Goal: Task Accomplishment & Management: Complete application form

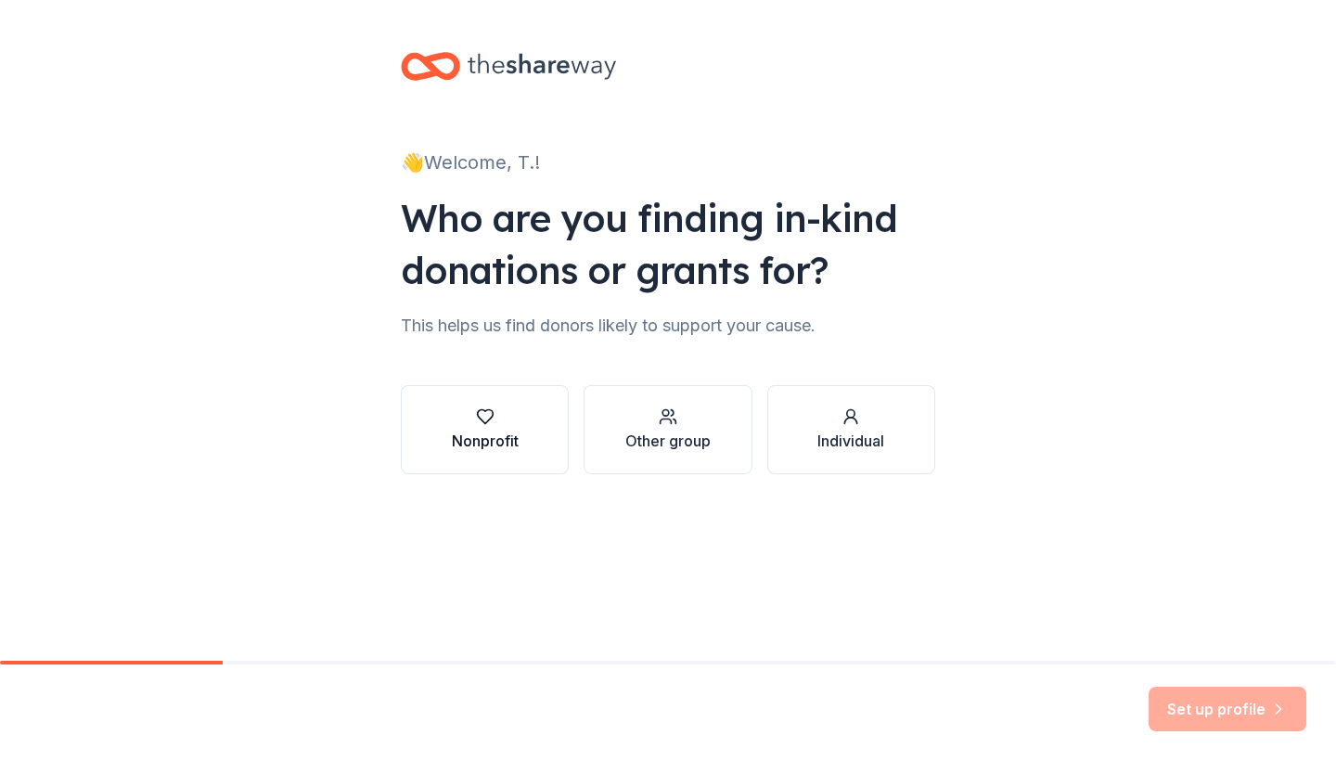
click at [528, 433] on button "Nonprofit" at bounding box center [485, 429] width 168 height 89
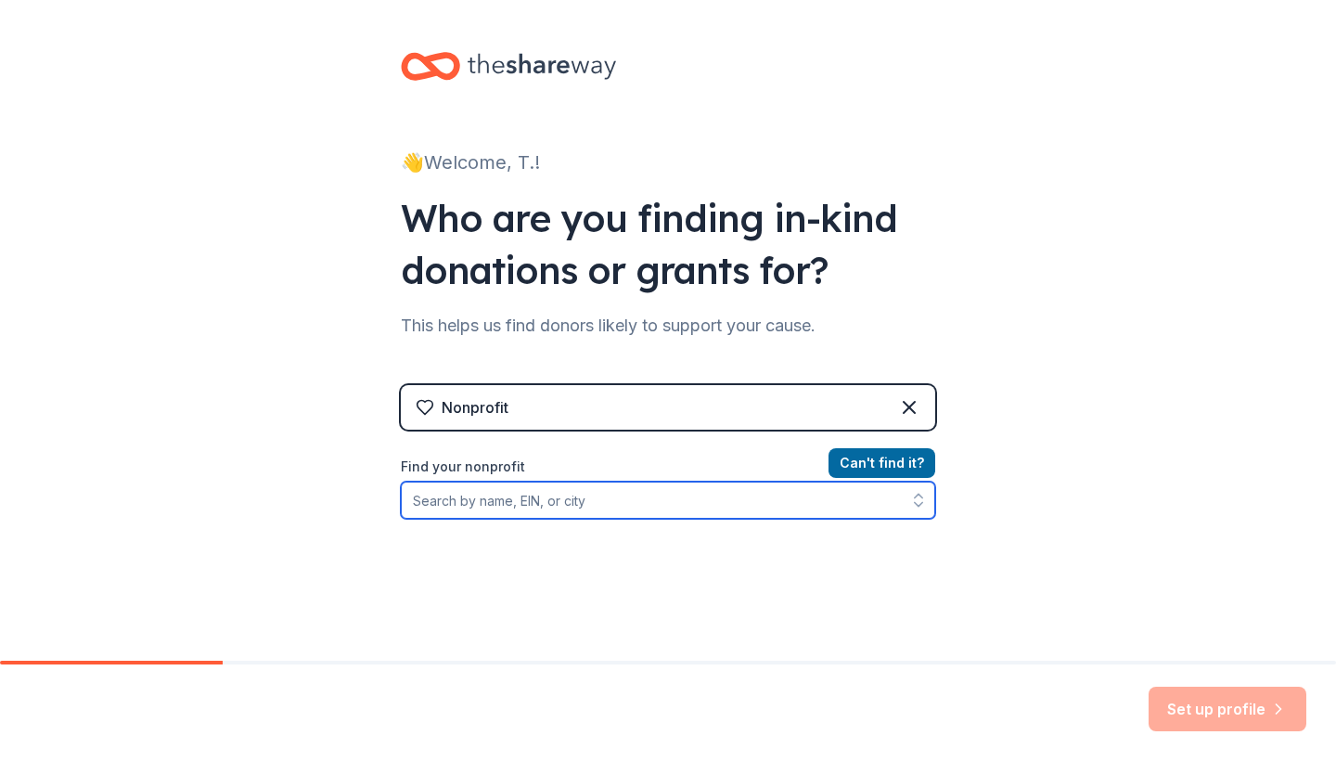
click at [857, 503] on input "Find your nonprofit" at bounding box center [668, 500] width 535 height 37
click at [915, 515] on button "button" at bounding box center [918, 500] width 33 height 37
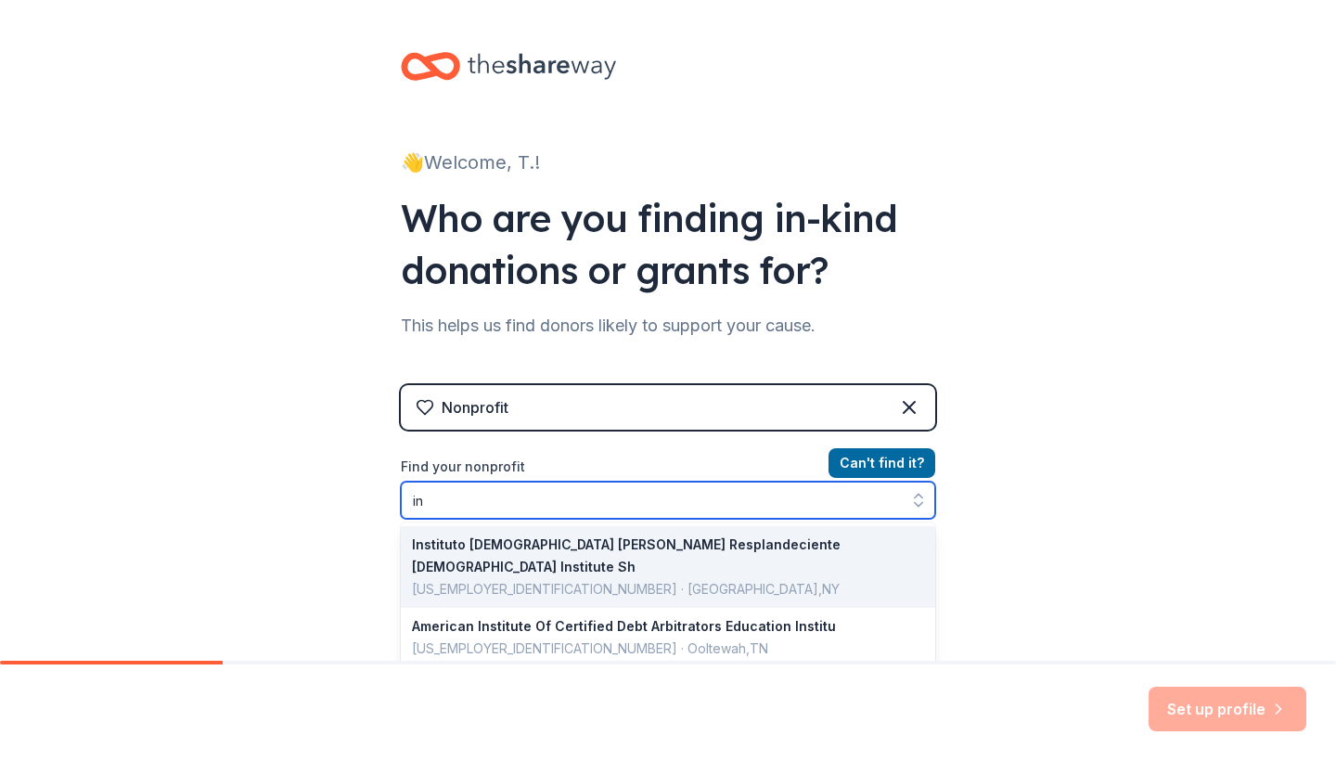
type input "i"
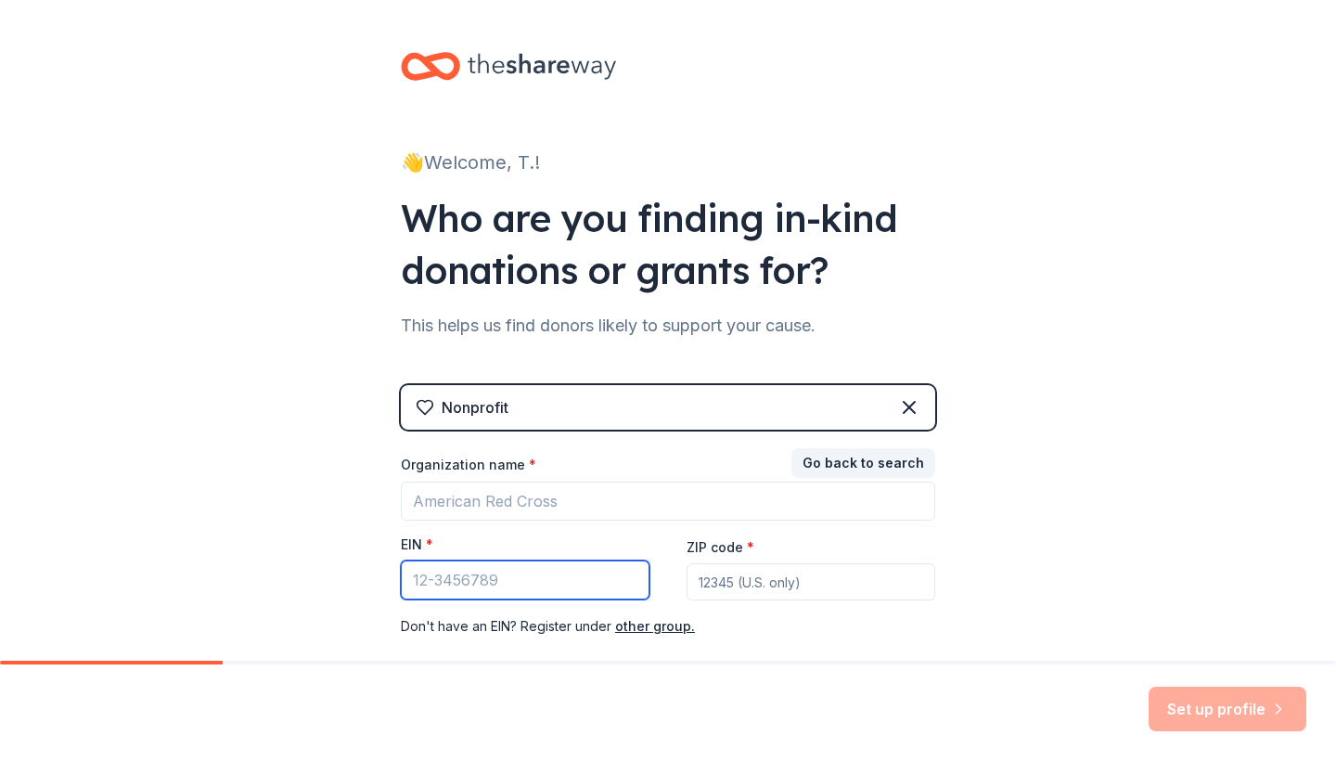
click at [511, 571] on input "EIN *" at bounding box center [525, 580] width 249 height 39
paste input "02-0687805"
type input "02-0687805"
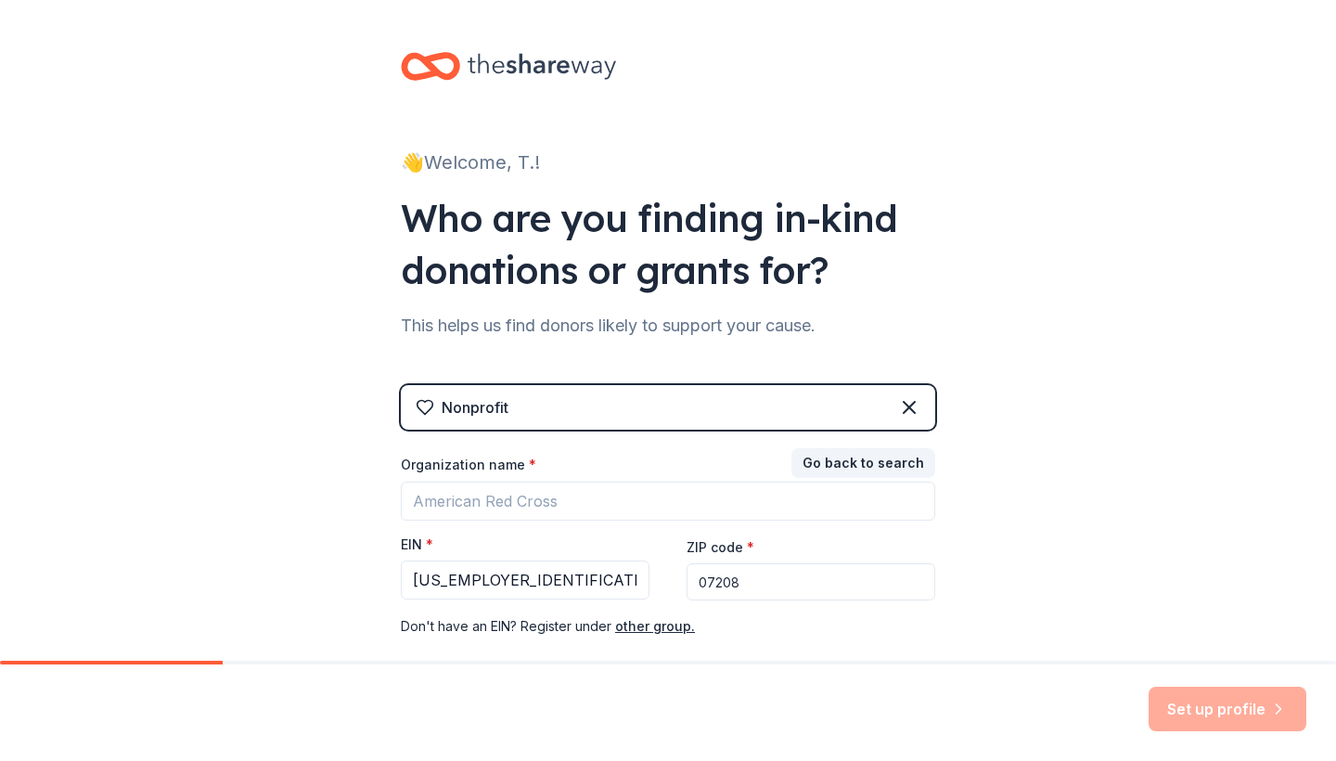
type input "07208"
click at [1074, 593] on div "👋 Welcome, T.! Who are you finding in-kind donations or grants for? This helps …" at bounding box center [668, 382] width 1336 height 764
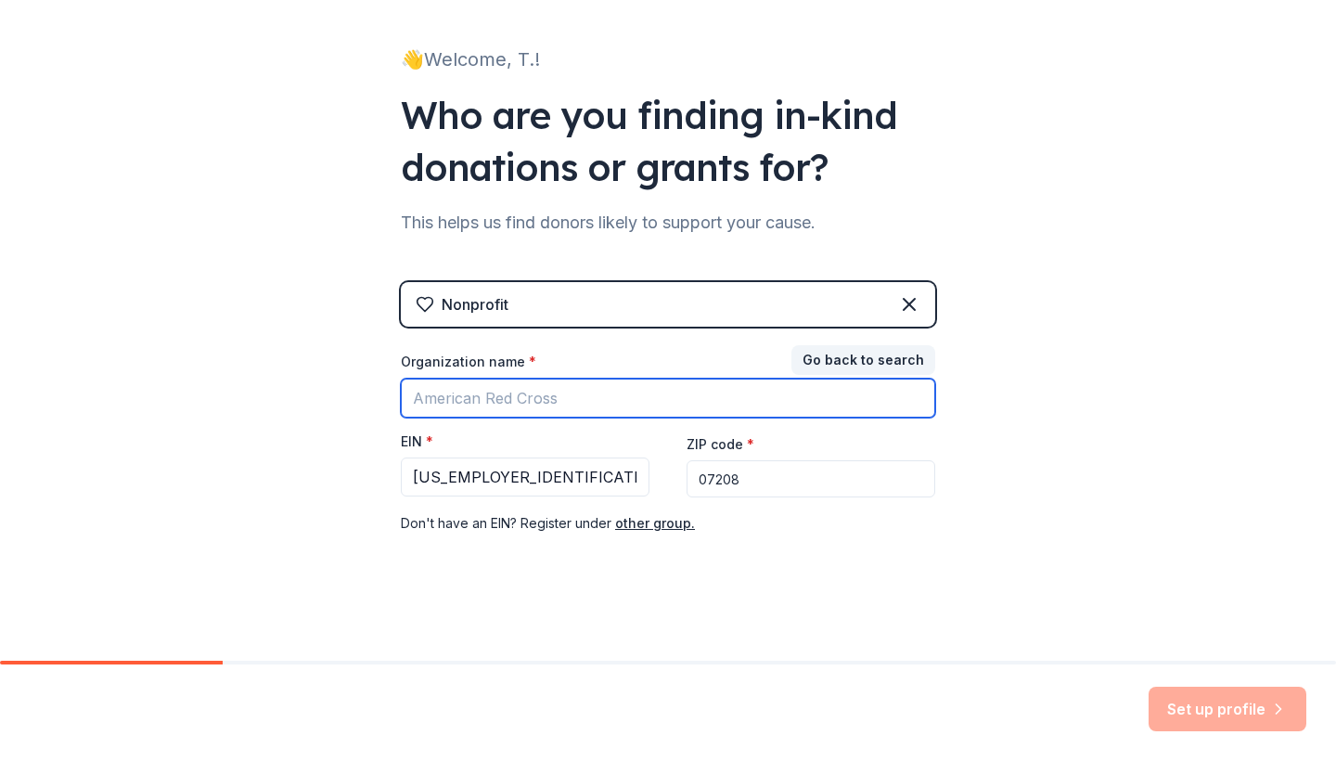
scroll to position [102, 0]
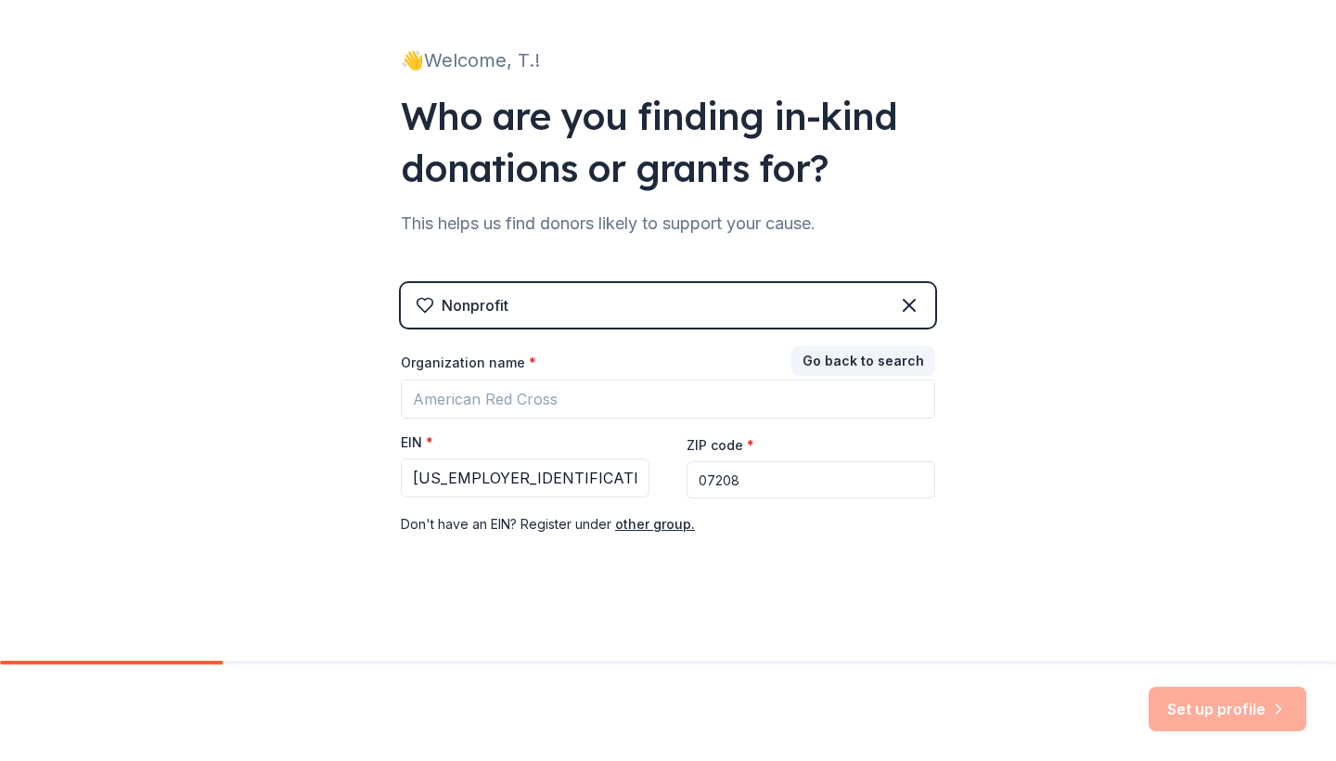
click at [784, 574] on div "👋 Welcome, T.! Who are you finding in-kind donations or grants for? This helps …" at bounding box center [668, 280] width 594 height 764
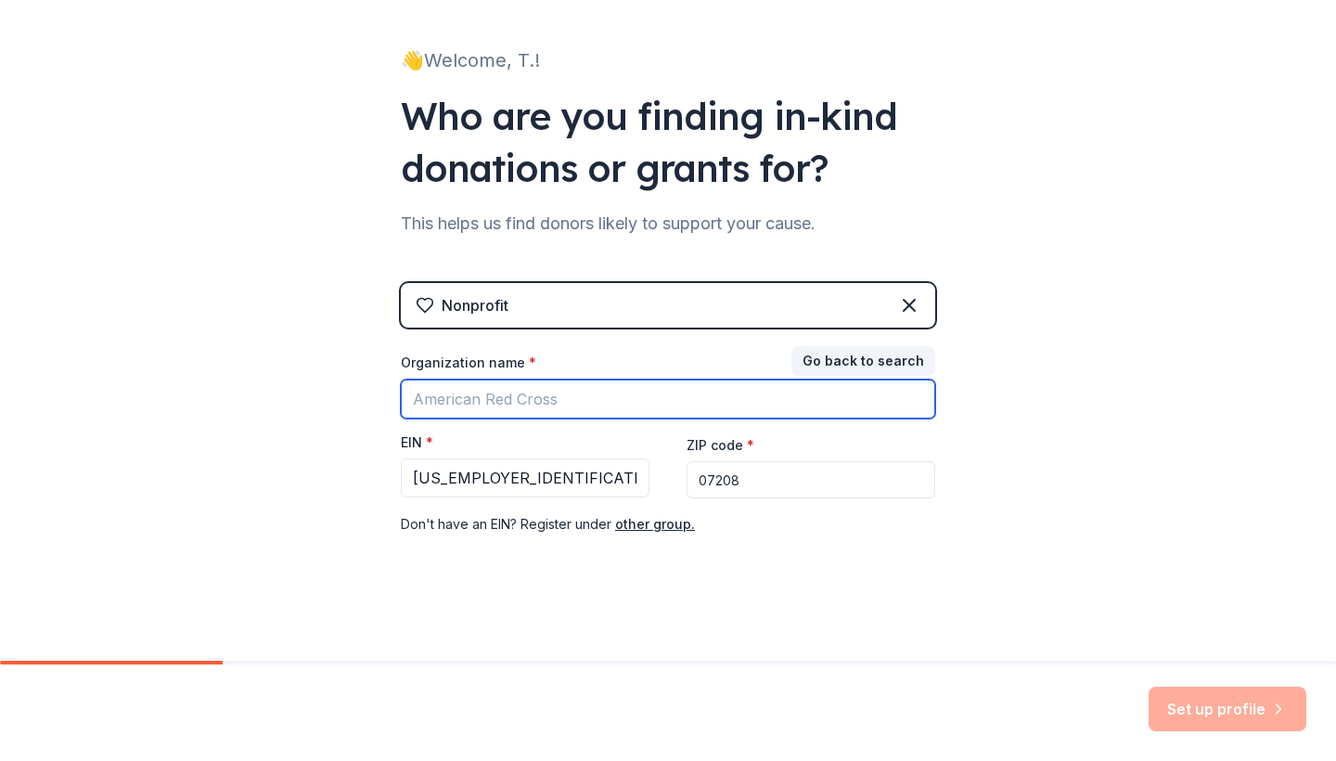
click at [651, 400] on input "Organization name *" at bounding box center [668, 399] width 535 height 39
type input "Institute of music for children"
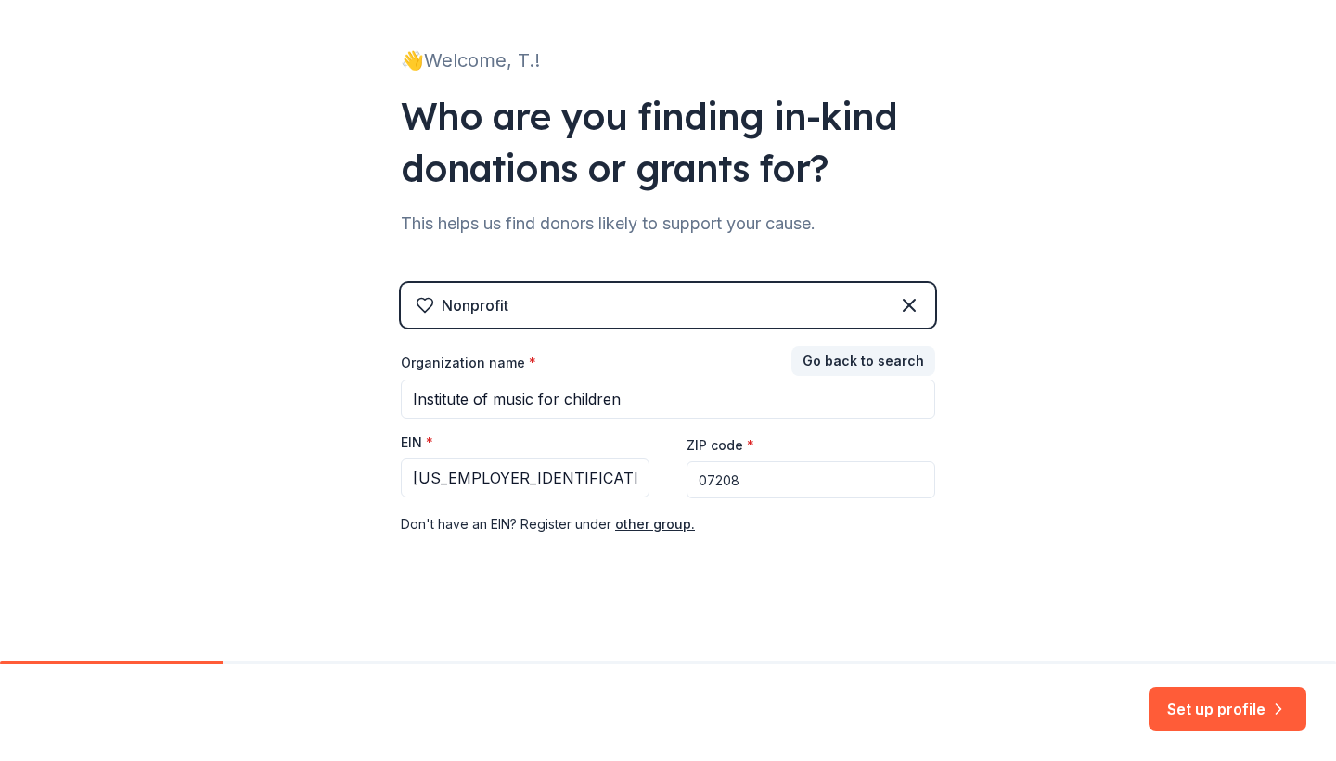
click at [826, 599] on div "👋 Welcome, T.! Who are you finding in-kind donations or grants for? This helps …" at bounding box center [668, 280] width 594 height 764
click at [1235, 702] on button "Set up profile" at bounding box center [1228, 709] width 158 height 45
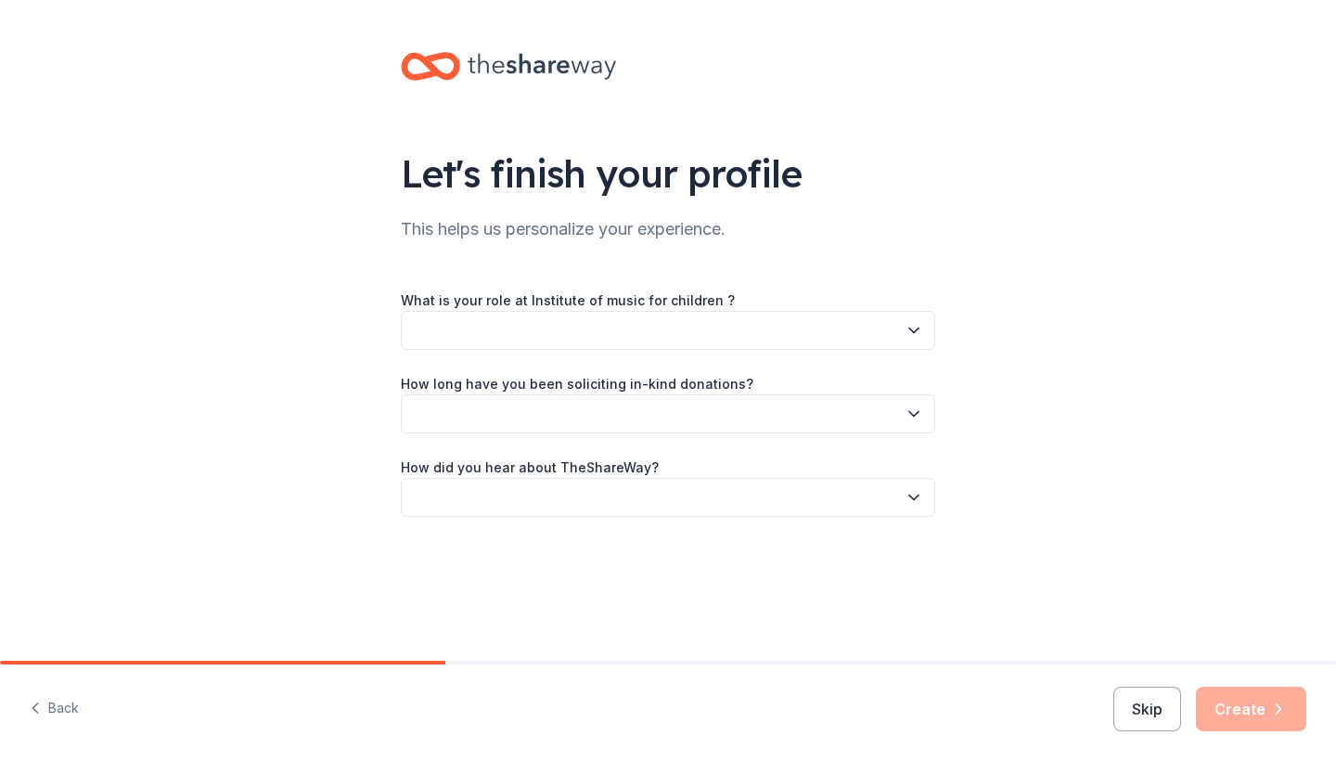
click at [677, 331] on button "button" at bounding box center [668, 330] width 535 height 39
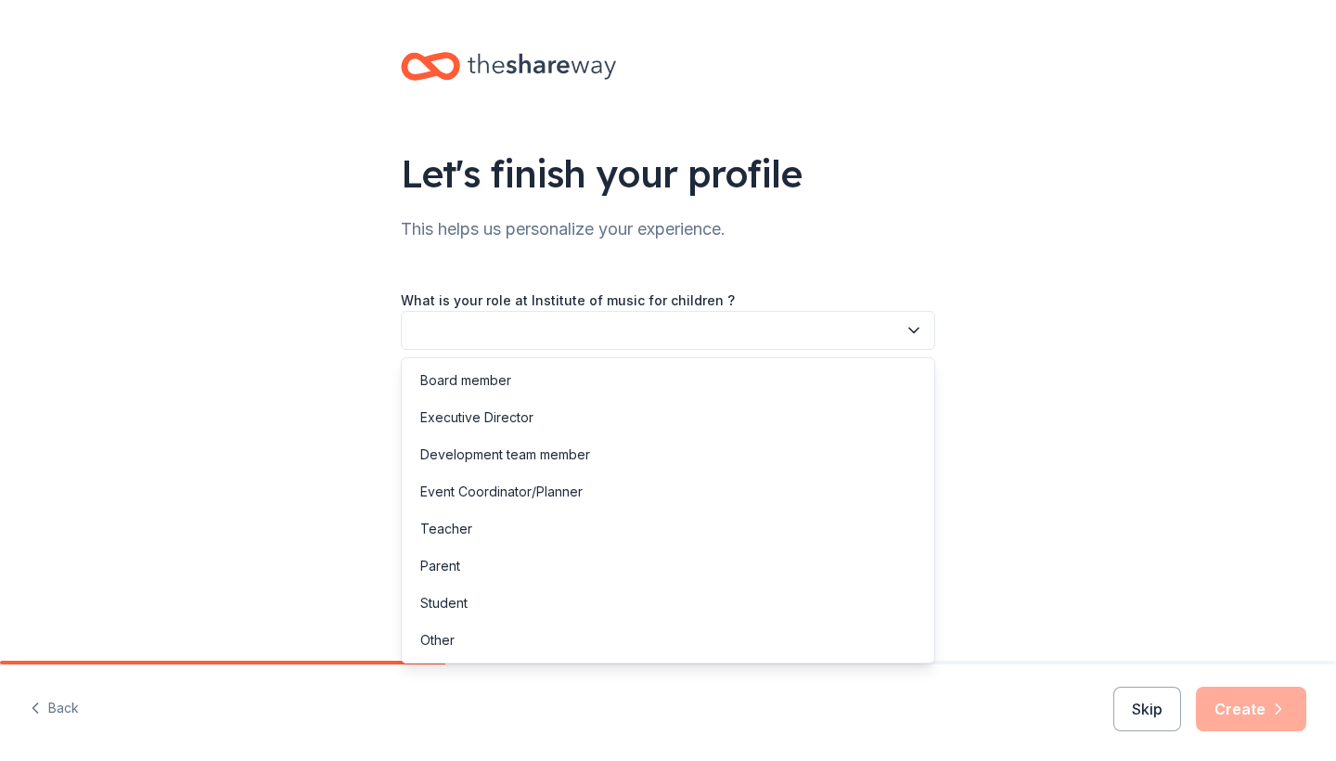
click at [594, 329] on button "button" at bounding box center [668, 330] width 535 height 39
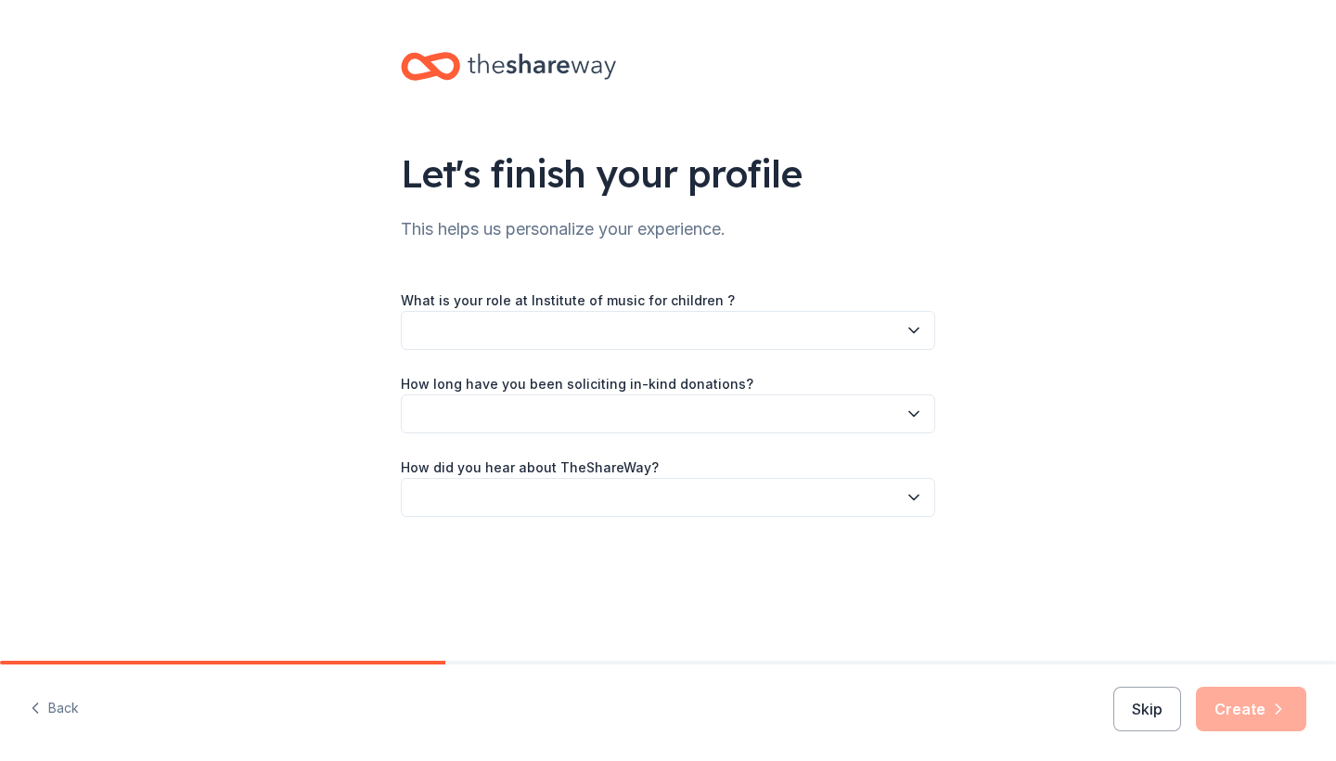
click at [594, 329] on button "button" at bounding box center [668, 330] width 535 height 39
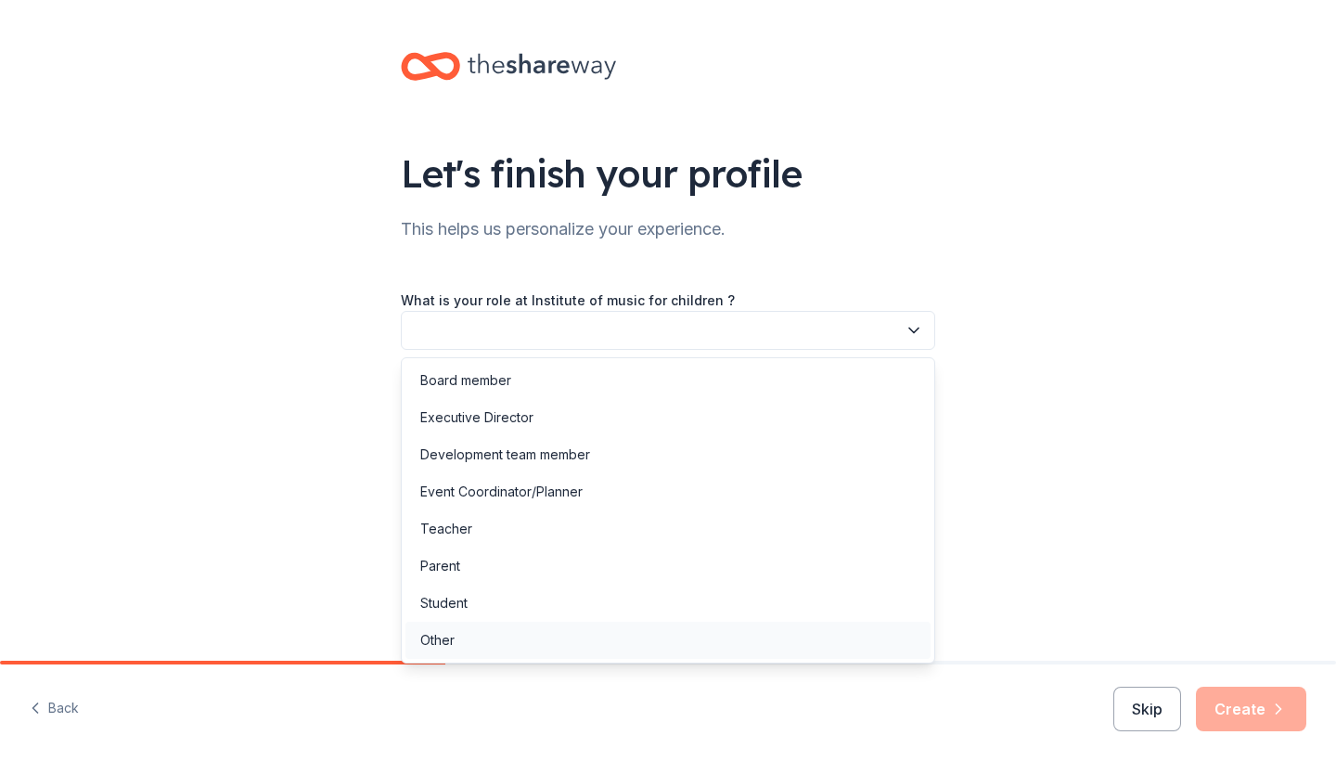
click at [485, 641] on div "Other" at bounding box center [668, 640] width 525 height 37
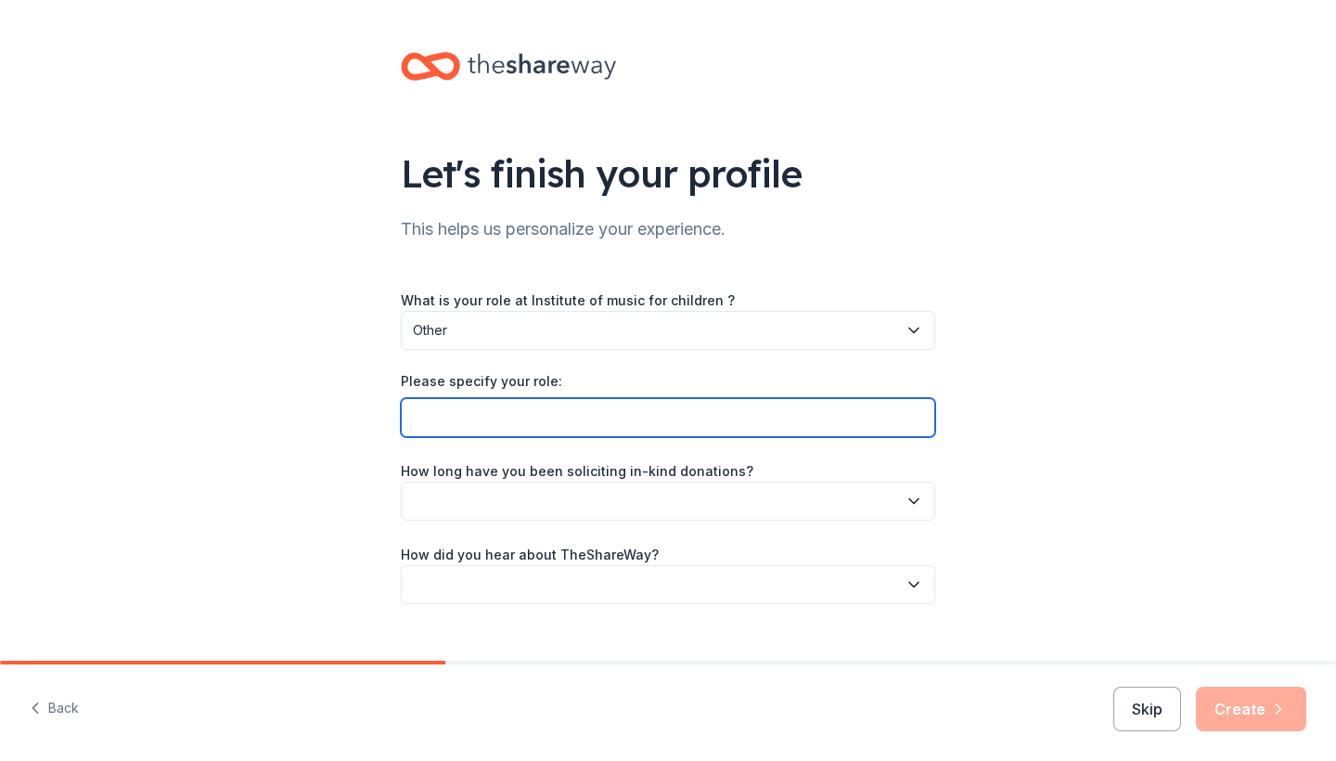
click at [545, 413] on input "Please specify your role:" at bounding box center [668, 417] width 535 height 39
type input "Administrator"
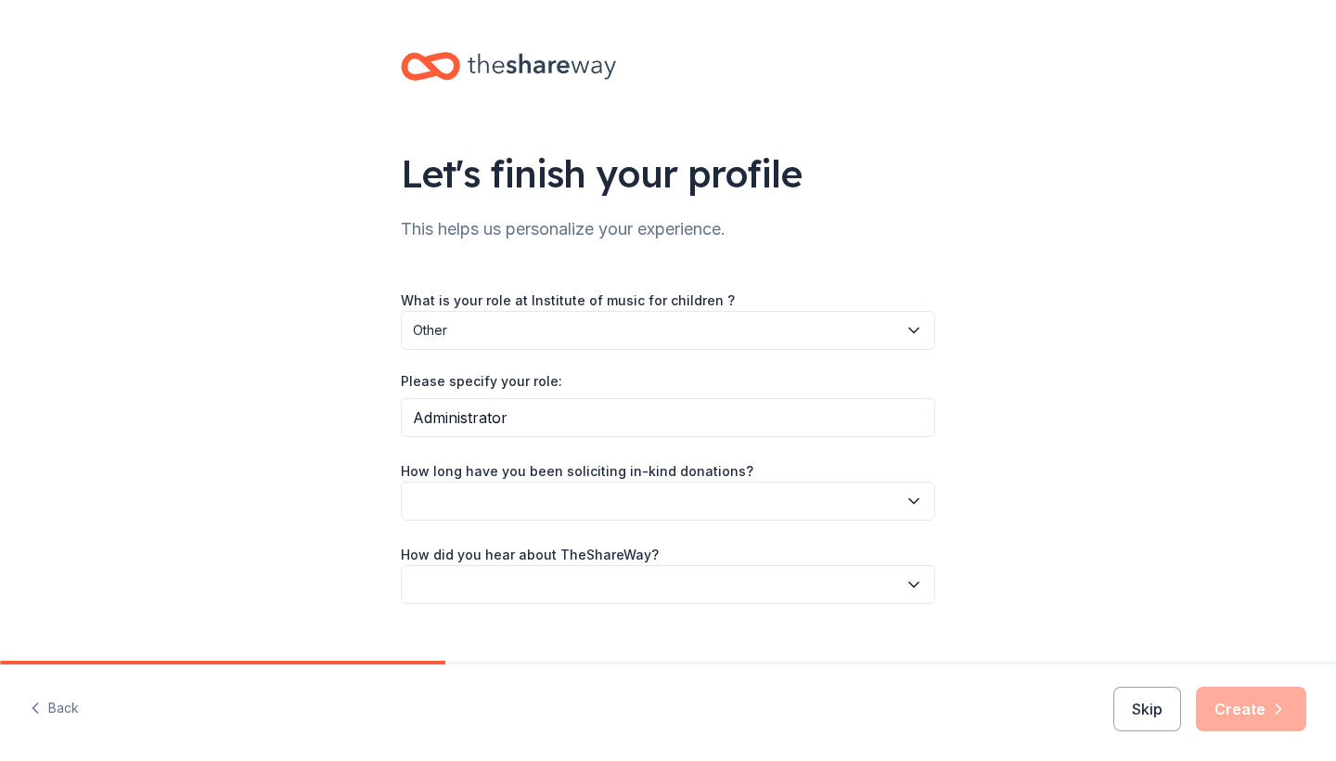
click at [535, 482] on button "button" at bounding box center [668, 501] width 535 height 39
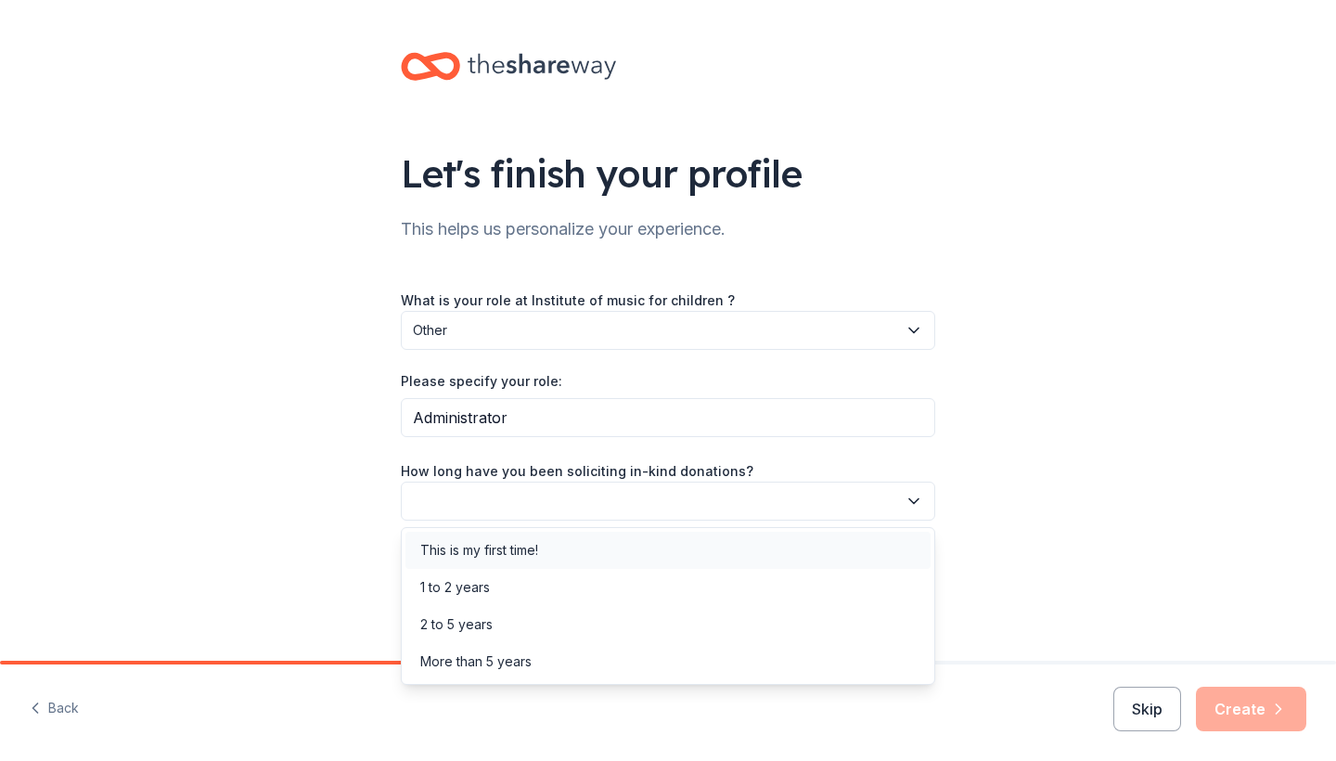
click at [530, 556] on div "This is my first time!" at bounding box center [479, 550] width 118 height 22
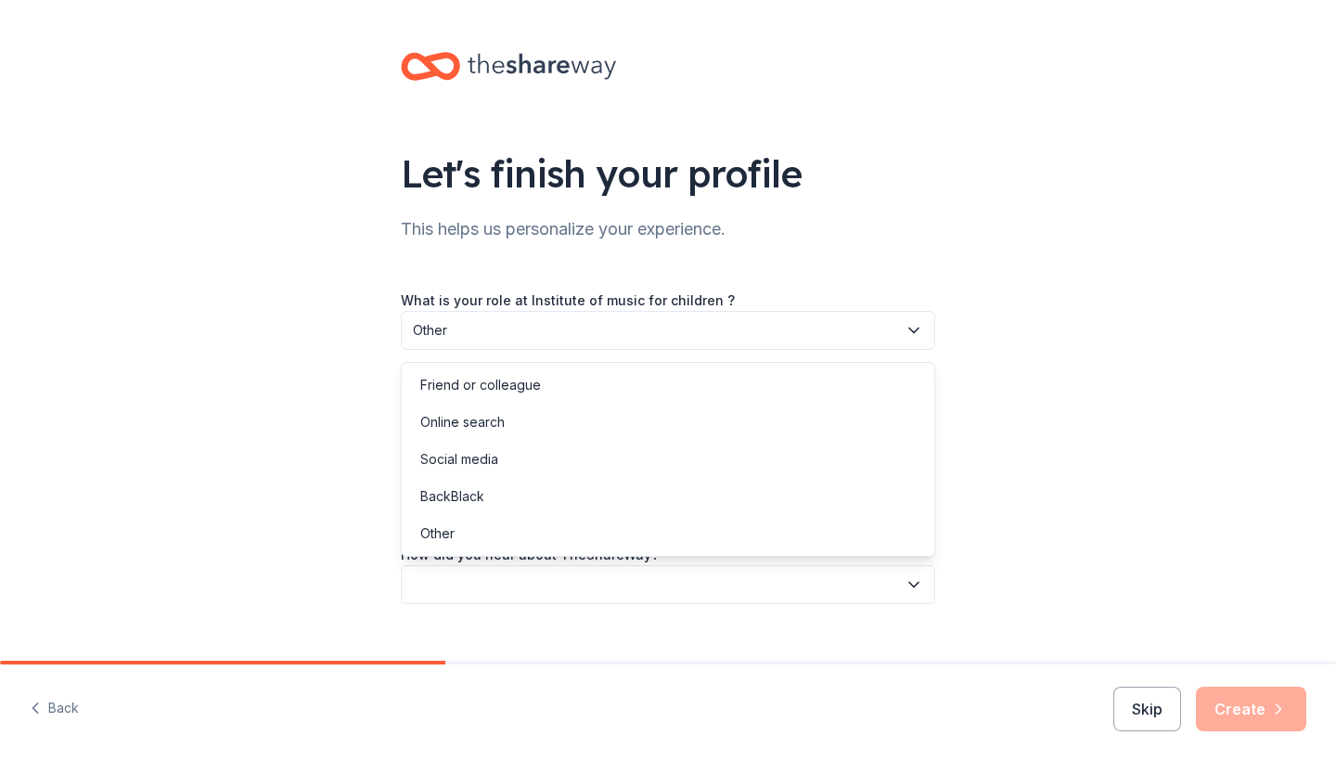
click at [589, 581] on button "button" at bounding box center [668, 584] width 535 height 39
click at [525, 431] on div "Online search" at bounding box center [668, 422] width 525 height 37
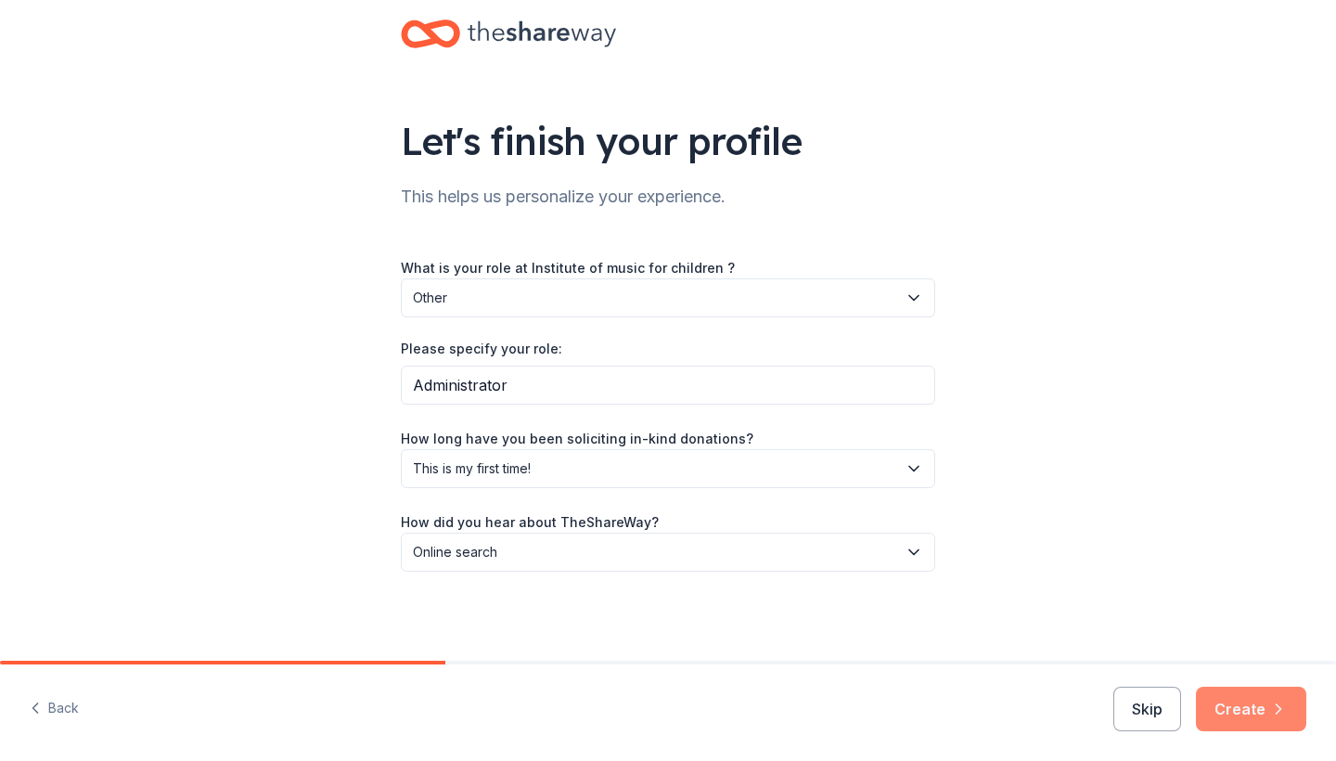
scroll to position [32, 0]
click at [1251, 702] on button "Create" at bounding box center [1251, 709] width 110 height 45
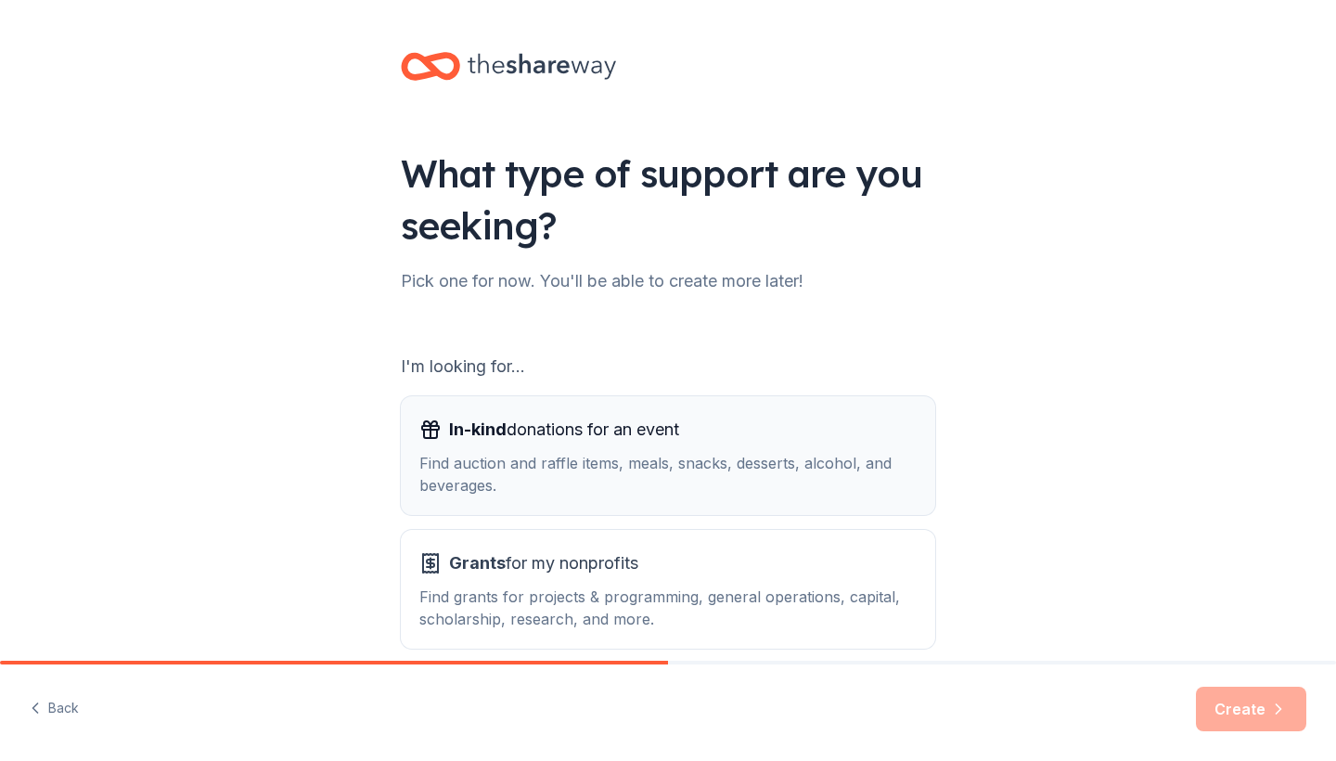
click at [743, 448] on div "In-kind donations for an event Find auction and raffle items, meals, snacks, de…" at bounding box center [667, 456] width 497 height 82
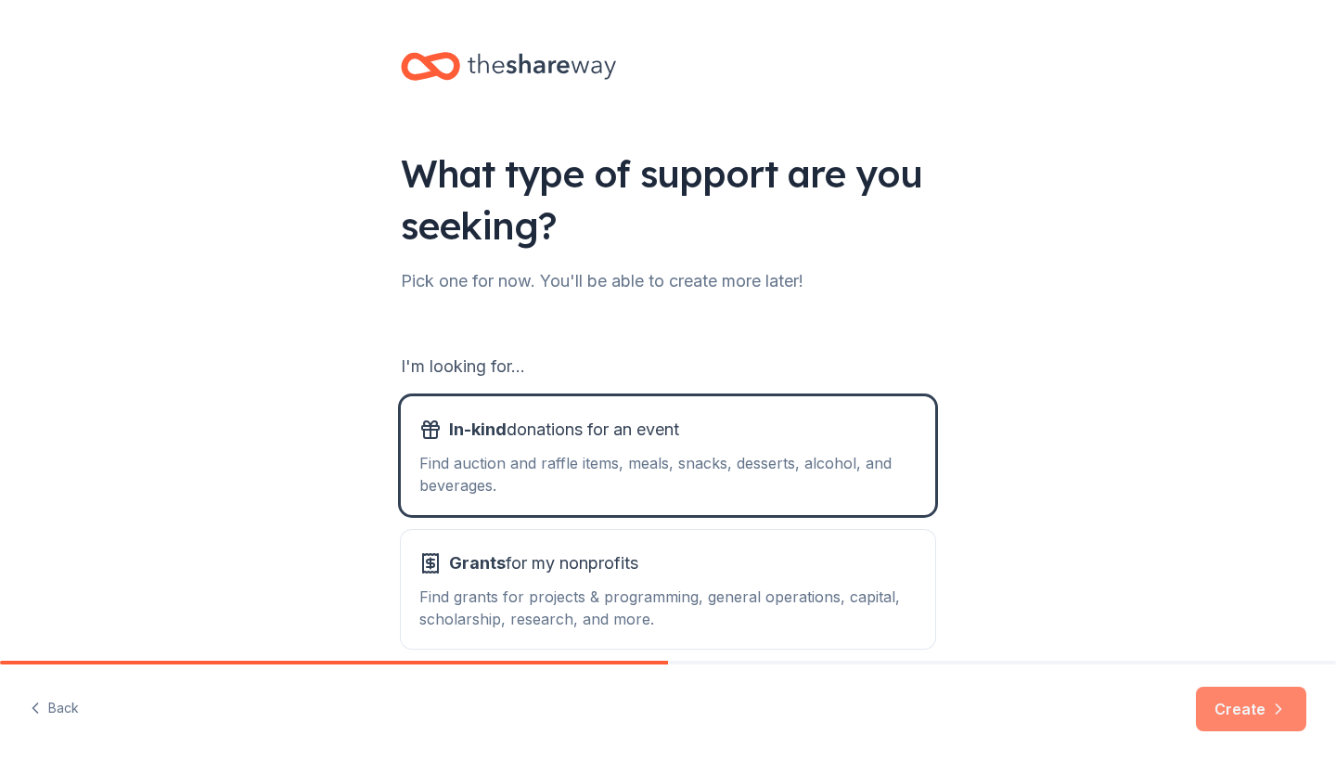
click at [1279, 695] on button "Create" at bounding box center [1251, 709] width 110 height 45
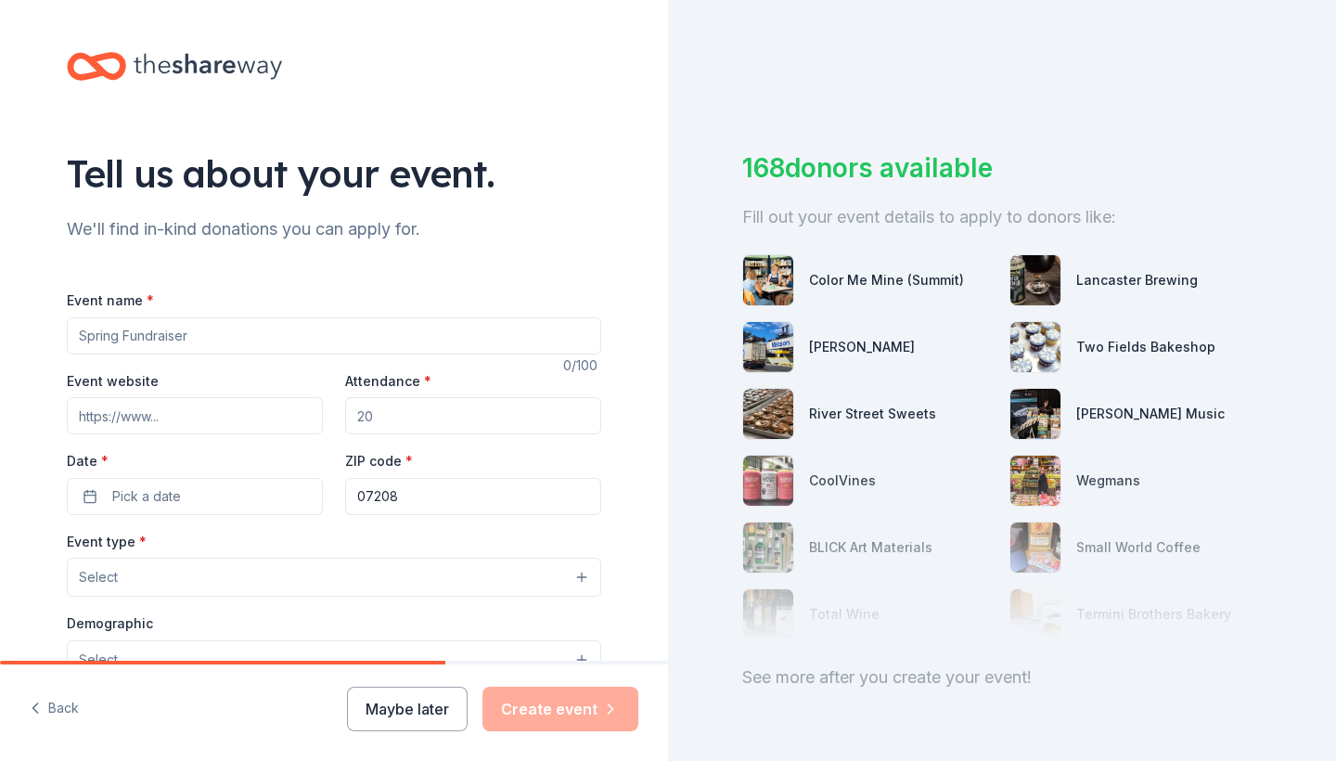
click at [227, 379] on div "Event website" at bounding box center [195, 402] width 256 height 66
paste input "Cherish the Arts: A Sweet 16 Soiree"
type input "Cherish the Arts: A Sweet 16 Soiree"
click at [172, 422] on input "Event website" at bounding box center [195, 415] width 256 height 37
click at [441, 426] on input "Attendance *" at bounding box center [473, 415] width 256 height 37
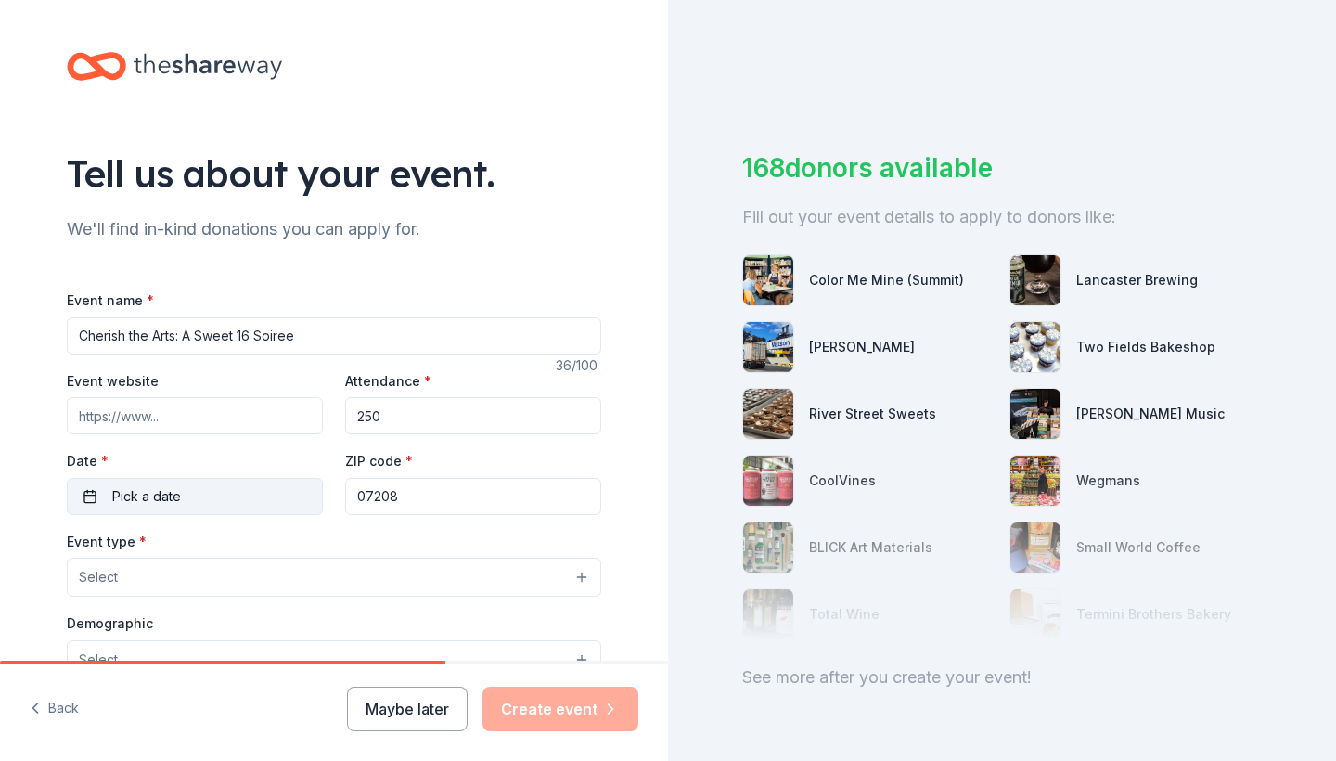
type input "250"
click at [252, 489] on button "Pick a date" at bounding box center [195, 496] width 256 height 37
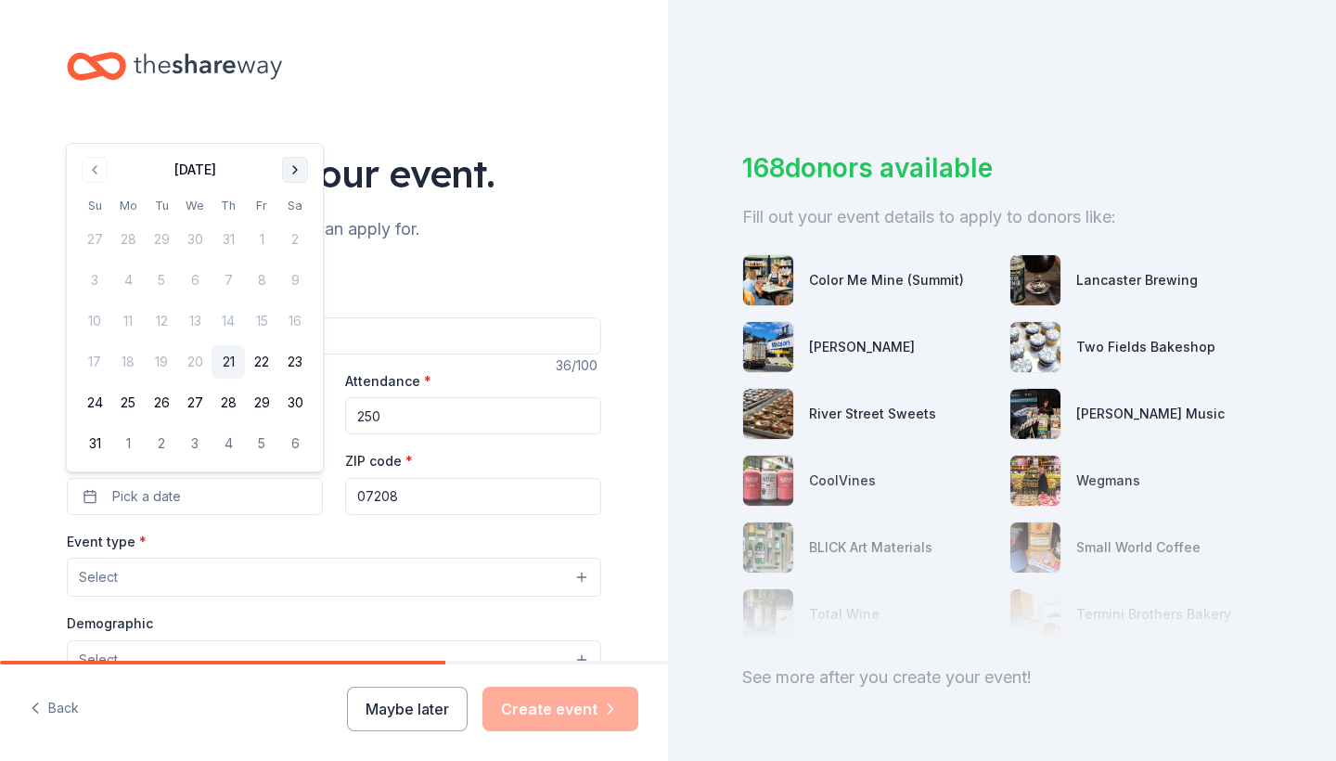
click at [300, 164] on button "Go to next month" at bounding box center [295, 170] width 26 height 26
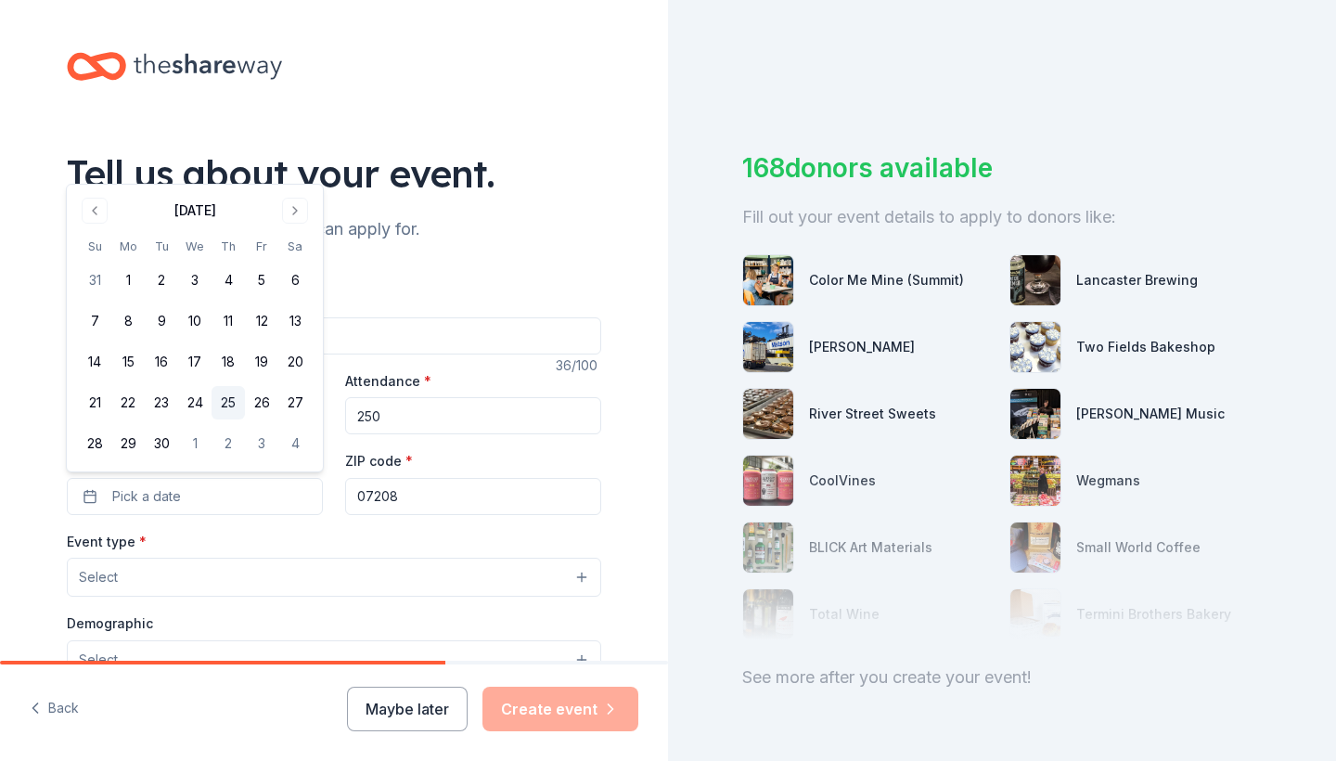
click at [239, 391] on button "25" at bounding box center [228, 402] width 33 height 33
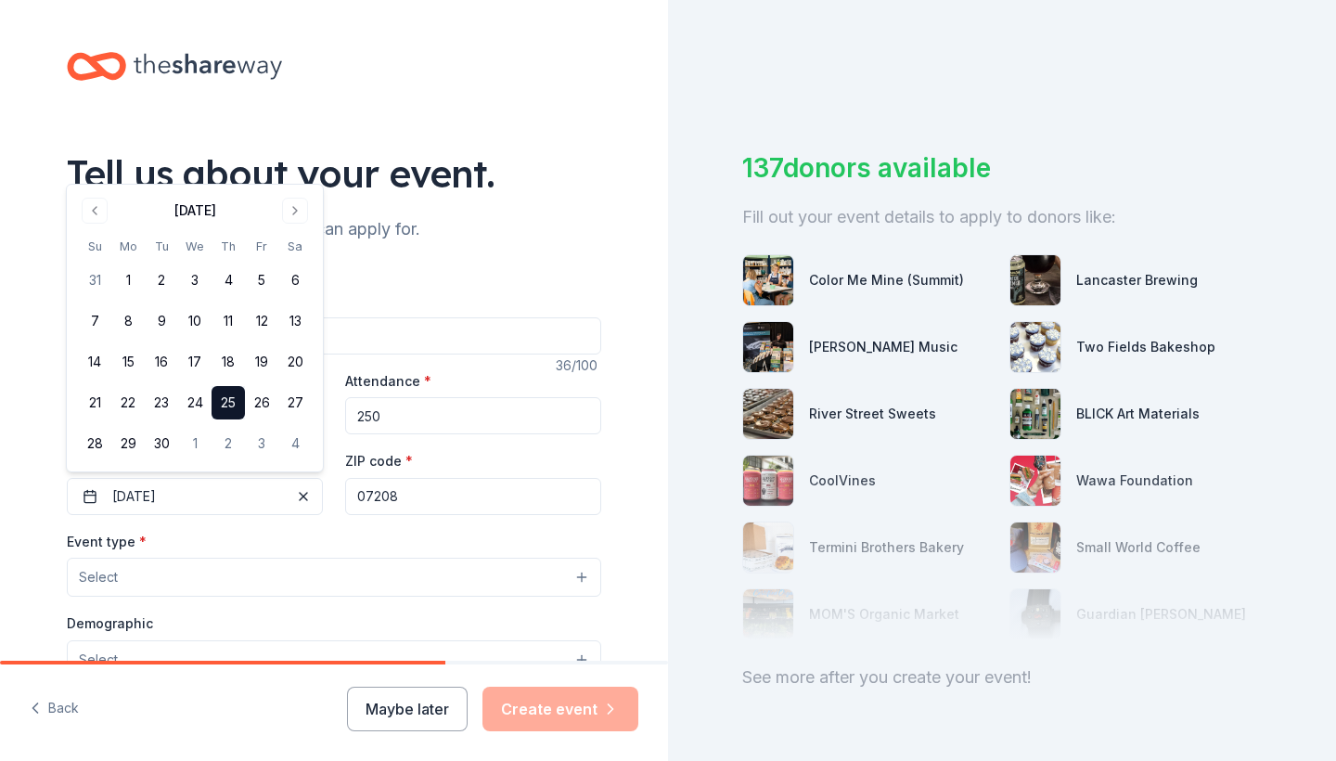
click at [302, 579] on body "Tell us about your event. We'll find in-kind donations you can apply for. Event…" at bounding box center [668, 380] width 1336 height 761
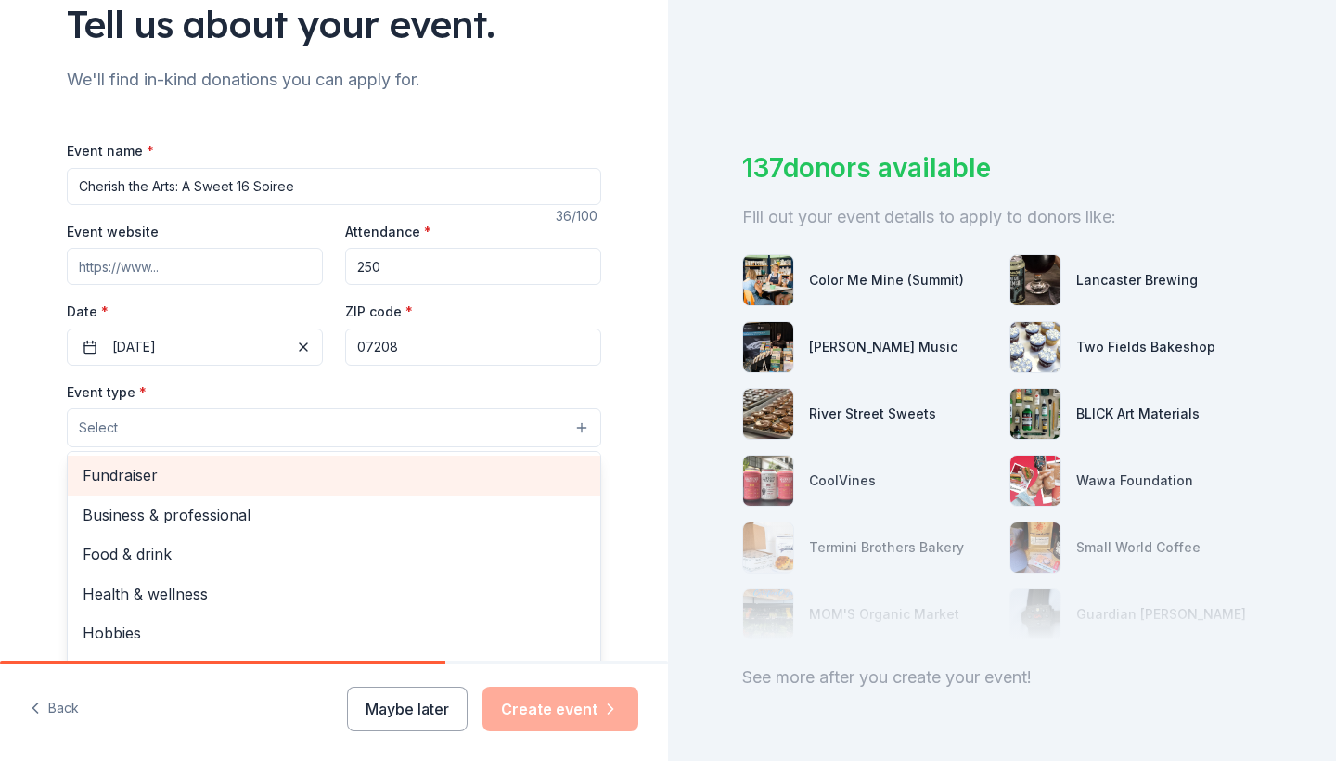
click at [278, 477] on span "Fundraiser" at bounding box center [334, 475] width 503 height 24
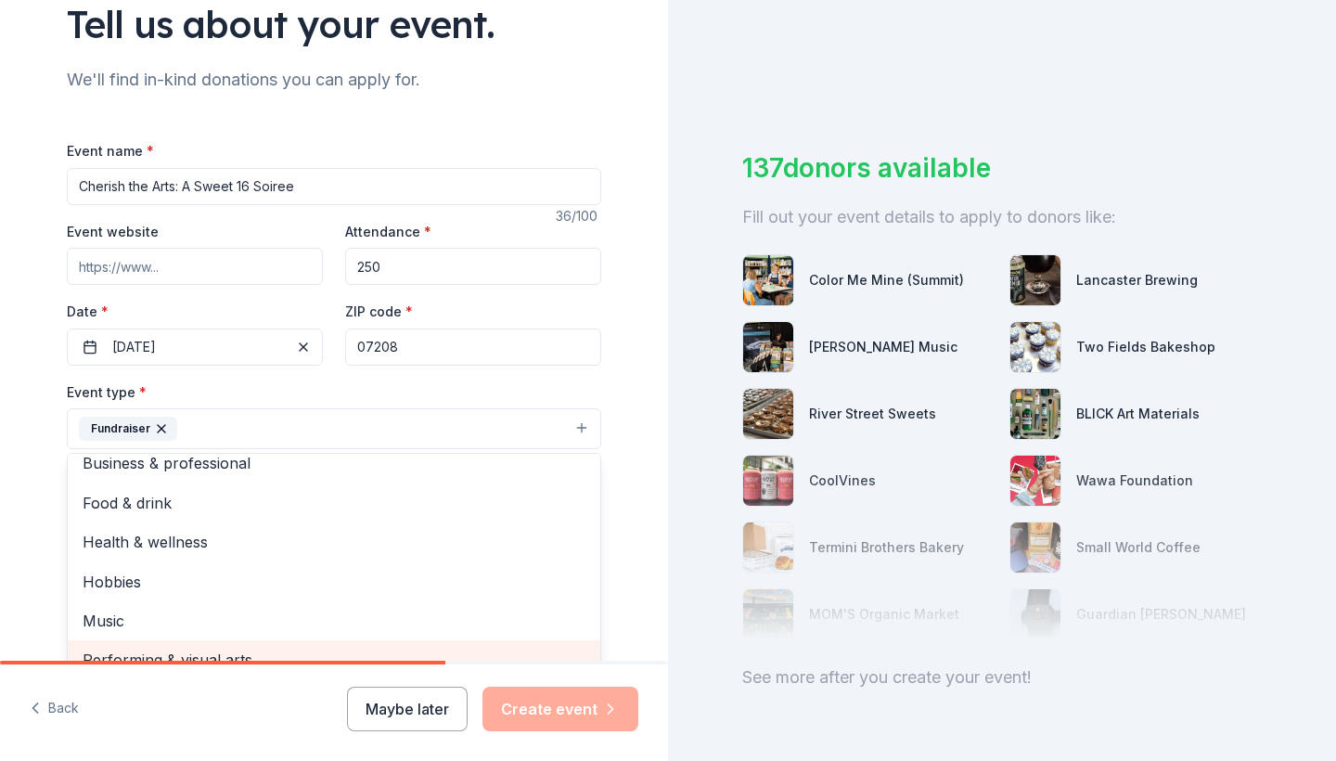
scroll to position [161, 0]
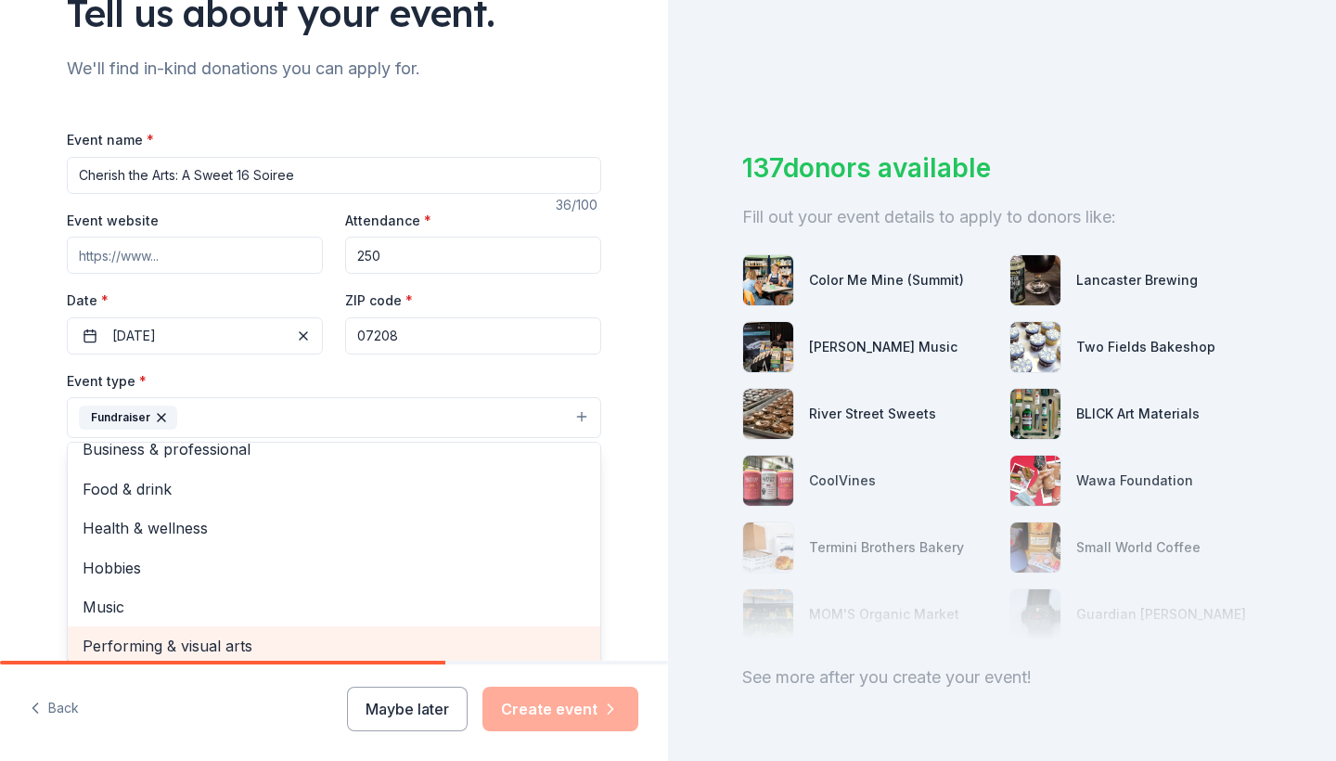
click at [254, 643] on div "Performing & visual arts" at bounding box center [334, 645] width 533 height 39
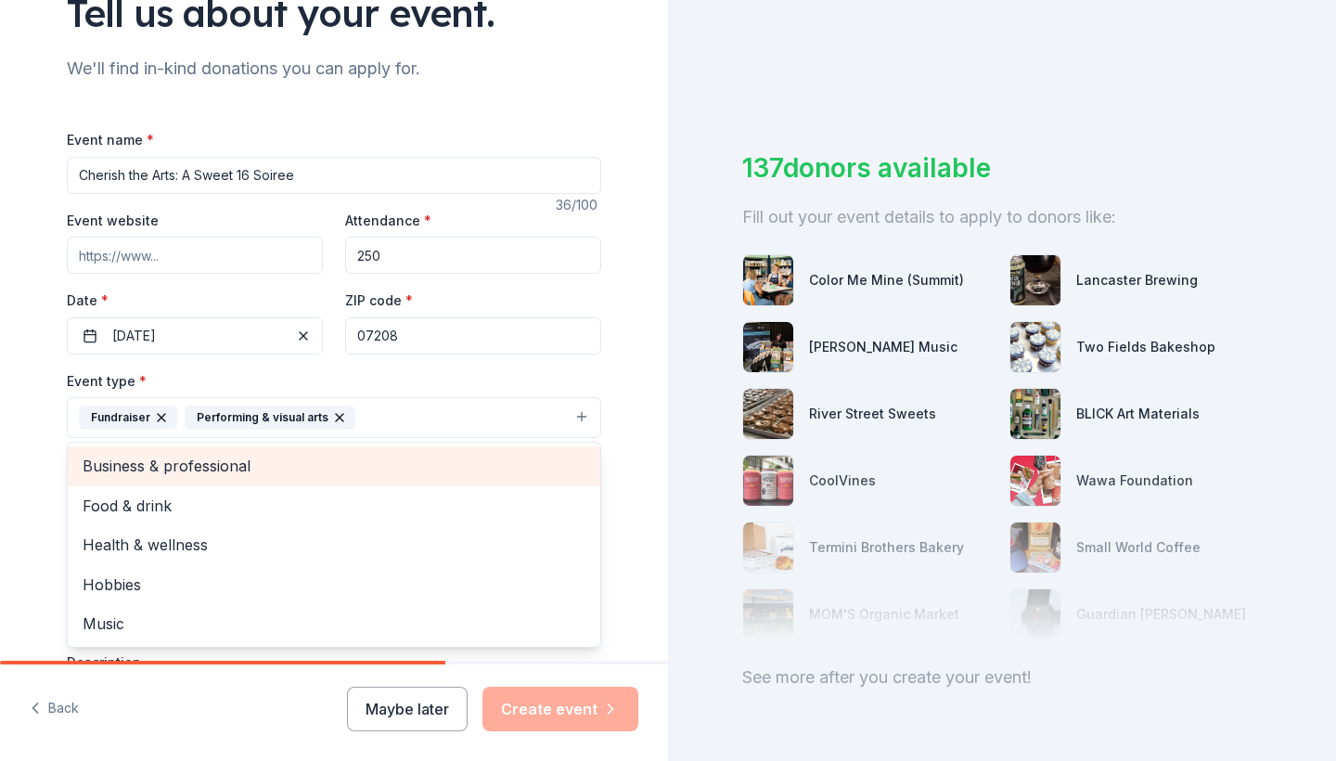
click at [288, 464] on span "Business & professional" at bounding box center [334, 466] width 503 height 24
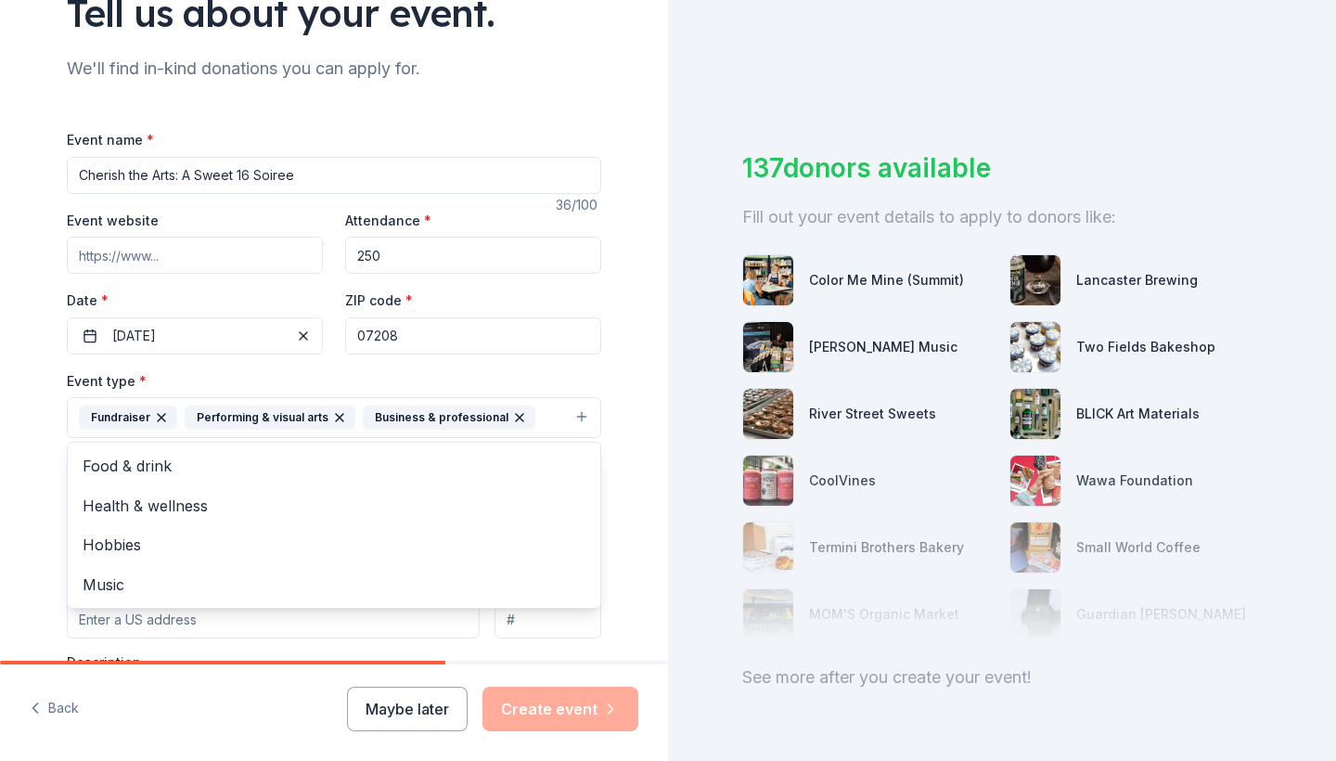
click at [39, 564] on div "Tell us about your event. We'll find in-kind donations you can apply for. Event…" at bounding box center [334, 457] width 594 height 1237
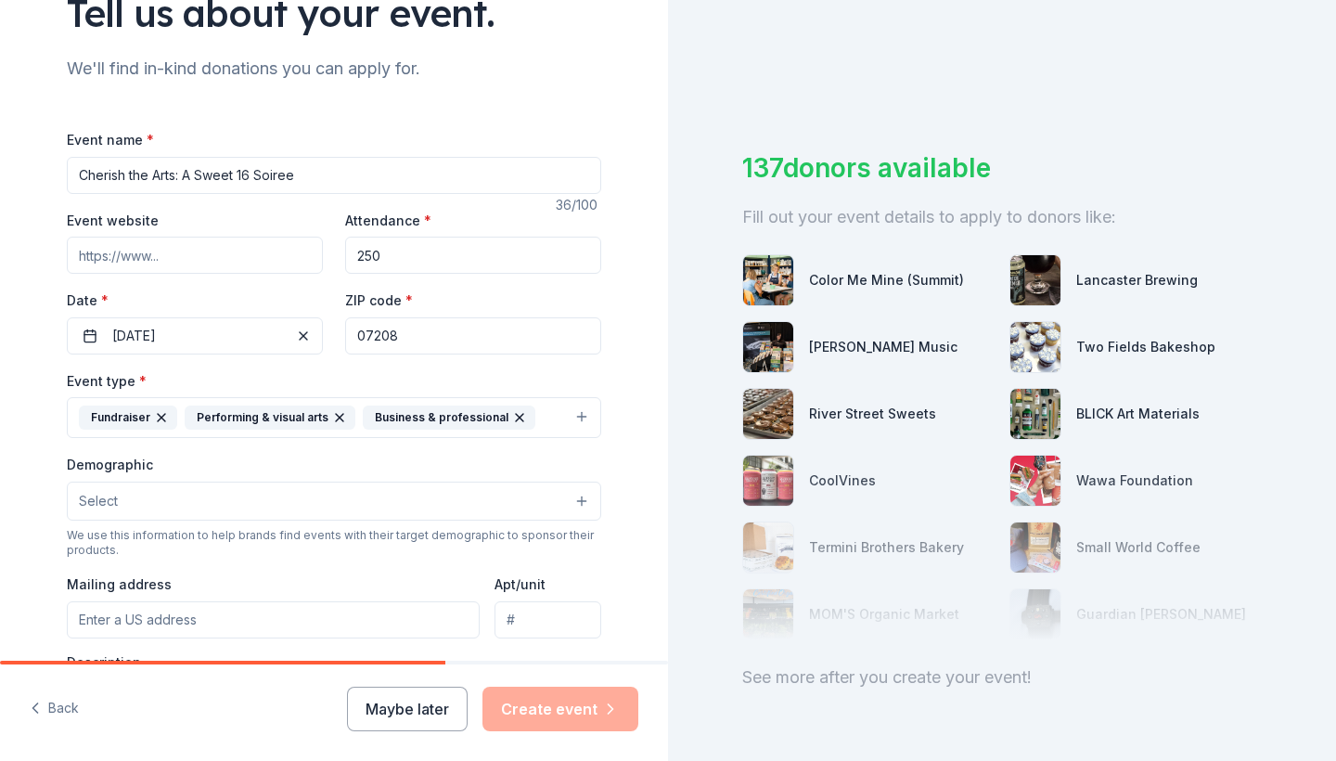
click at [250, 464] on div "Demographic Select" at bounding box center [334, 487] width 535 height 68
click at [247, 494] on div "Select" at bounding box center [334, 501] width 535 height 39
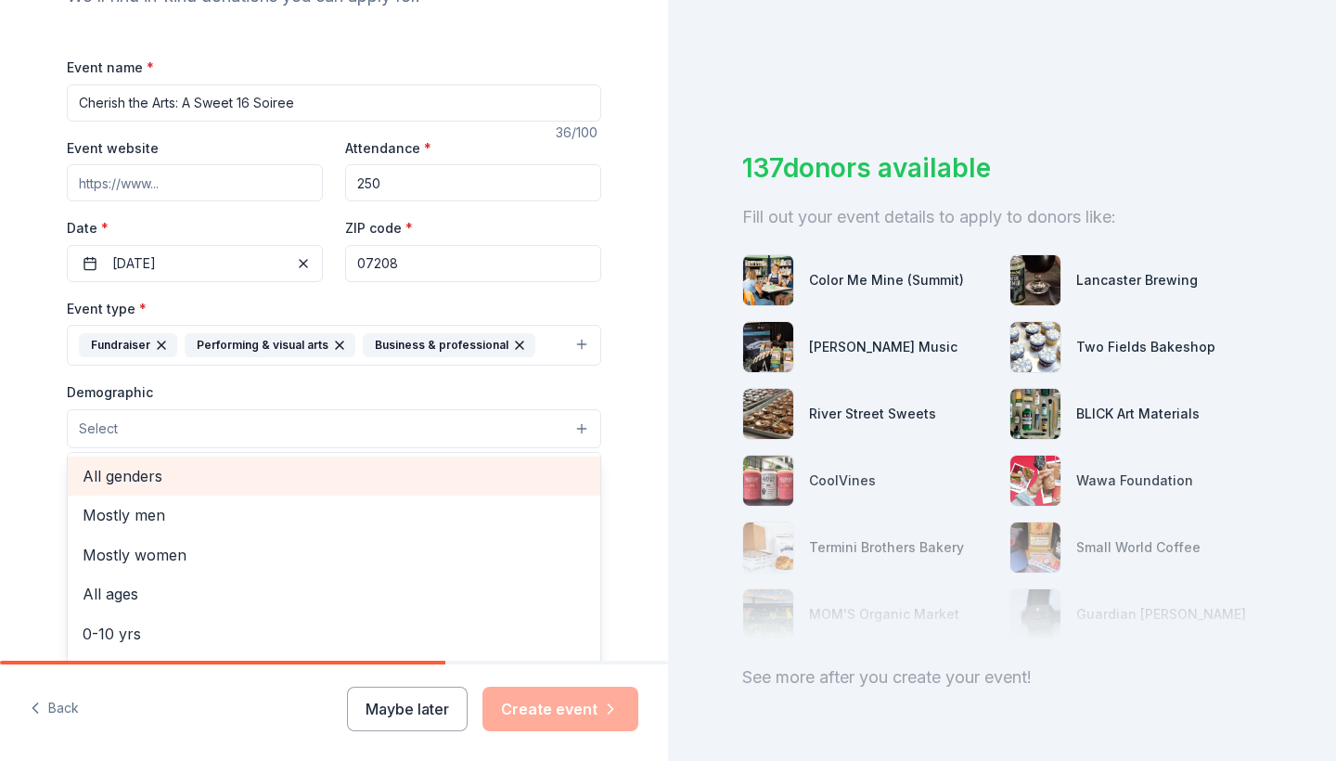
click at [237, 468] on span "All genders" at bounding box center [334, 476] width 503 height 24
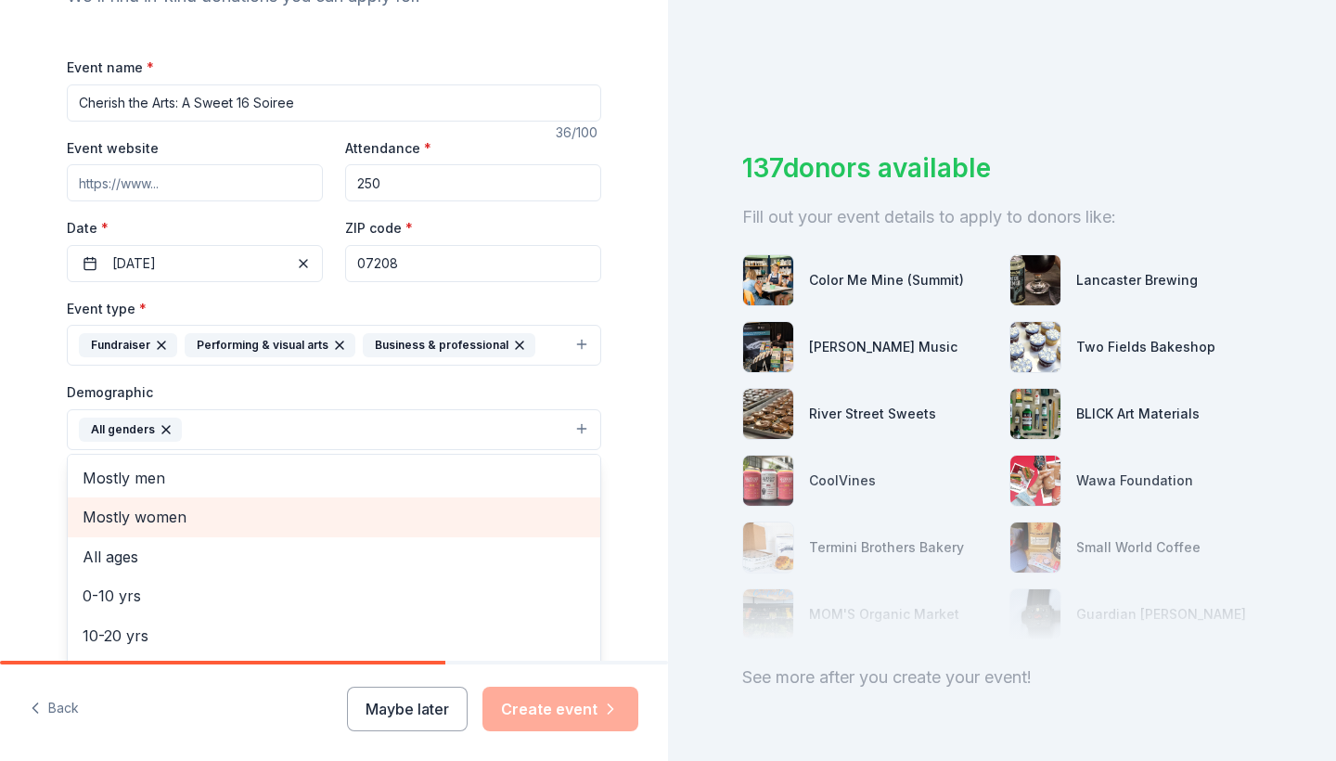
scroll to position [0, 0]
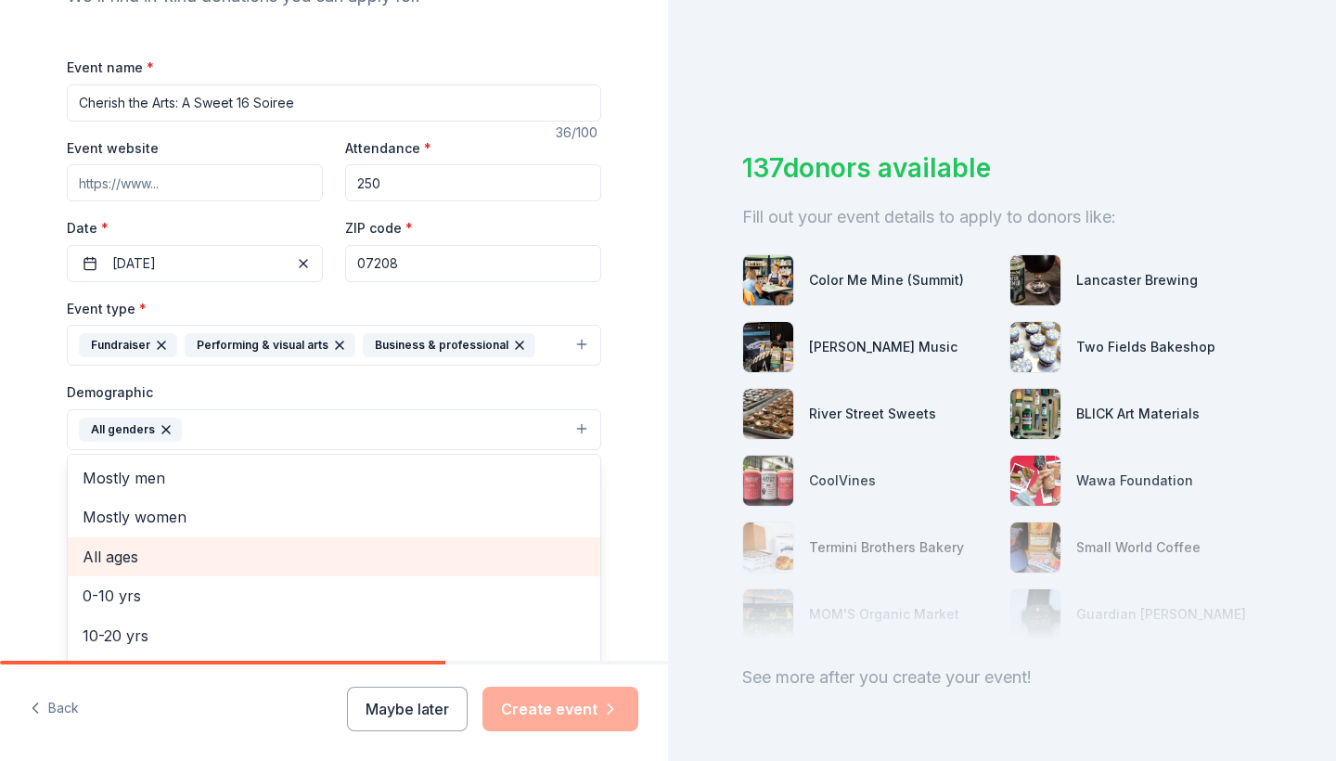
click at [108, 569] on div "All ages" at bounding box center [334, 556] width 533 height 39
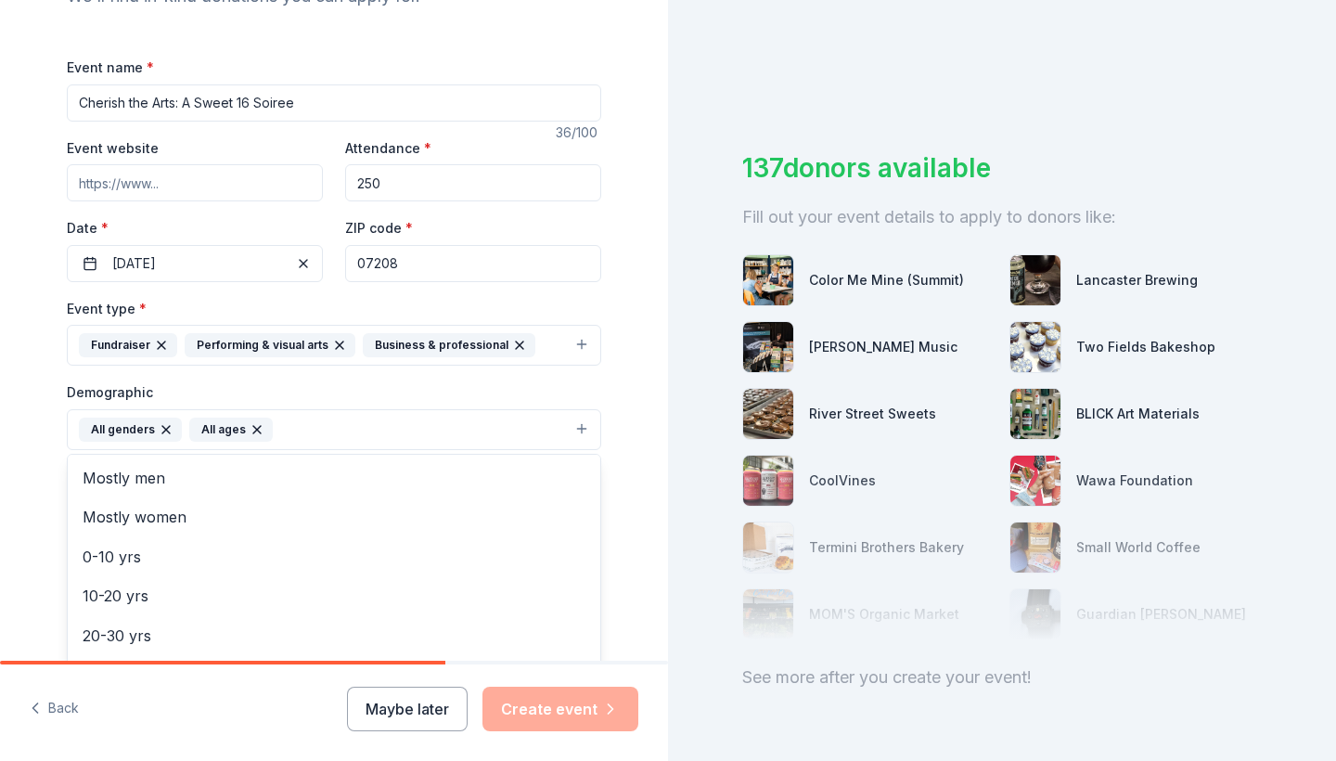
click at [30, 587] on div "Tell us about your event. We'll find in-kind donations you can apply for. Event…" at bounding box center [334, 386] width 668 height 1239
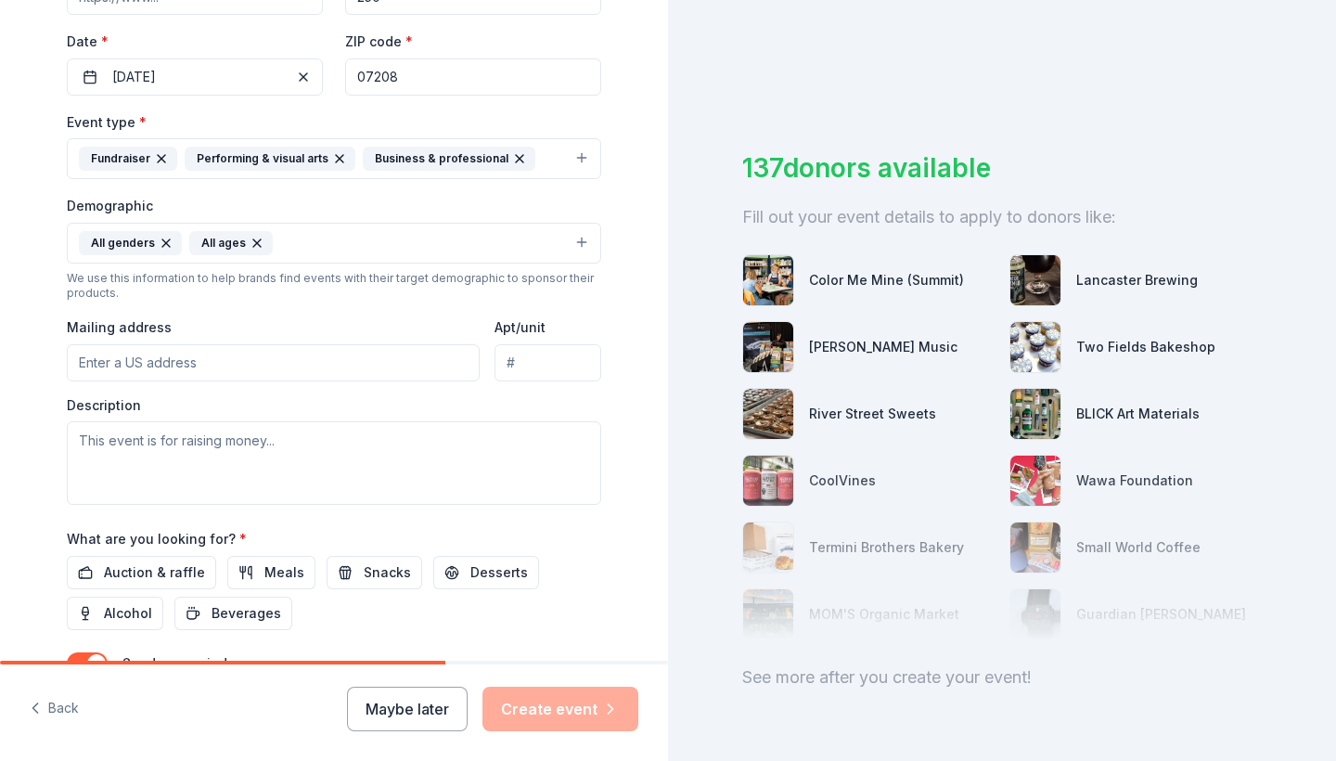
scroll to position [431, 0]
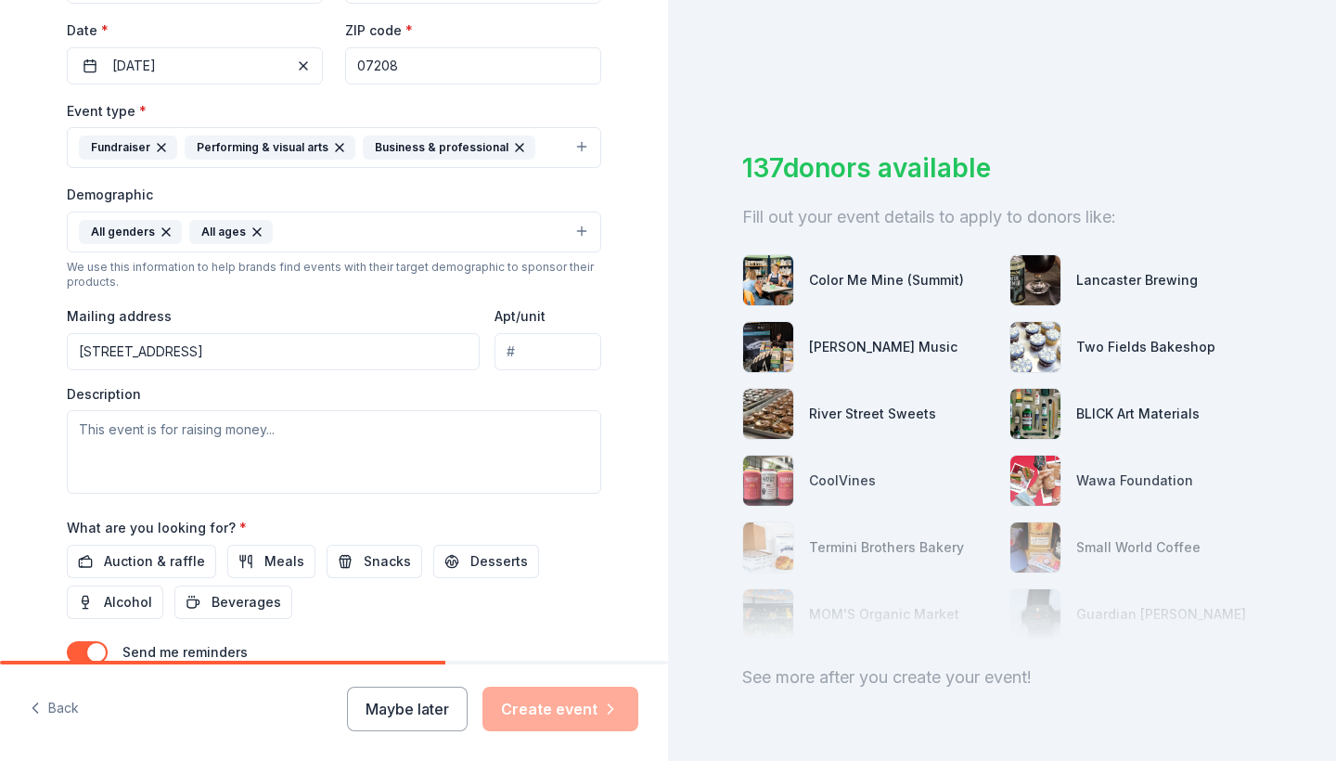
type input "780 Salem Avenue, Elizabeth, NJ, 07208"
click at [278, 440] on textarea at bounding box center [334, 452] width 535 height 84
paste textarea "The Institute of Music for Children is pleased to honor President Lamont Repoll…"
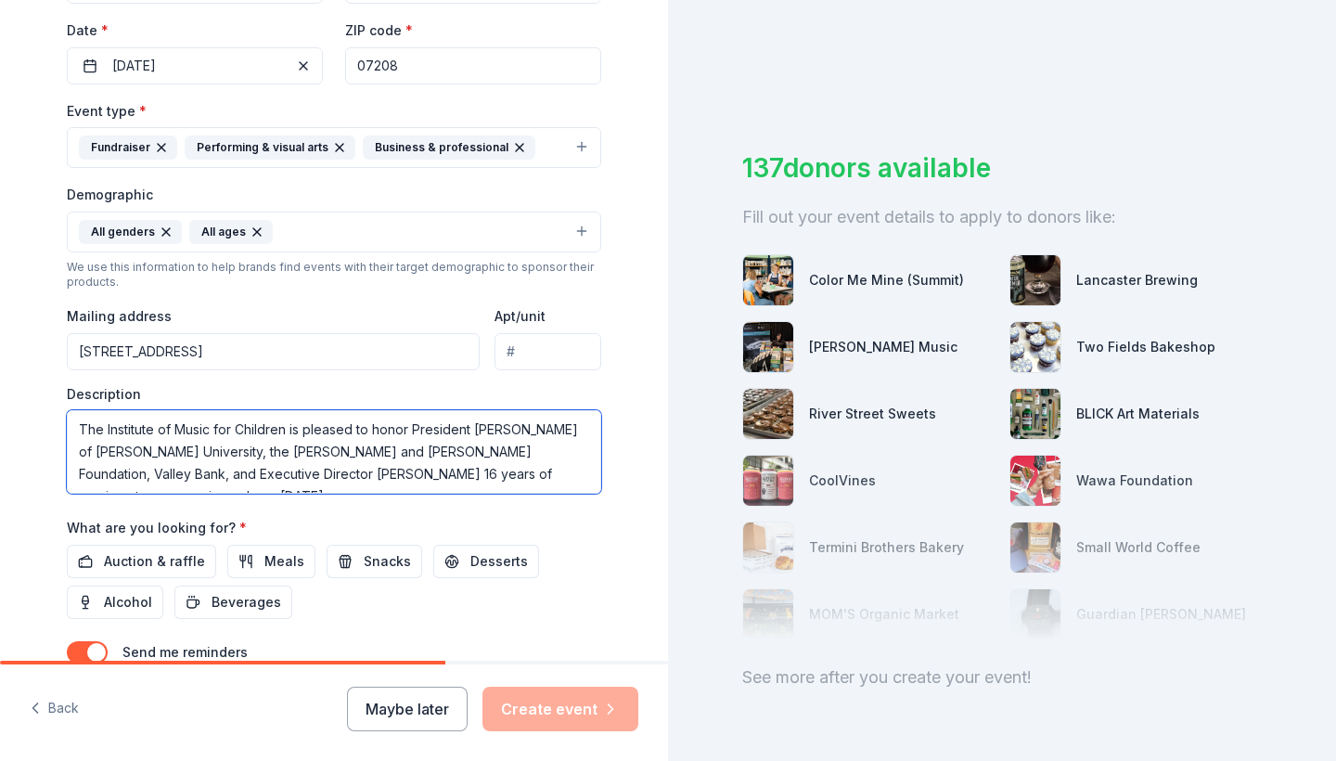
scroll to position [89, 0]
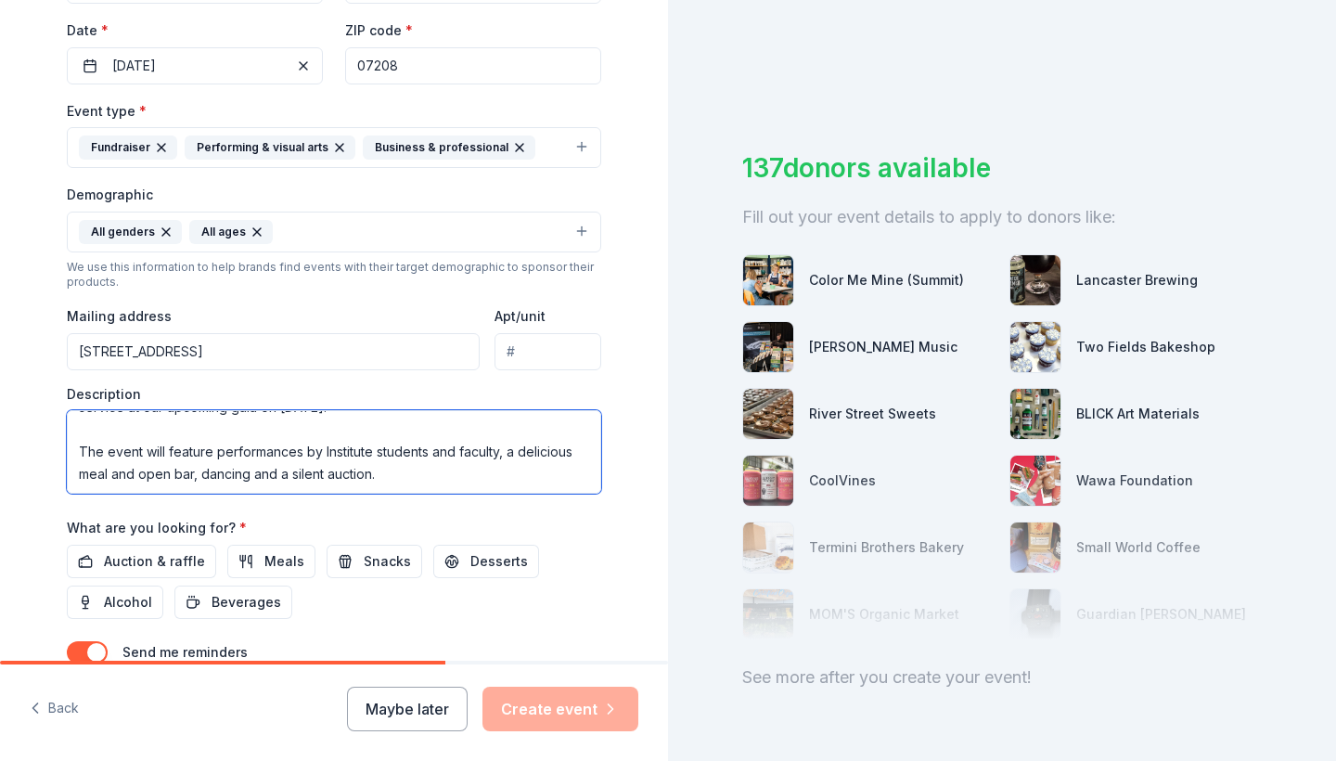
click at [101, 425] on textarea "The Institute of Music for Children is pleased to honor President Lamont Repoll…" at bounding box center [334, 452] width 535 height 84
click at [76, 449] on textarea "The Institute of Music for Children is pleased to honor President Lamont Repoll…" at bounding box center [334, 452] width 535 height 84
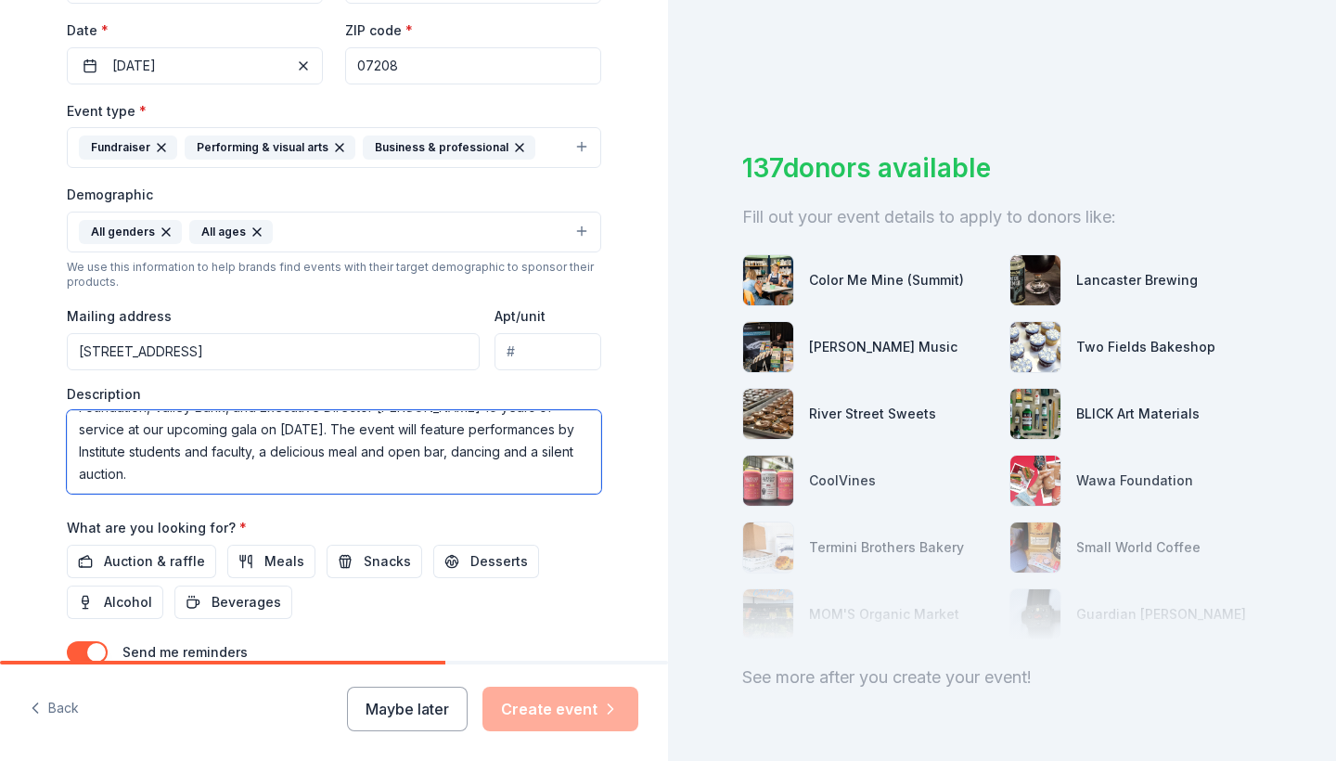
scroll to position [45, 0]
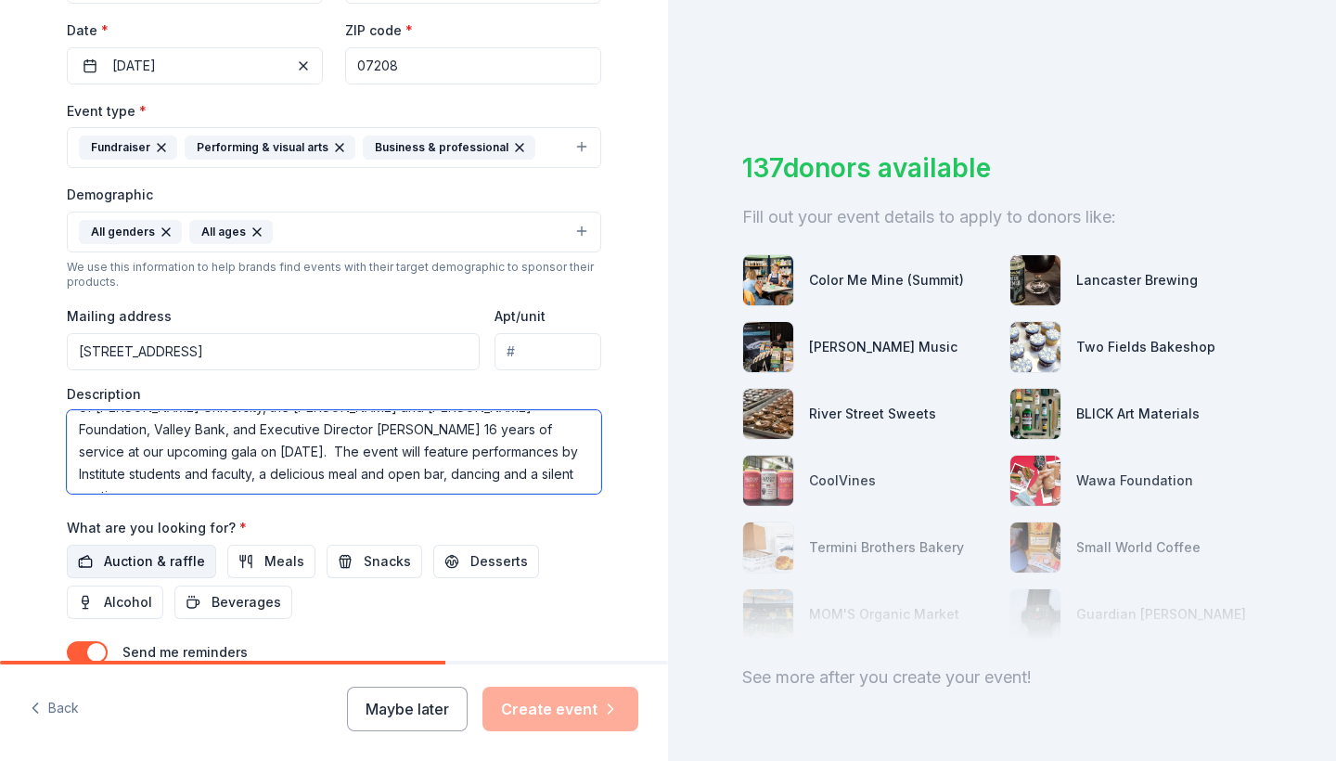
type textarea "The Institute of Music for Children is pleased to honor President [PERSON_NAME]…"
click at [130, 560] on span "Auction & raffle" at bounding box center [154, 561] width 101 height 22
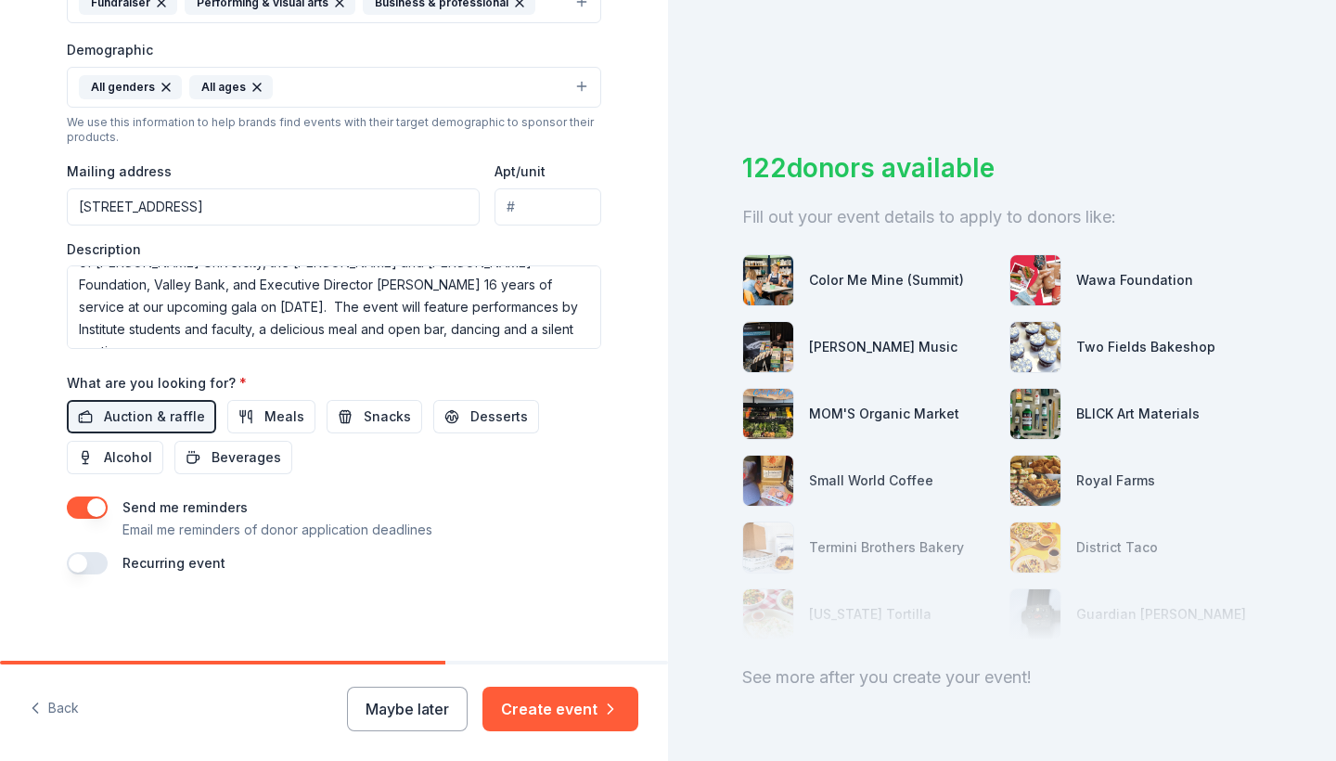
scroll to position [574, 0]
click at [557, 697] on button "Create event" at bounding box center [561, 709] width 156 height 45
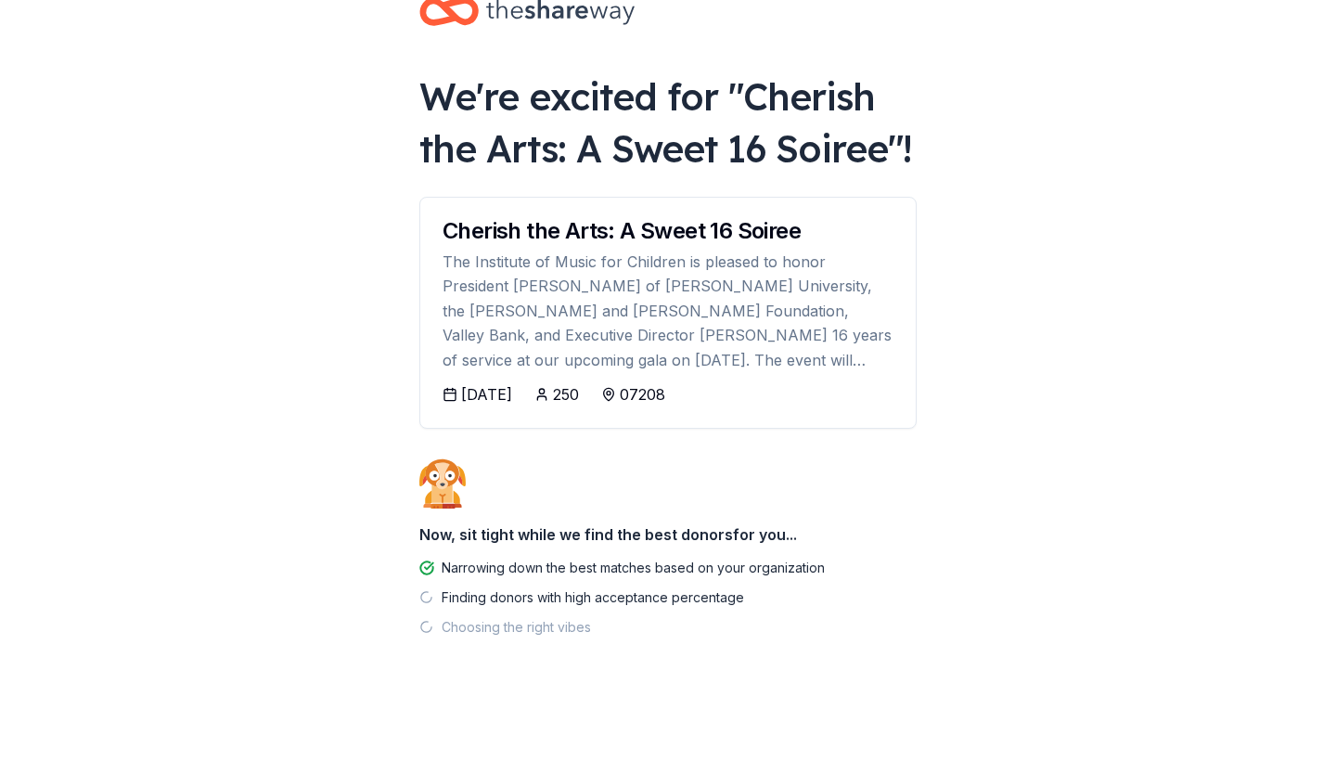
scroll to position [97, 0]
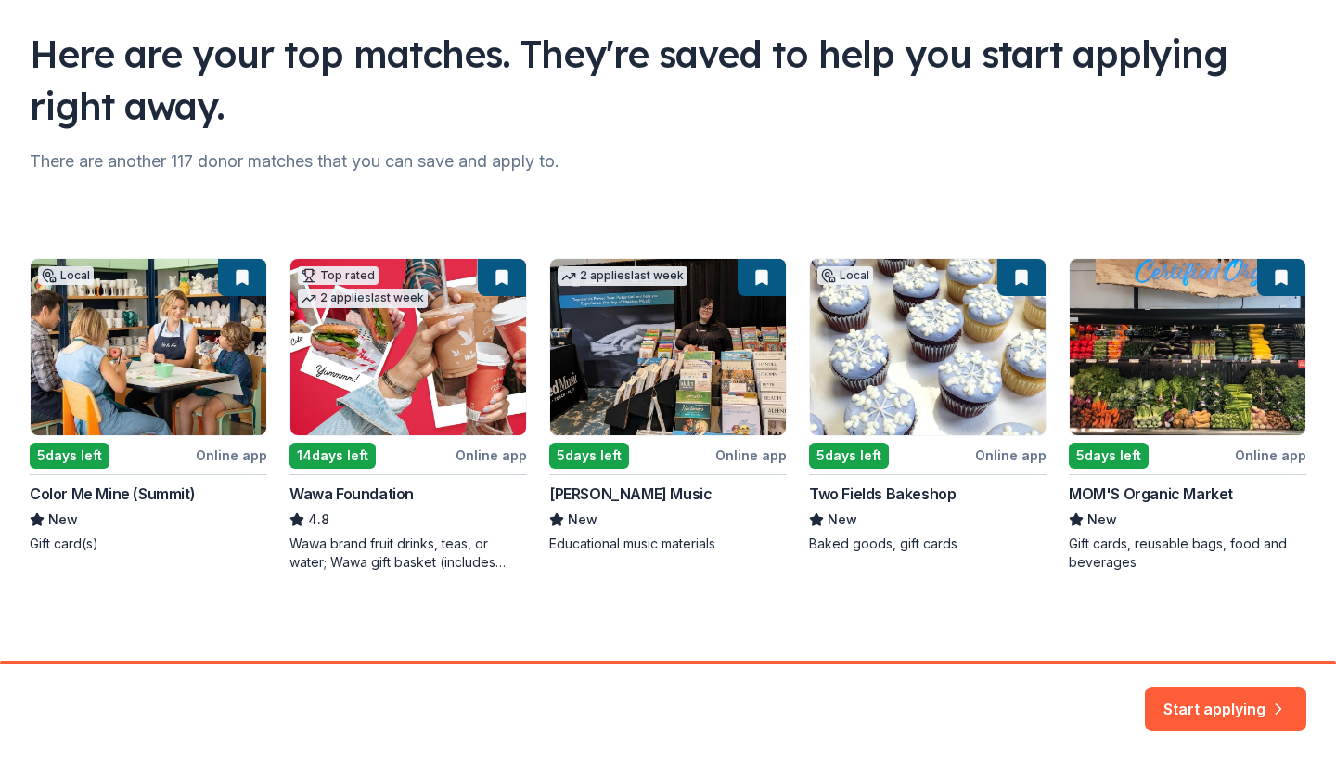
scroll to position [120, 0]
click at [389, 493] on div "Local 5 days left Online app Color Me Mine (Summit) New Gift card(s) Top rated …" at bounding box center [668, 415] width 1277 height 314
click at [503, 453] on div "Local 5 days left Online app Color Me Mine (Summit) New Gift card(s) Top rated …" at bounding box center [668, 415] width 1277 height 314
click at [429, 357] on div "Local 5 days left Online app Color Me Mine (Summit) New Gift card(s) Top rated …" at bounding box center [668, 415] width 1277 height 314
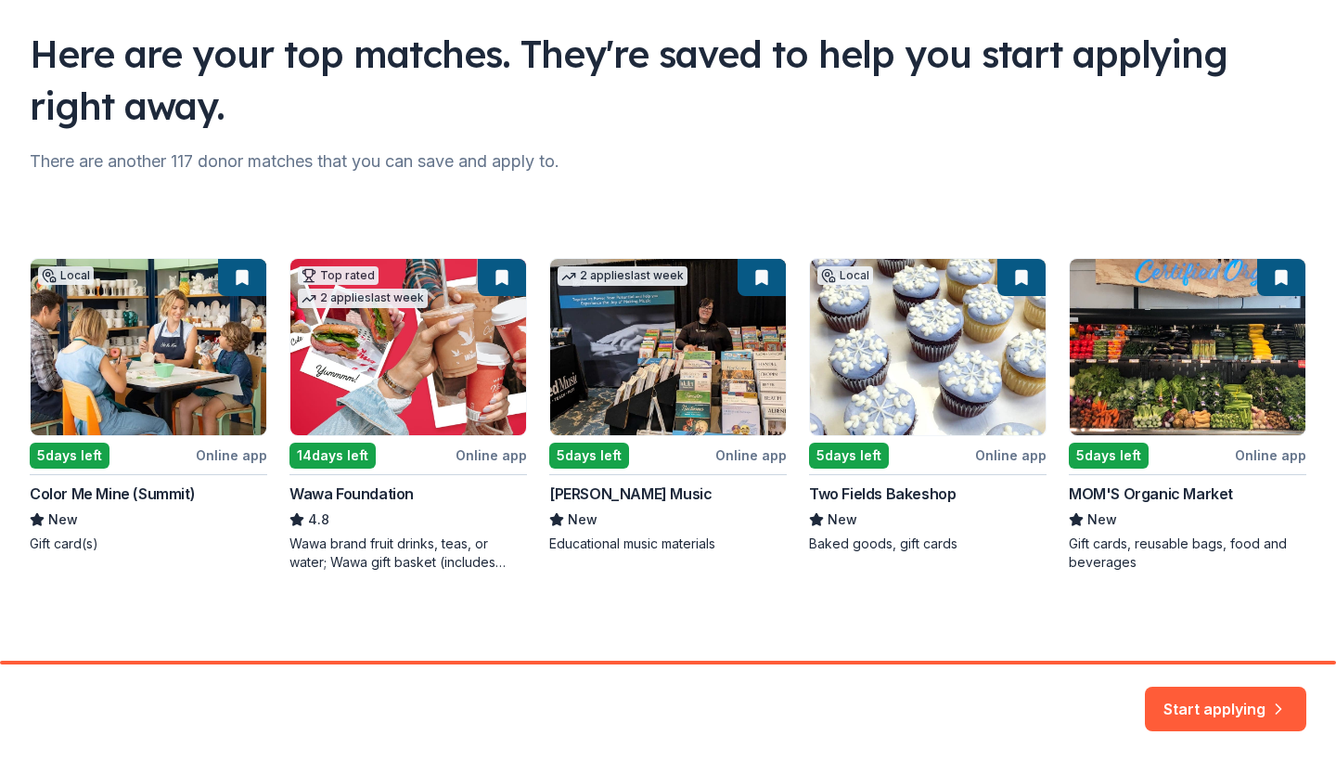
click at [570, 500] on div "Local 5 days left Online app Color Me Mine (Summit) New Gift card(s) Top rated …" at bounding box center [668, 415] width 1277 height 314
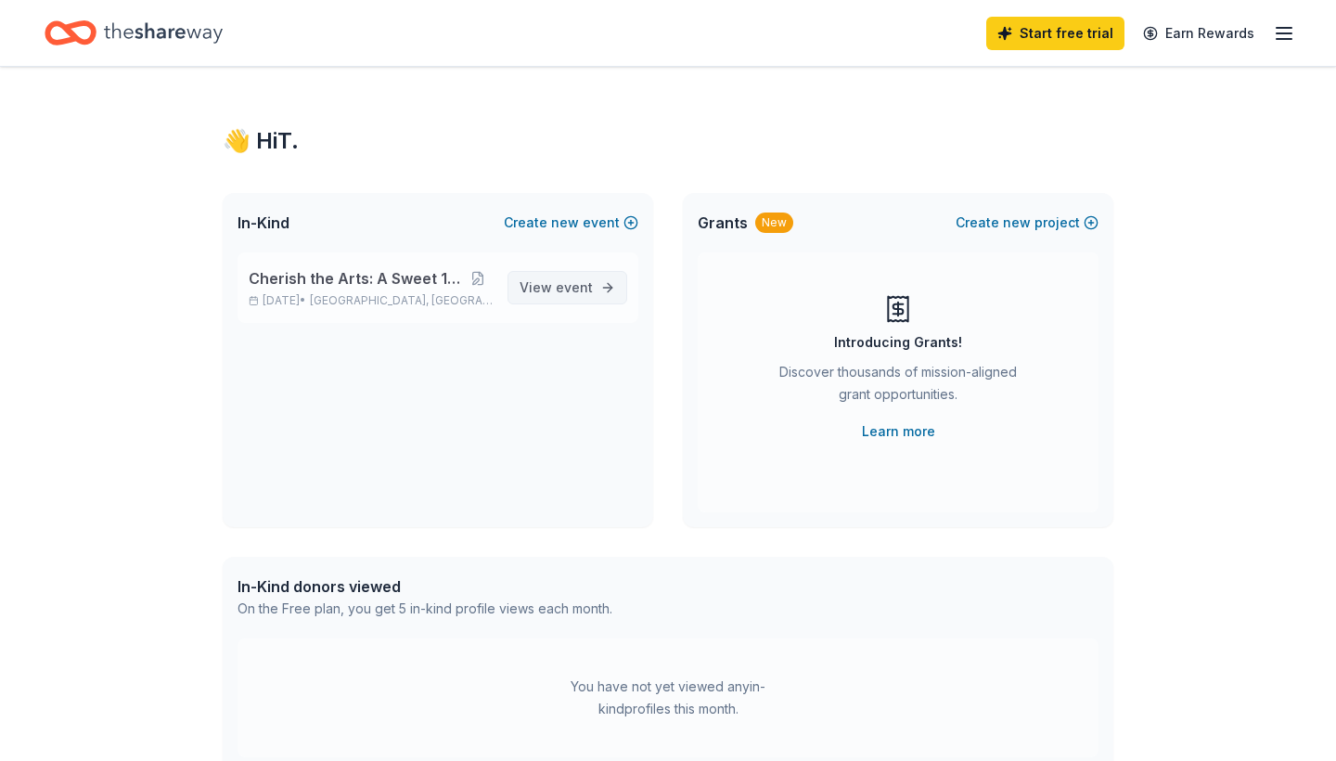
click at [554, 286] on span "View event" at bounding box center [556, 288] width 73 height 22
click at [559, 290] on span "event" at bounding box center [574, 287] width 37 height 16
click at [432, 277] on span "Cherish the Arts: A Sweet 16 Soiree" at bounding box center [355, 278] width 213 height 22
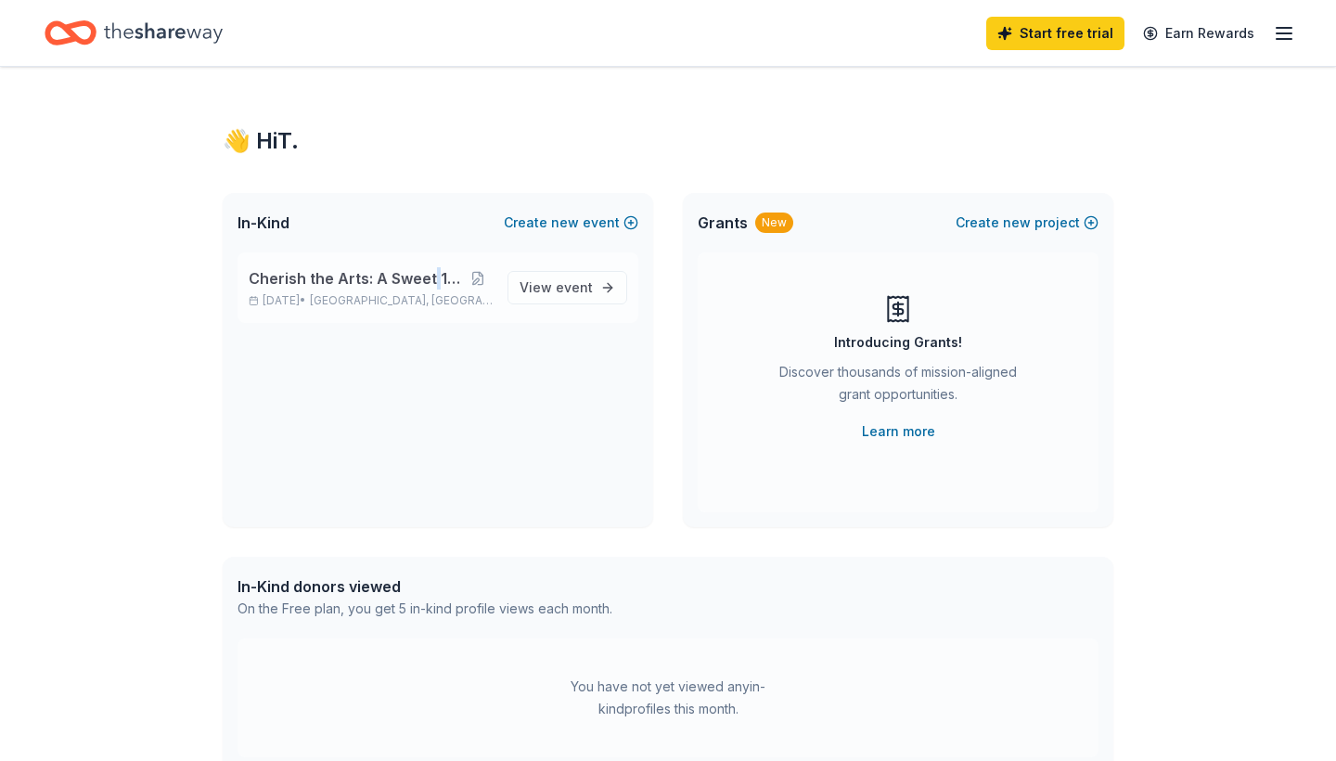
click at [432, 277] on span "Cherish the Arts: A Sweet 16 Soiree" at bounding box center [355, 278] width 213 height 22
click at [591, 290] on span "event" at bounding box center [574, 287] width 37 height 16
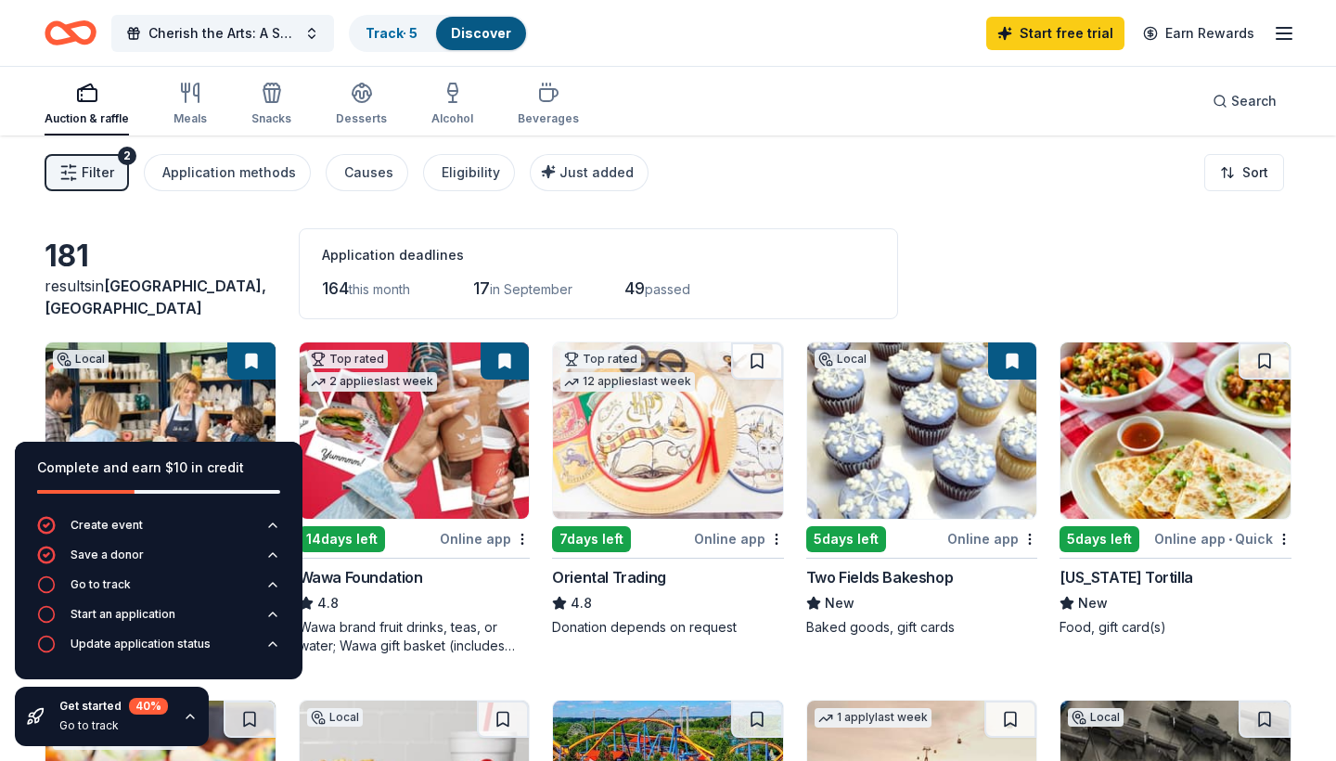
click at [816, 208] on div "Filter 2 Application methods Causes Eligibility Just added Sort" at bounding box center [668, 172] width 1336 height 74
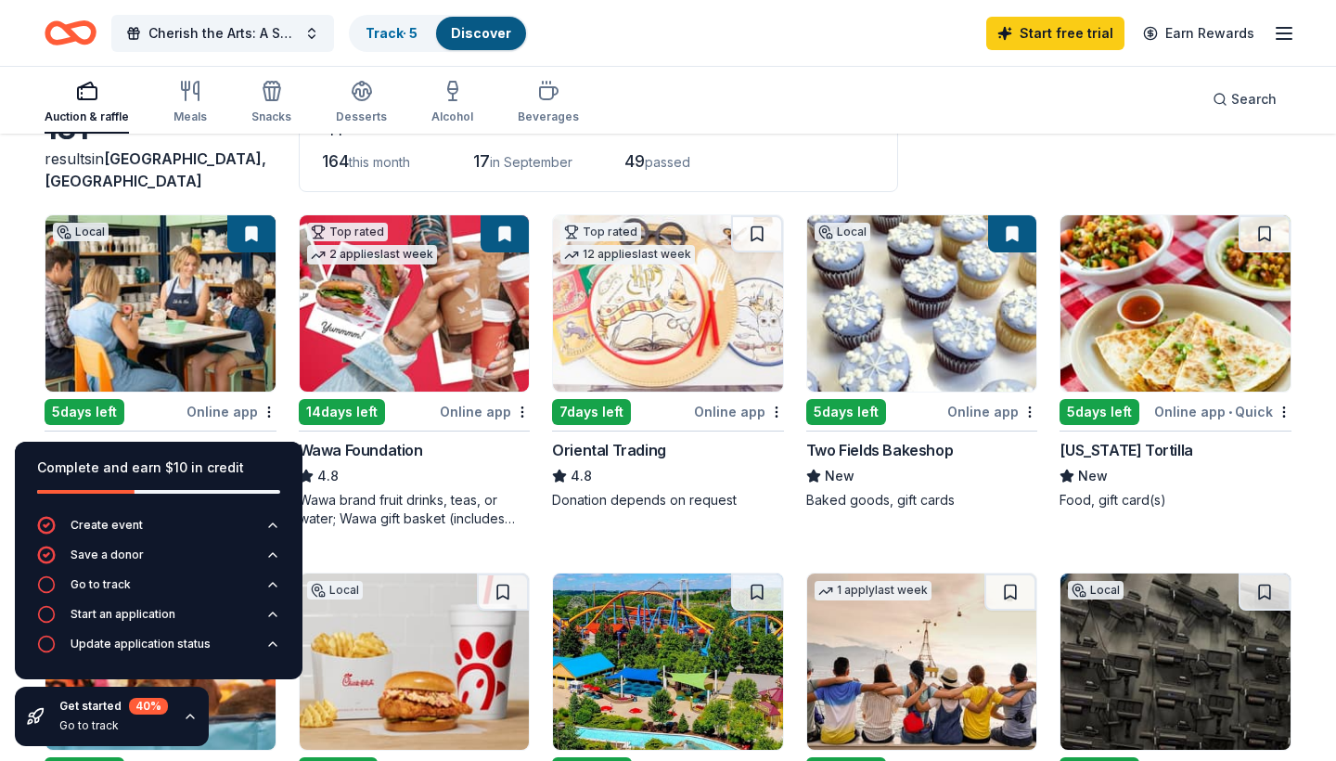
scroll to position [130, 0]
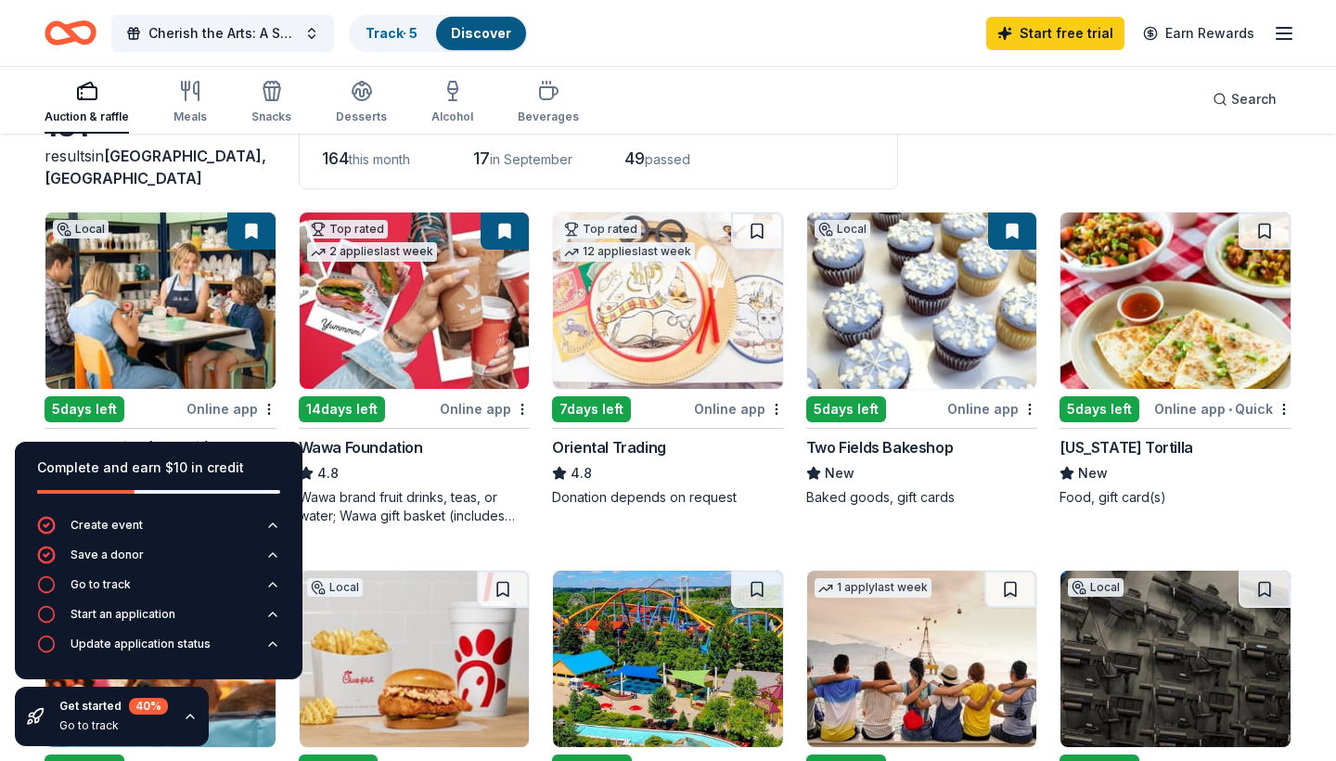
click at [190, 722] on icon "button" at bounding box center [190, 716] width 15 height 15
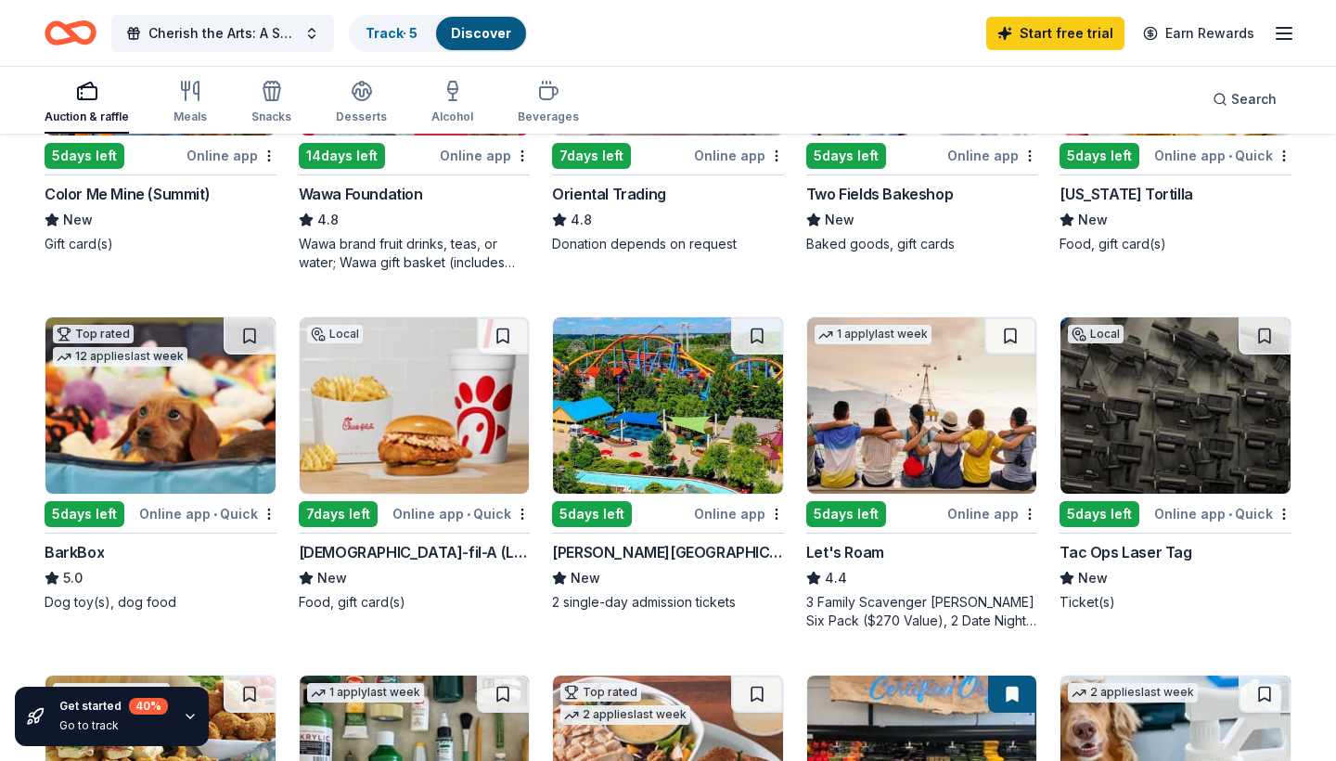
scroll to position [384, 0]
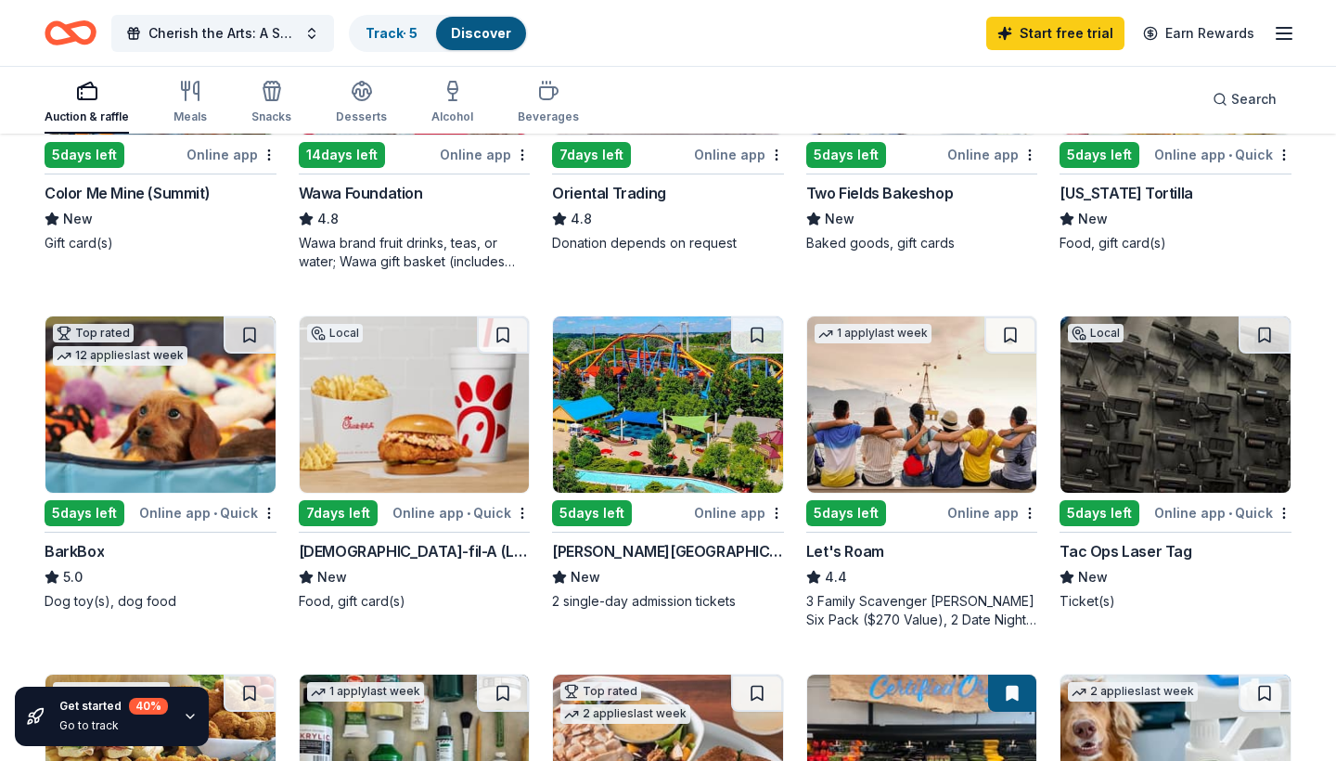
click at [501, 500] on div "Local 7 days left Online app • Quick [DEMOGRAPHIC_DATA]-fil-A (Linden) New Food…" at bounding box center [415, 463] width 232 height 295
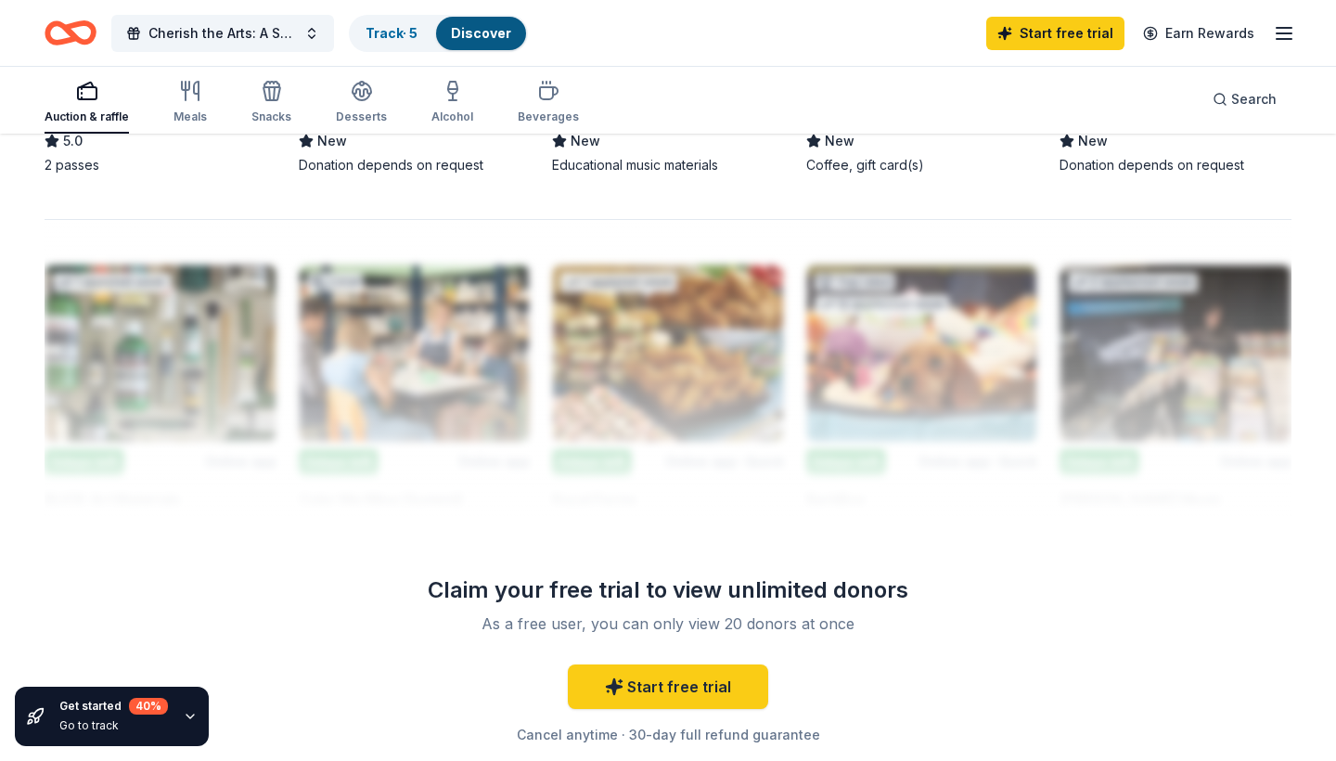
scroll to position [549, 0]
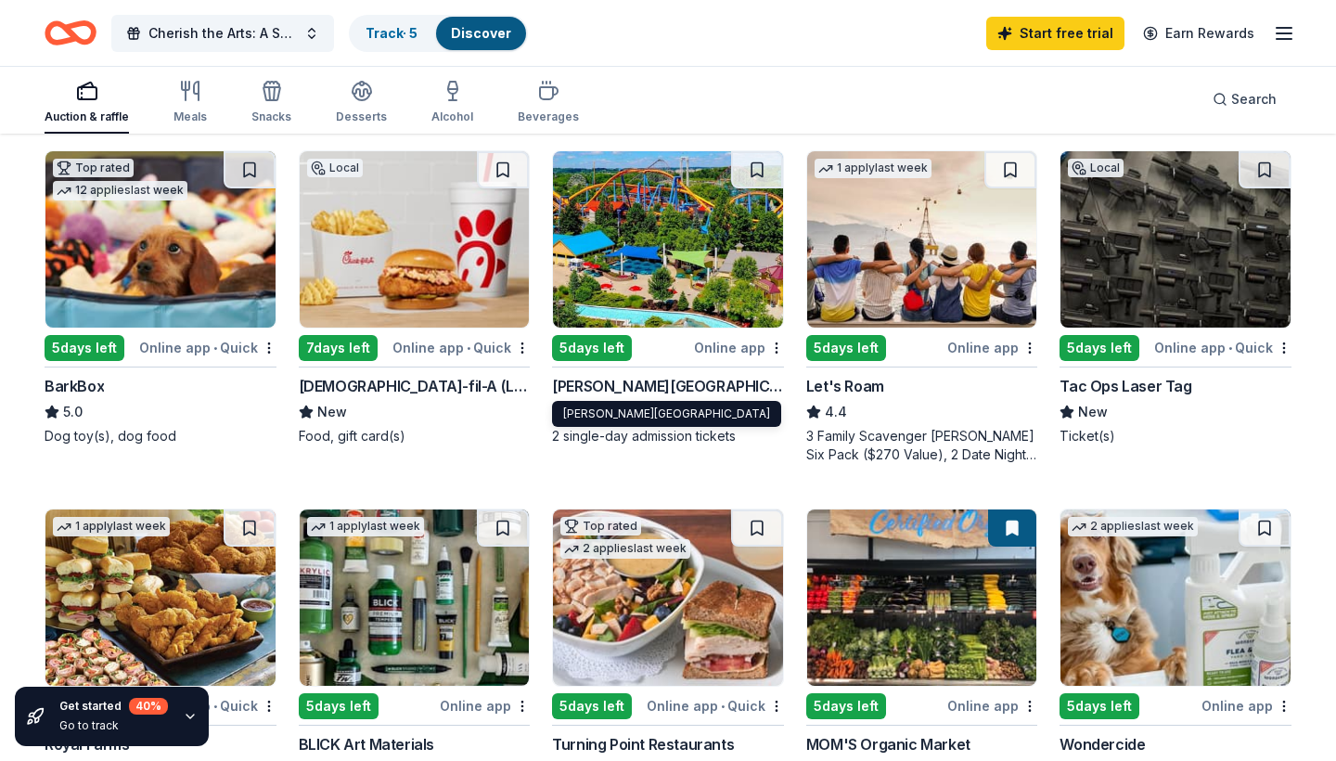
click at [742, 384] on div "[PERSON_NAME][GEOGRAPHIC_DATA]" at bounding box center [668, 386] width 232 height 22
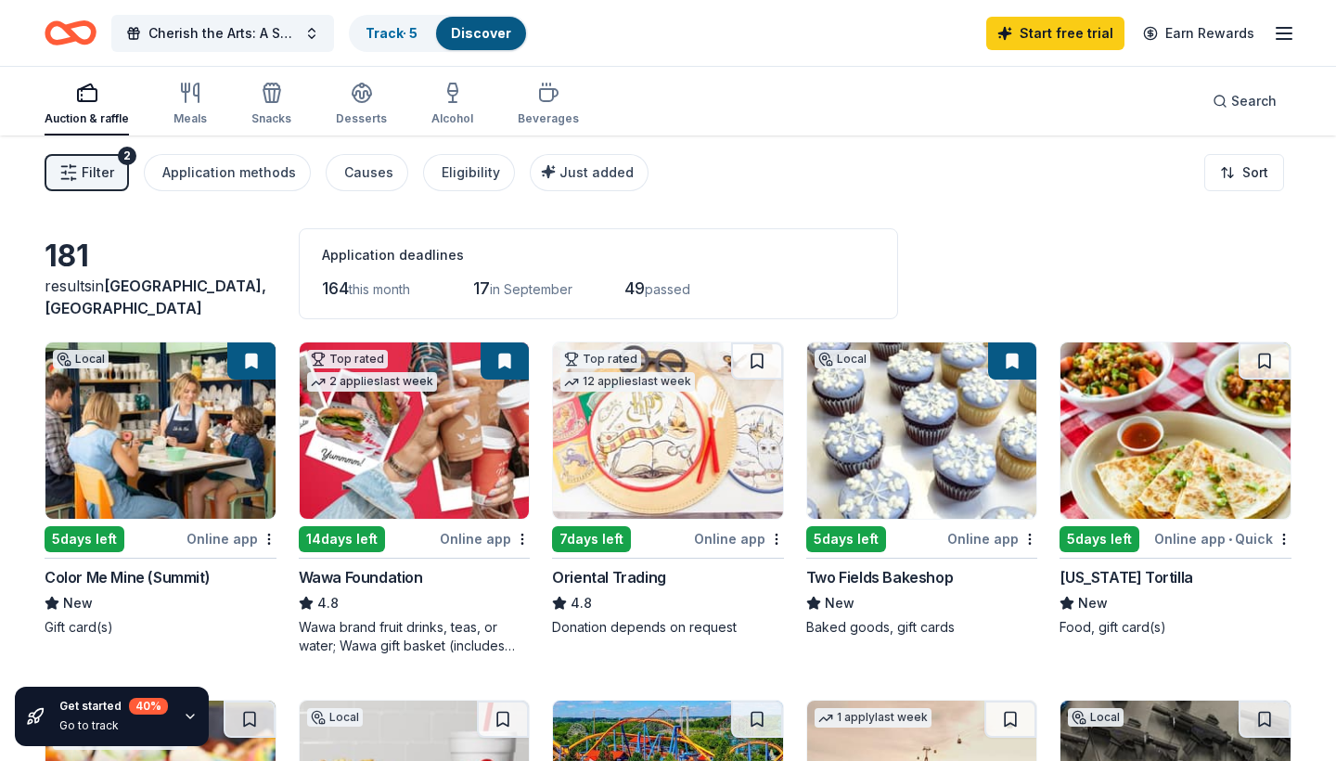
scroll to position [0, 0]
click at [156, 574] on div "Color Me Mine (Summit)" at bounding box center [127, 577] width 165 height 22
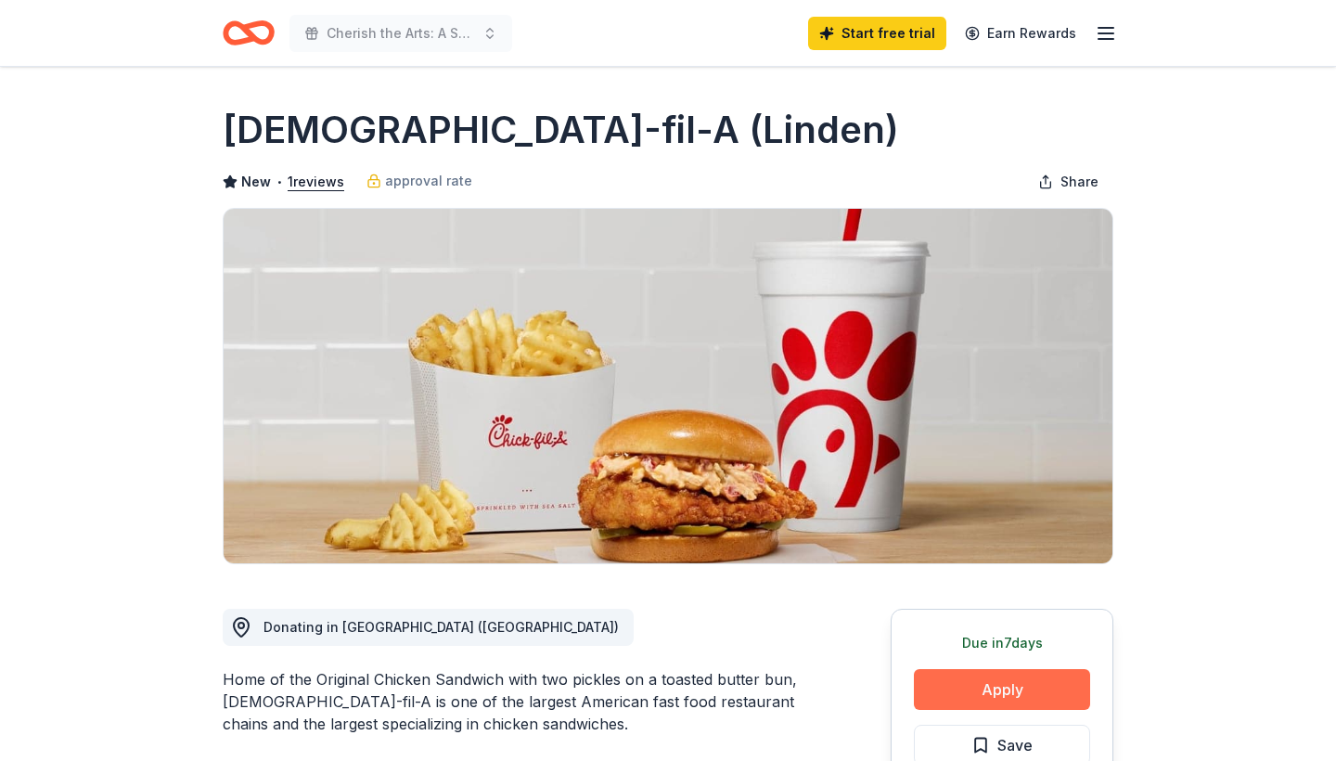
click at [1012, 691] on button "Apply" at bounding box center [1002, 689] width 176 height 41
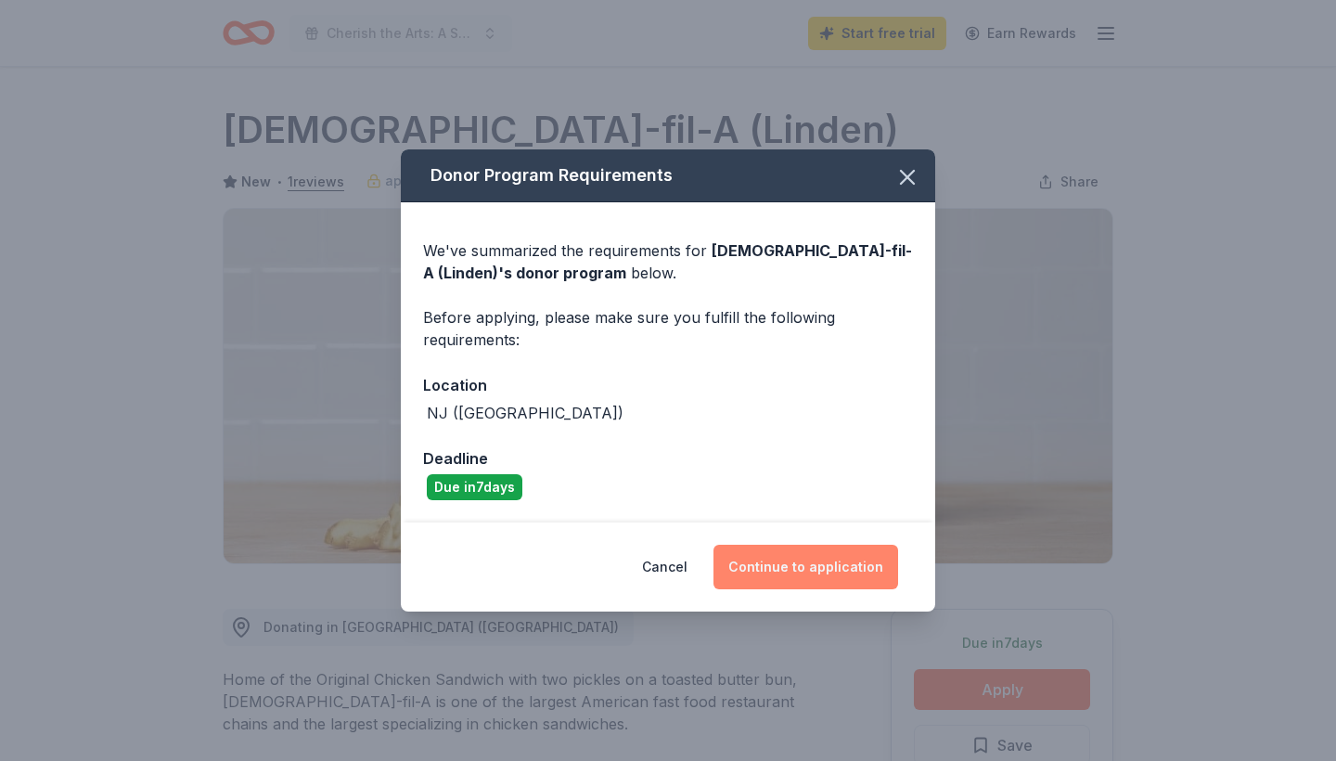
click at [837, 552] on button "Continue to application" at bounding box center [806, 567] width 185 height 45
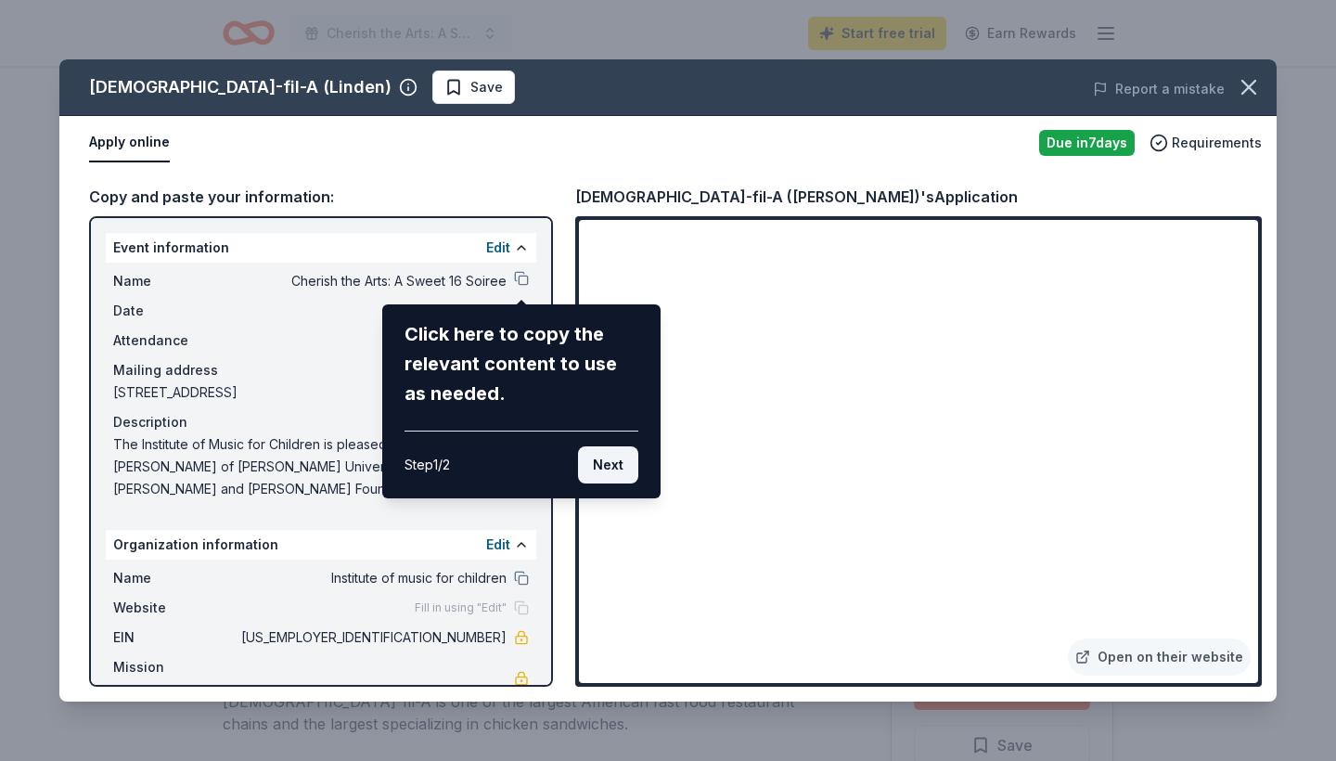
click at [620, 458] on button "Next" at bounding box center [608, 464] width 60 height 37
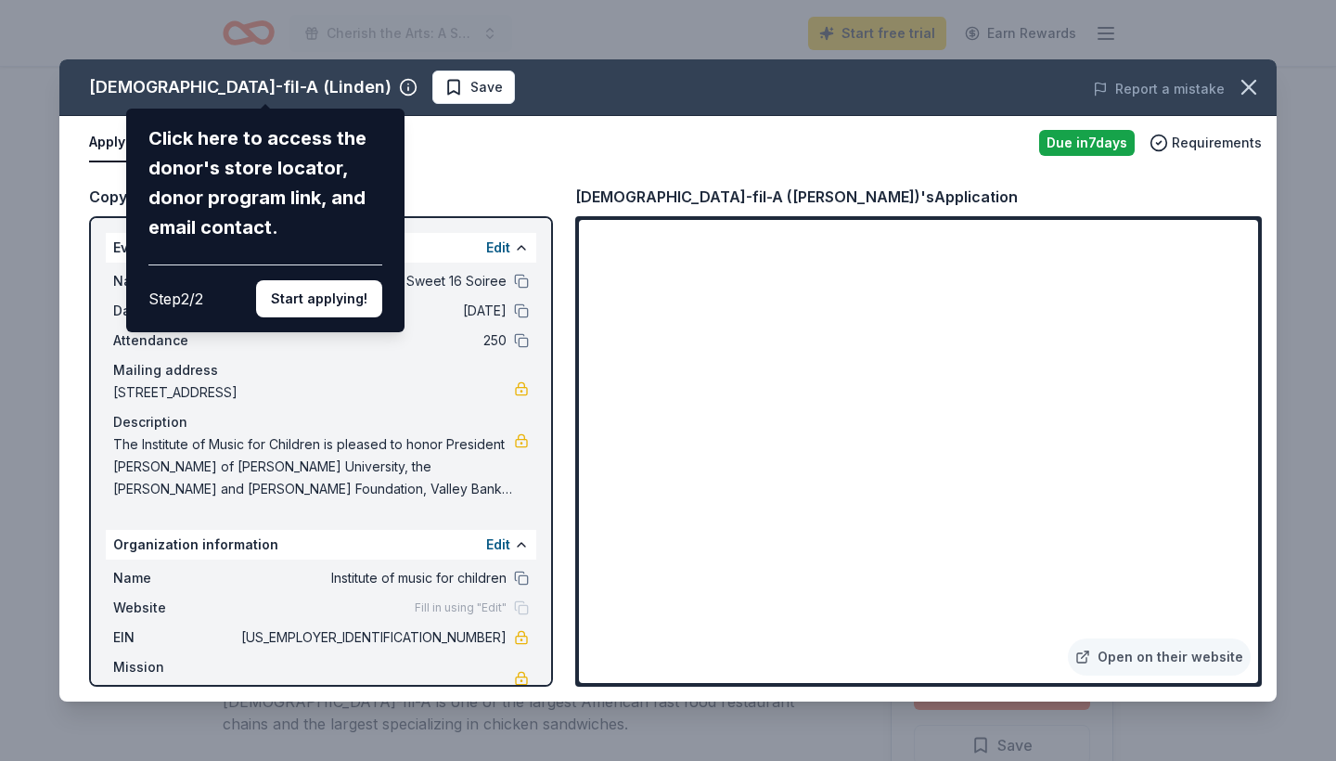
click at [891, 447] on div "Chick-fil-A (Linden) Click here to access the donor's store locator, donor prog…" at bounding box center [668, 380] width 1218 height 642
click at [939, 455] on div "Chick-fil-A (Linden) Click here to access the donor's store locator, donor prog…" at bounding box center [668, 380] width 1218 height 642
click at [1174, 658] on div "Chick-fil-A (Linden) Click here to access the donor's store locator, donor prog…" at bounding box center [668, 380] width 1218 height 642
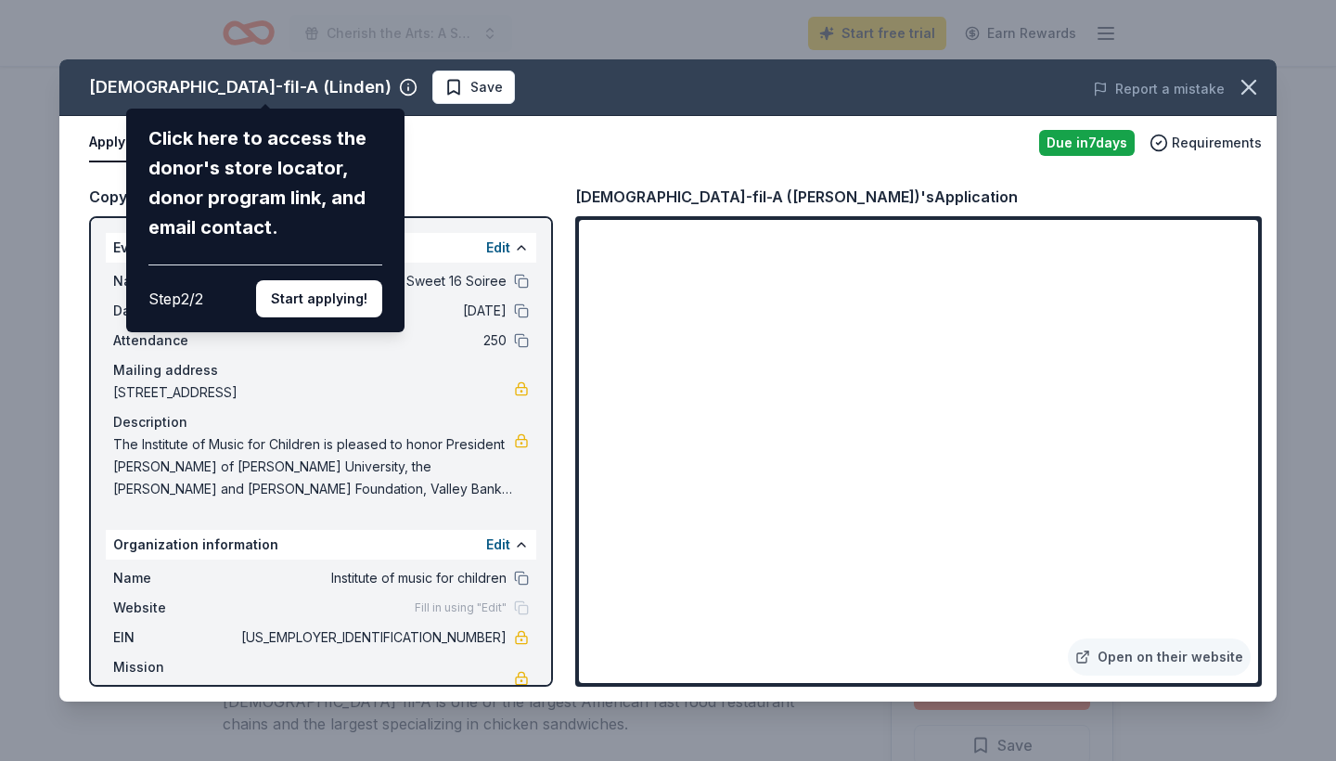
click at [1094, 652] on div "Chick-fil-A (Linden) Click here to access the donor's store locator, donor prog…" at bounding box center [668, 380] width 1218 height 642
click at [320, 280] on button "Start applying!" at bounding box center [319, 298] width 126 height 37
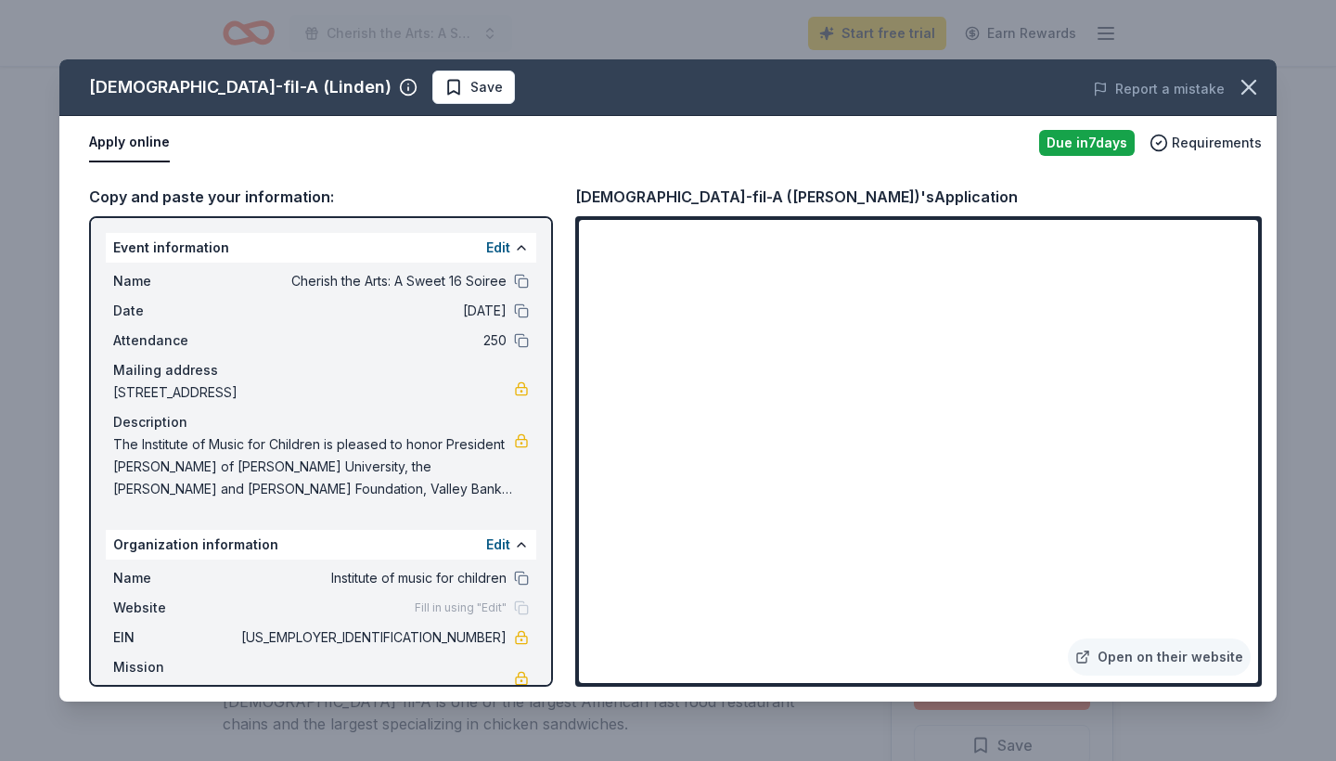
click at [1128, 651] on div "Chick-fil-A (Linden) Save Report a mistake Apply online Due in 7 days Requireme…" at bounding box center [668, 380] width 1218 height 642
click at [1122, 652] on div "Chick-fil-A (Linden) Save Report a mistake Apply online Due in 7 days Requireme…" at bounding box center [668, 380] width 1218 height 642
click at [1088, 655] on div "Chick-fil-A (Linden) Save Report a mistake Apply online Due in 7 days Requireme…" at bounding box center [668, 380] width 1218 height 642
click at [960, 491] on div "Chick-fil-A (Linden) Save Report a mistake Apply online Due in 7 days Requireme…" at bounding box center [668, 380] width 1218 height 642
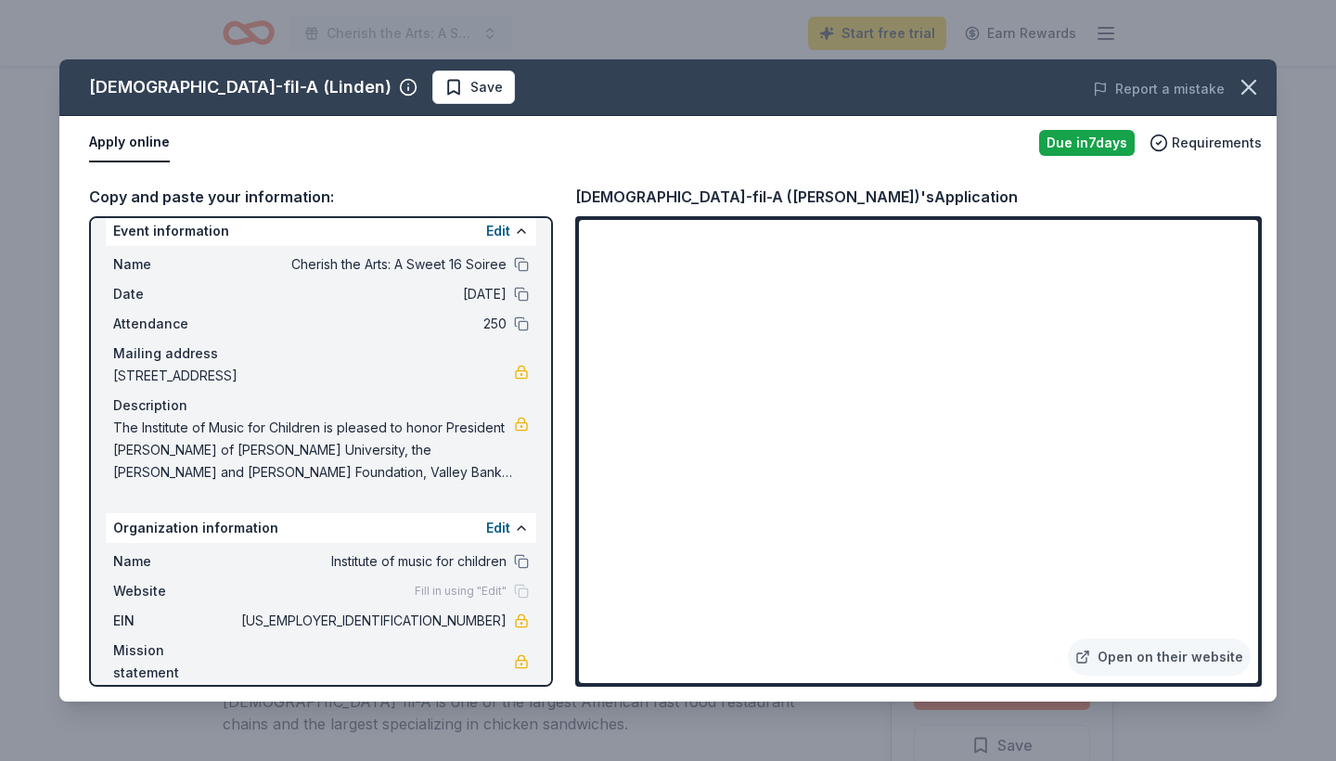
scroll to position [16, 0]
click at [1138, 660] on link "Open on their website" at bounding box center [1159, 656] width 183 height 37
click at [525, 264] on button at bounding box center [521, 265] width 15 height 15
click at [1255, 85] on icon "button" at bounding box center [1249, 87] width 26 height 26
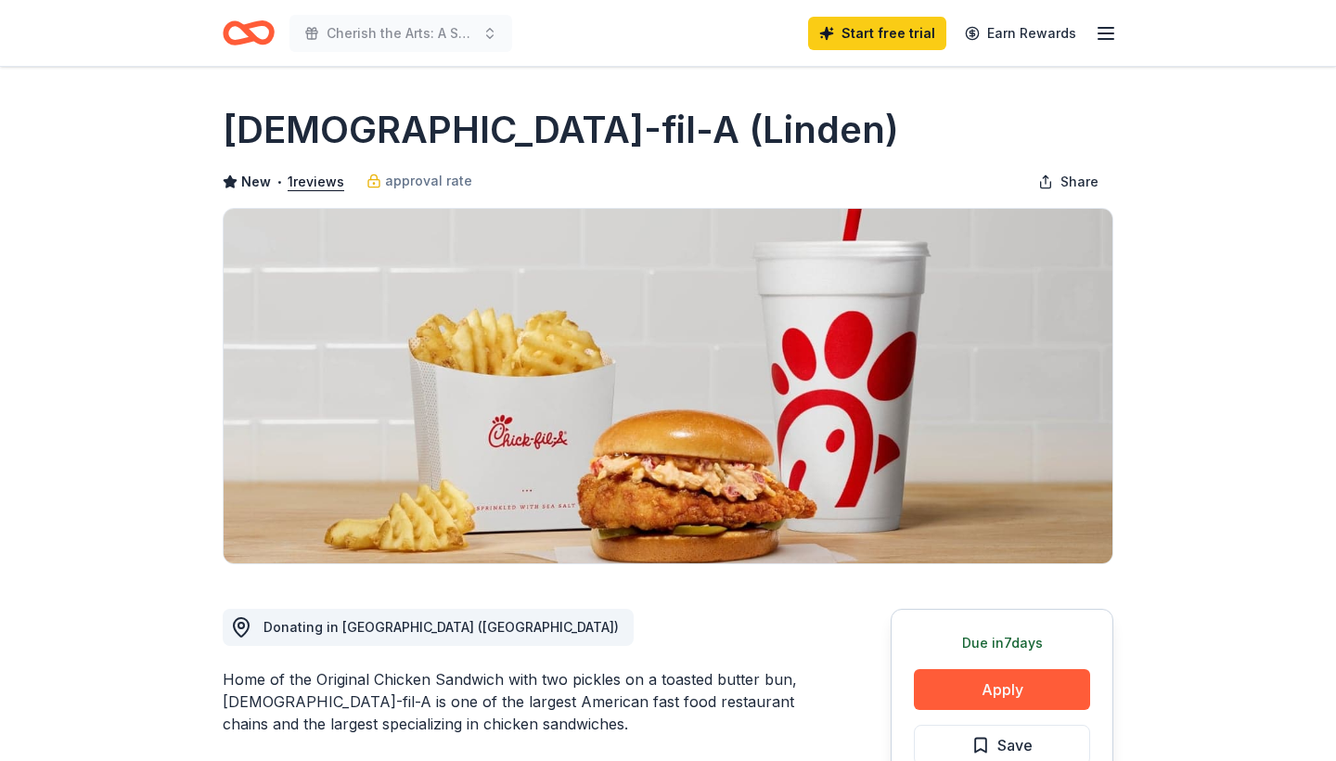
scroll to position [0, 0]
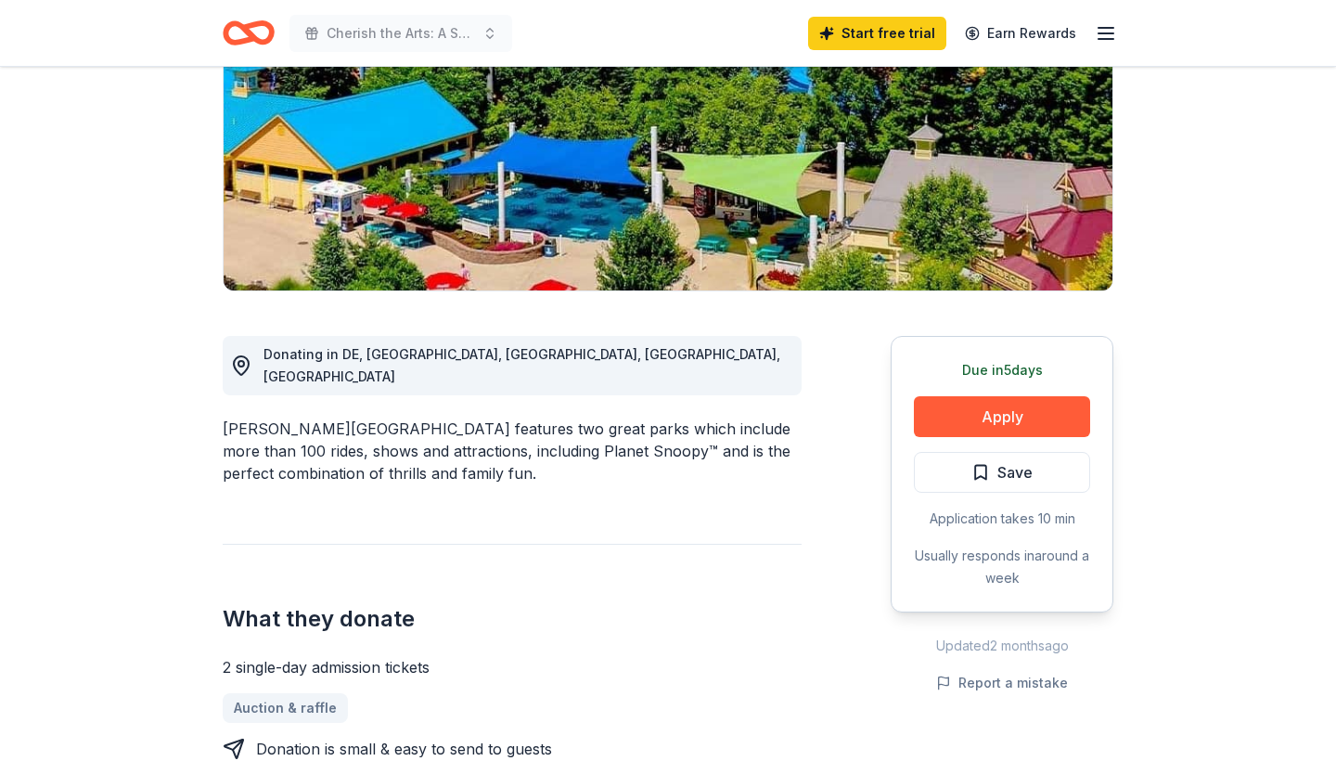
scroll to position [306, 0]
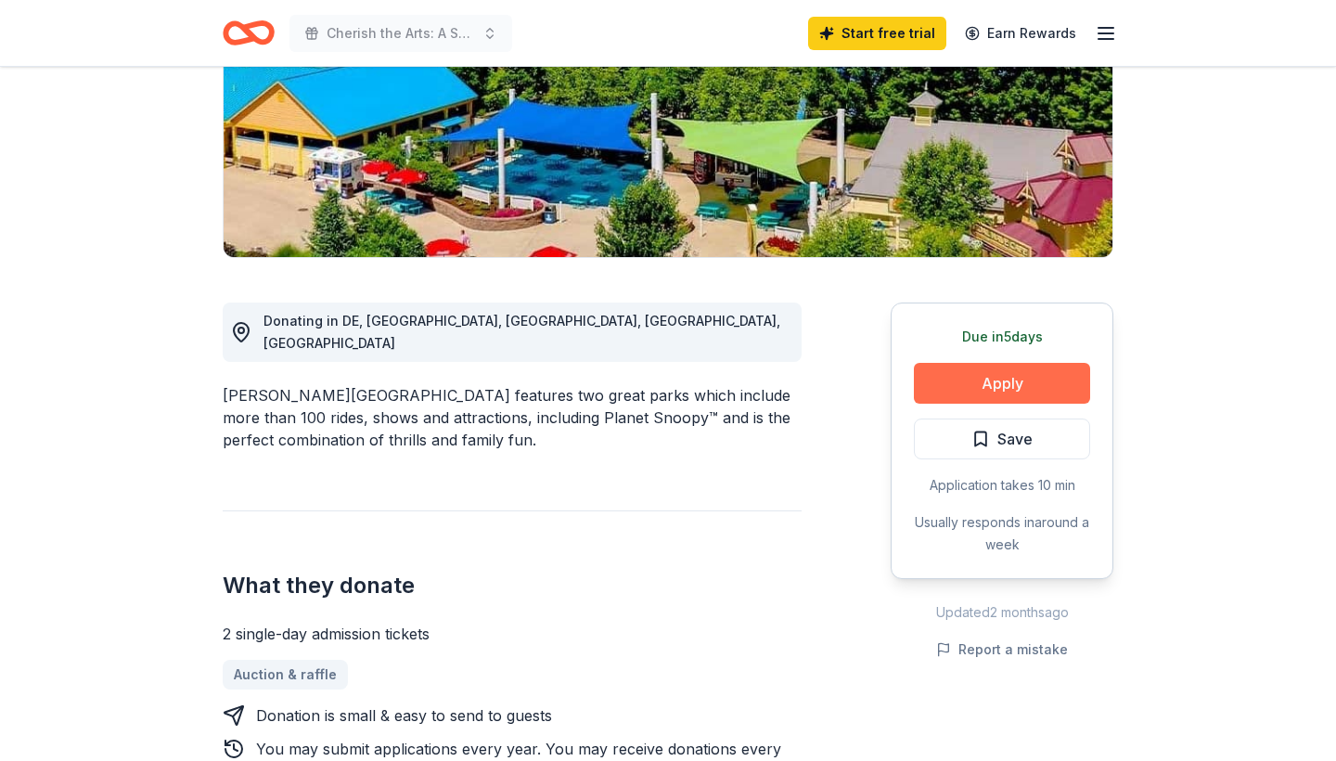
click at [1038, 393] on button "Apply" at bounding box center [1002, 383] width 176 height 41
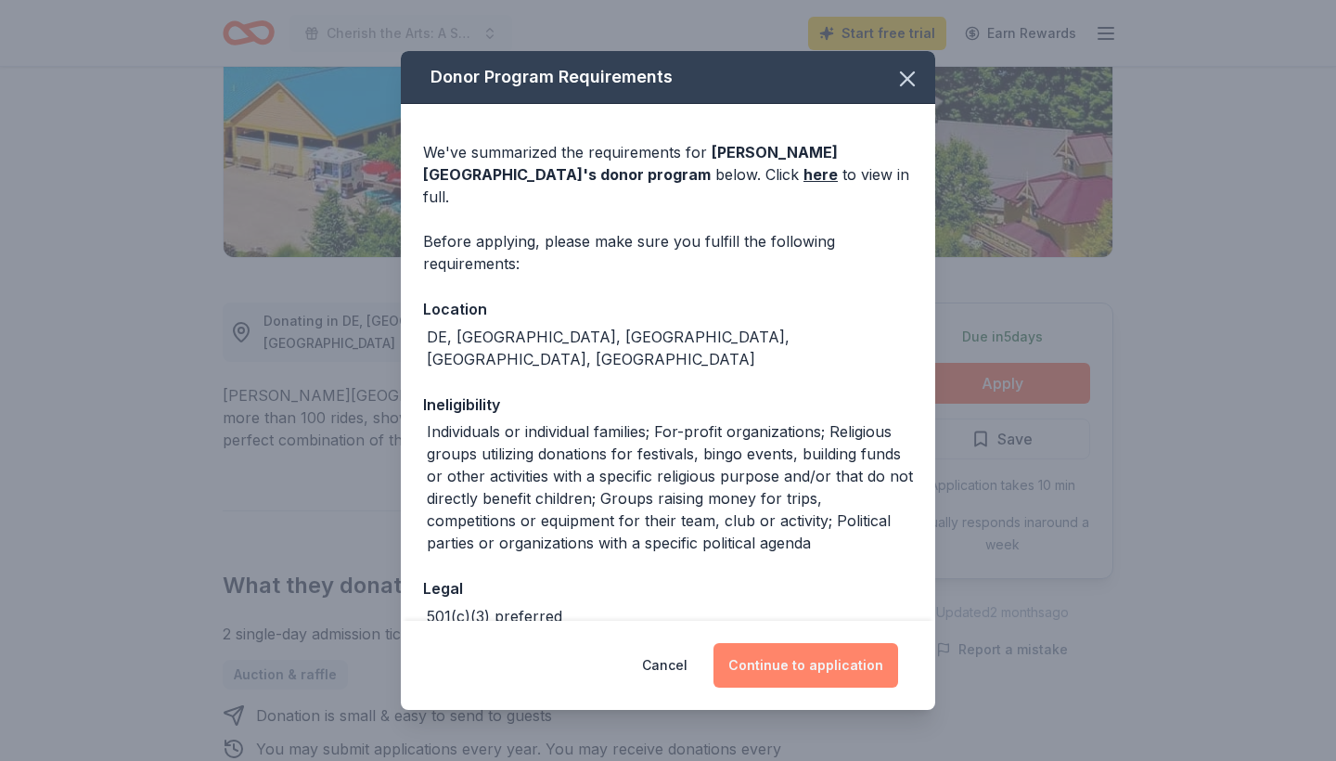
click at [794, 660] on button "Continue to application" at bounding box center [806, 665] width 185 height 45
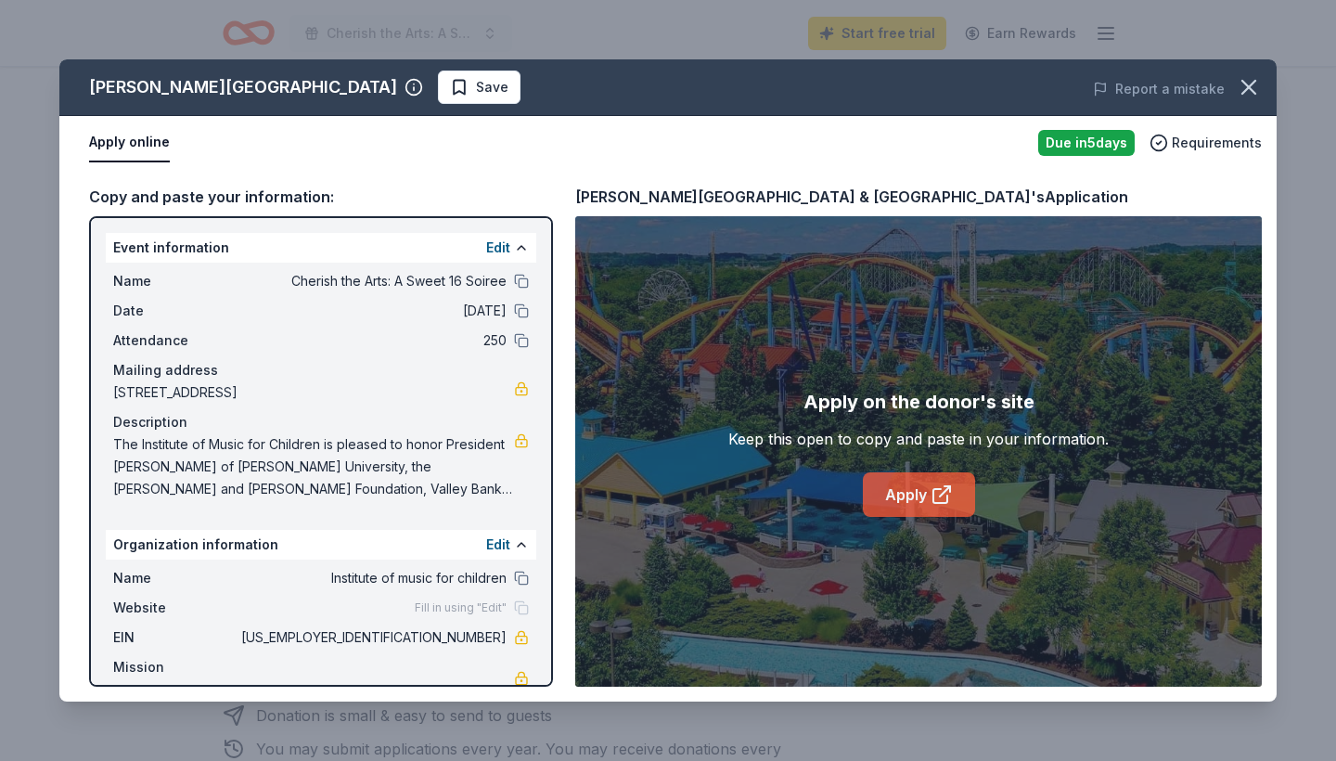
click at [894, 492] on link "Apply" at bounding box center [919, 494] width 112 height 45
click at [929, 503] on link "Apply" at bounding box center [919, 494] width 112 height 45
click at [1254, 87] on icon "button" at bounding box center [1249, 87] width 26 height 26
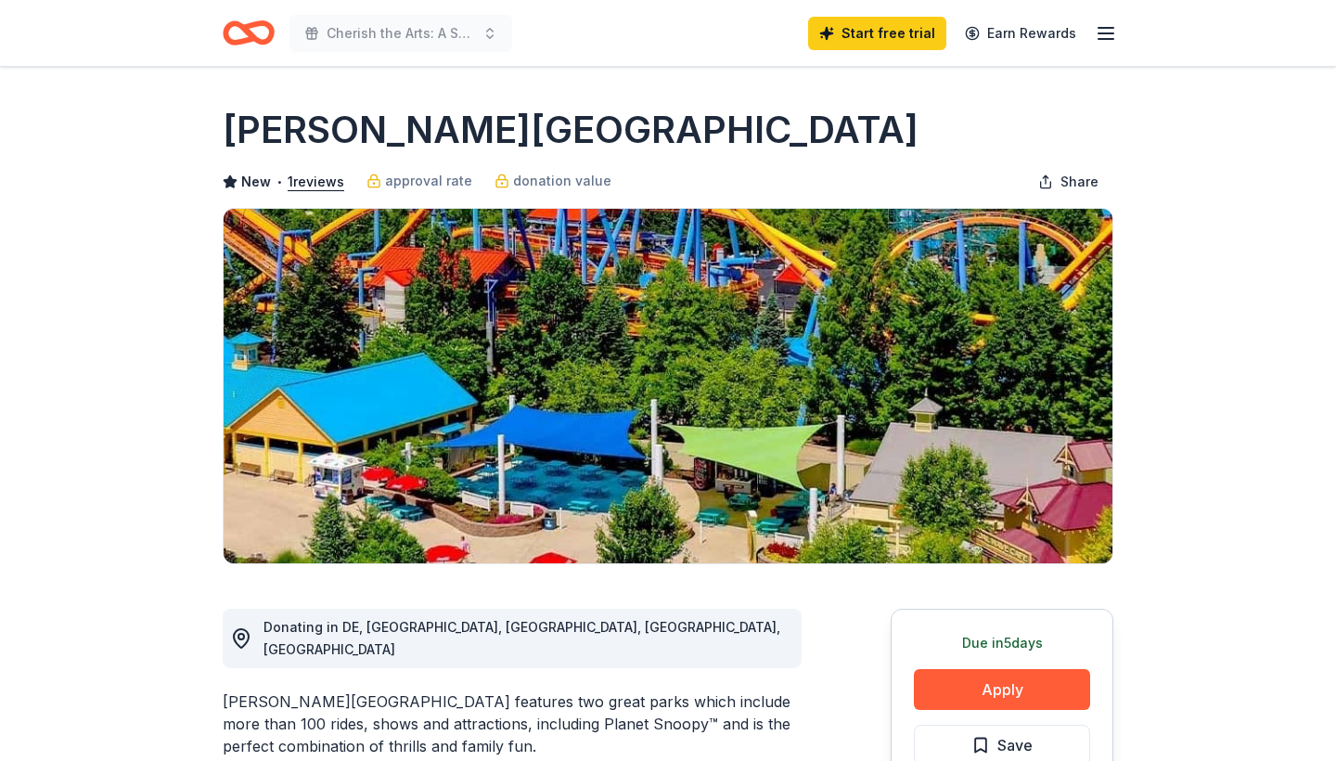
scroll to position [0, 0]
click at [1108, 39] on line "button" at bounding box center [1106, 39] width 15 height 0
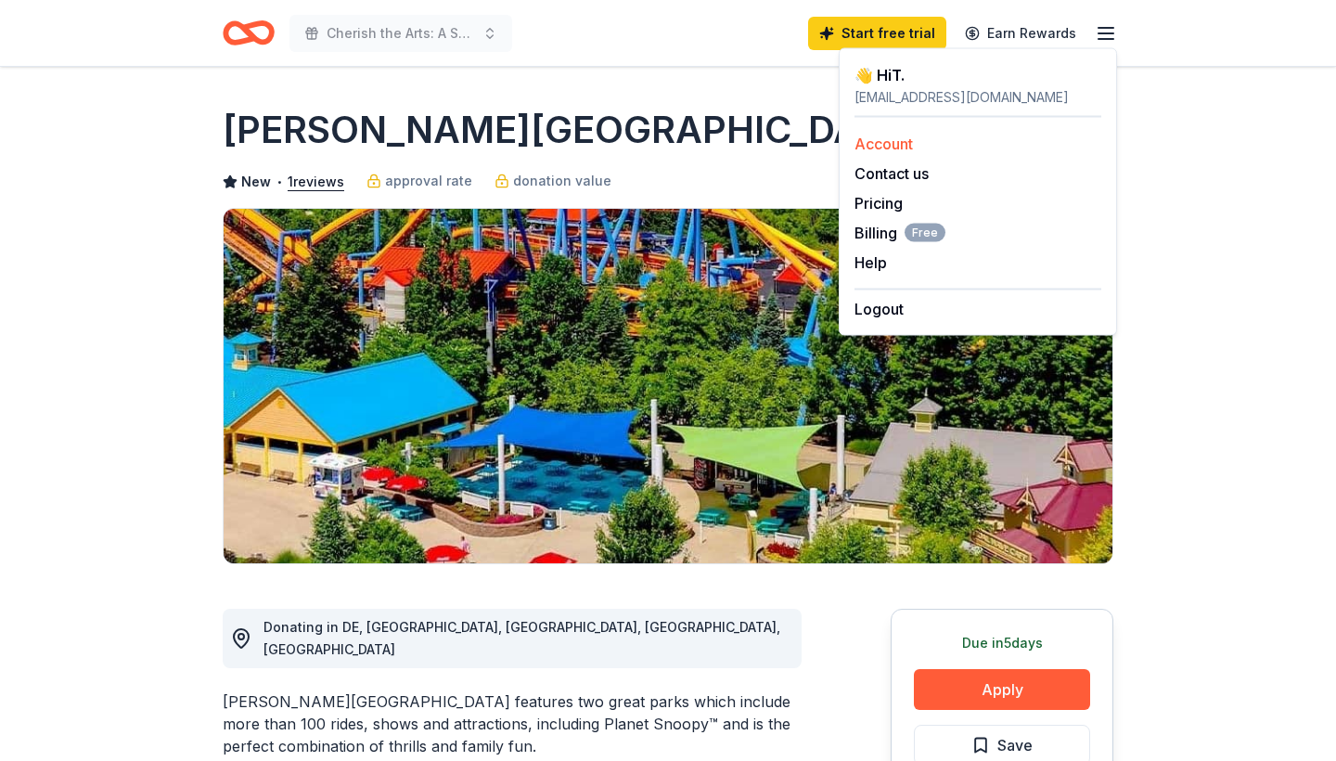
click at [907, 149] on link "Account" at bounding box center [884, 144] width 58 height 19
click at [897, 138] on link "Account" at bounding box center [884, 144] width 58 height 19
click at [888, 145] on link "Account" at bounding box center [884, 144] width 58 height 19
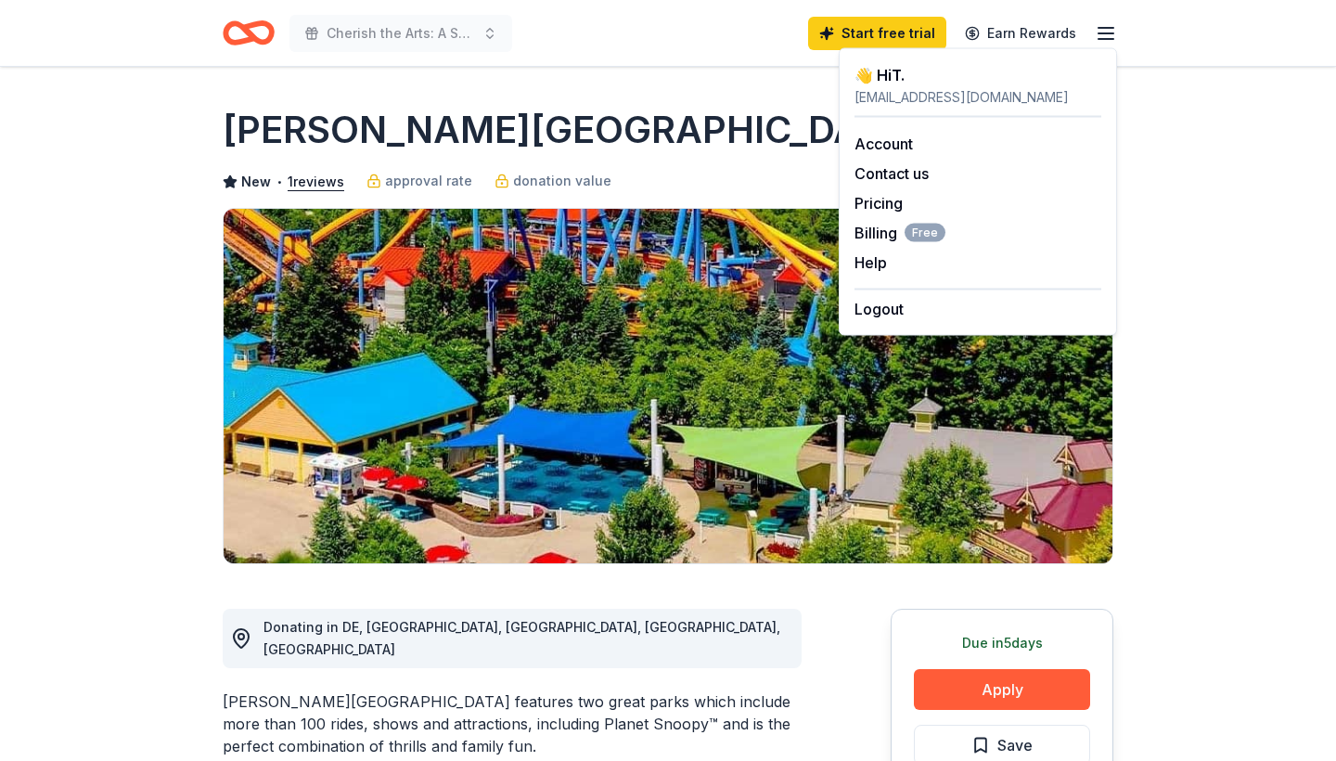
click at [468, 119] on h1 "[PERSON_NAME][GEOGRAPHIC_DATA]" at bounding box center [571, 130] width 696 height 52
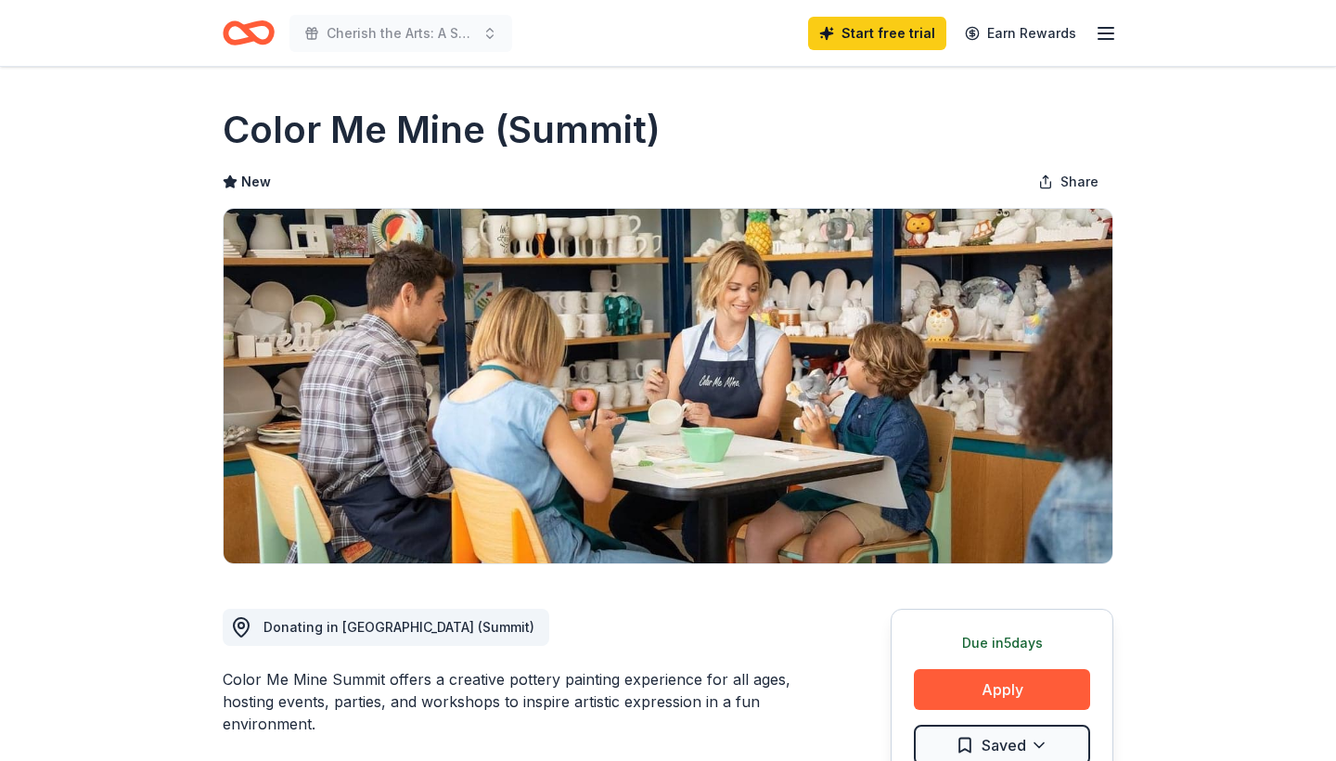
click at [989, 664] on div "Due [DATE] Apply Saved" at bounding box center [1002, 699] width 223 height 180
click at [988, 679] on button "Apply" at bounding box center [1002, 689] width 176 height 41
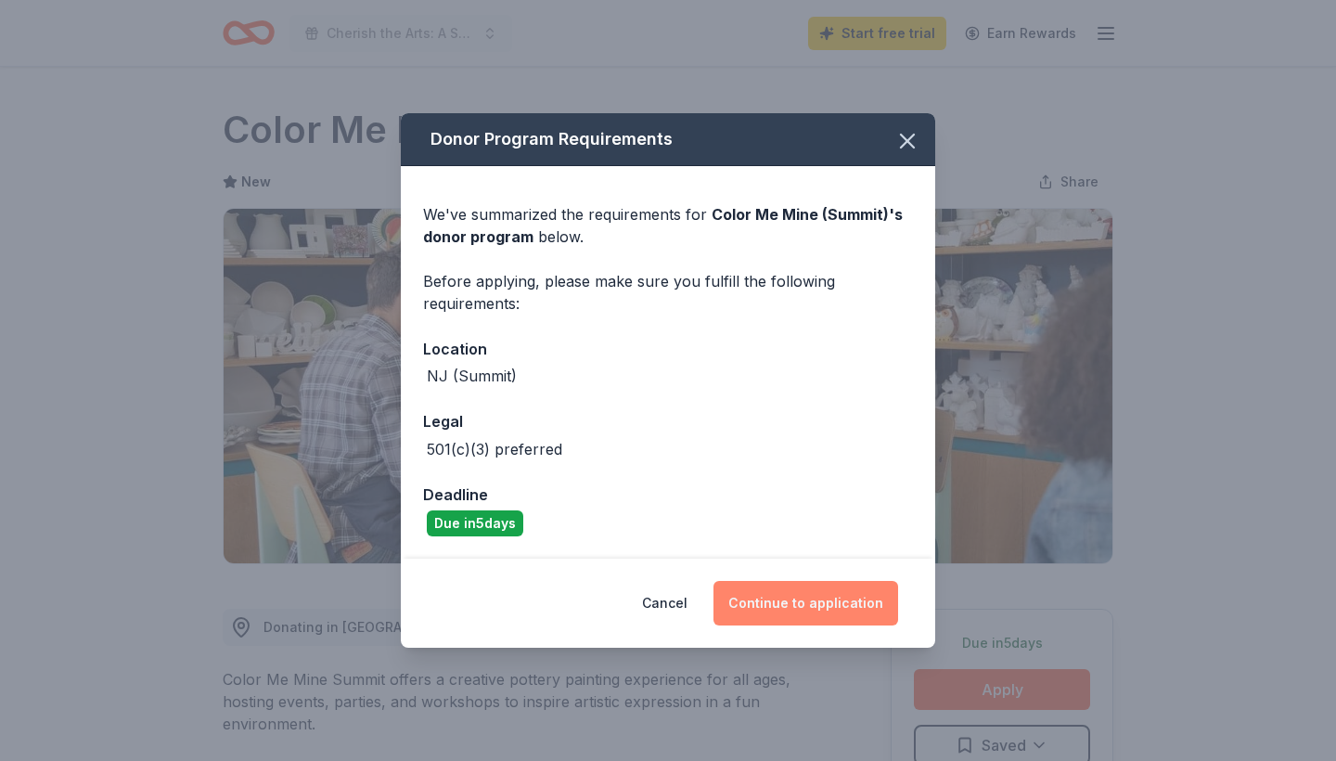
click at [750, 588] on button "Continue to application" at bounding box center [806, 603] width 185 height 45
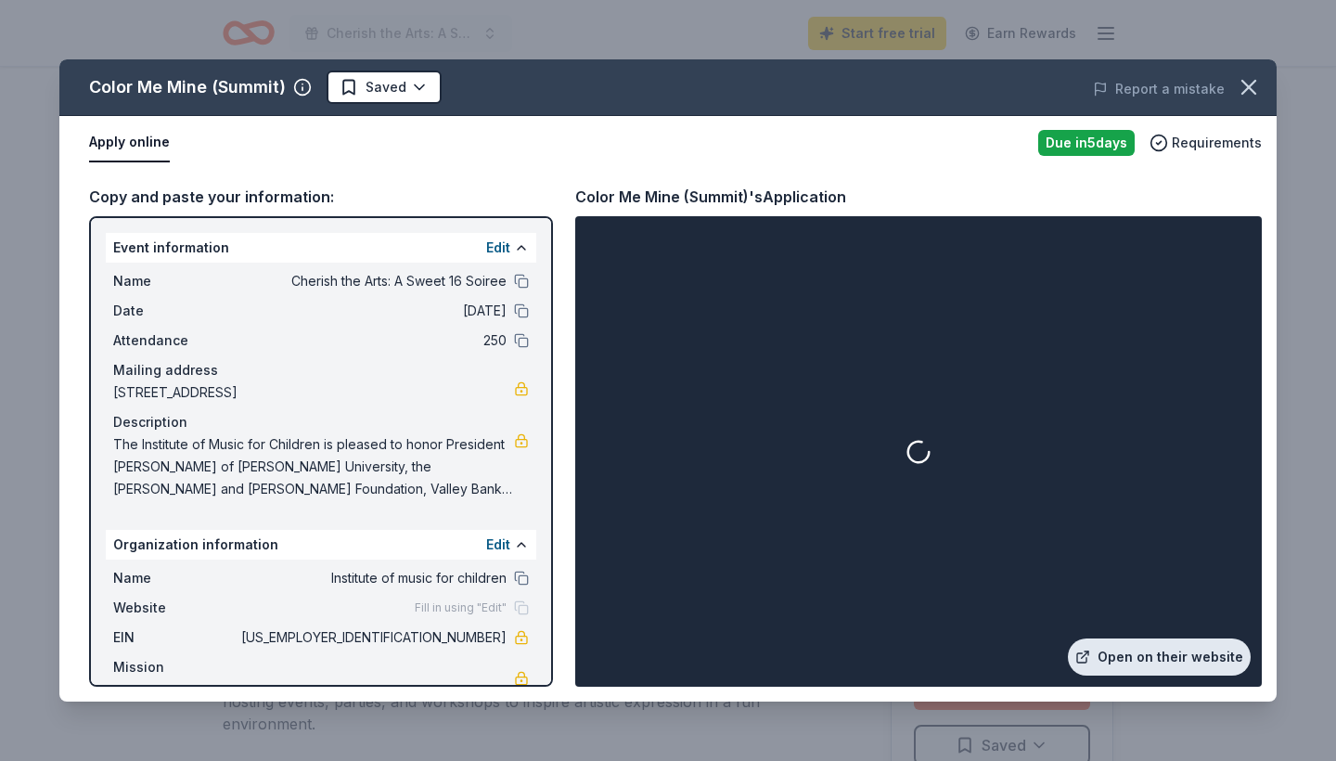
click at [1161, 651] on link "Open on their website" at bounding box center [1159, 656] width 183 height 37
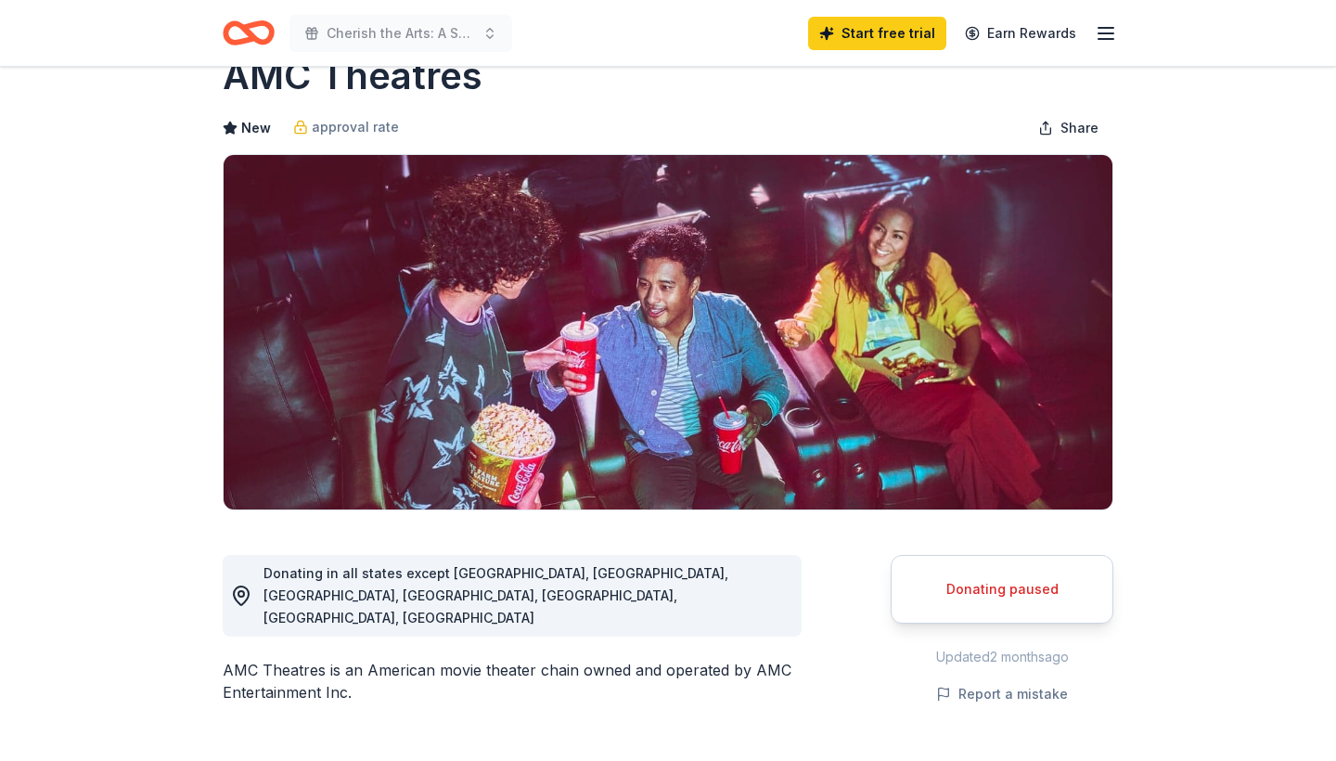
scroll to position [51, 0]
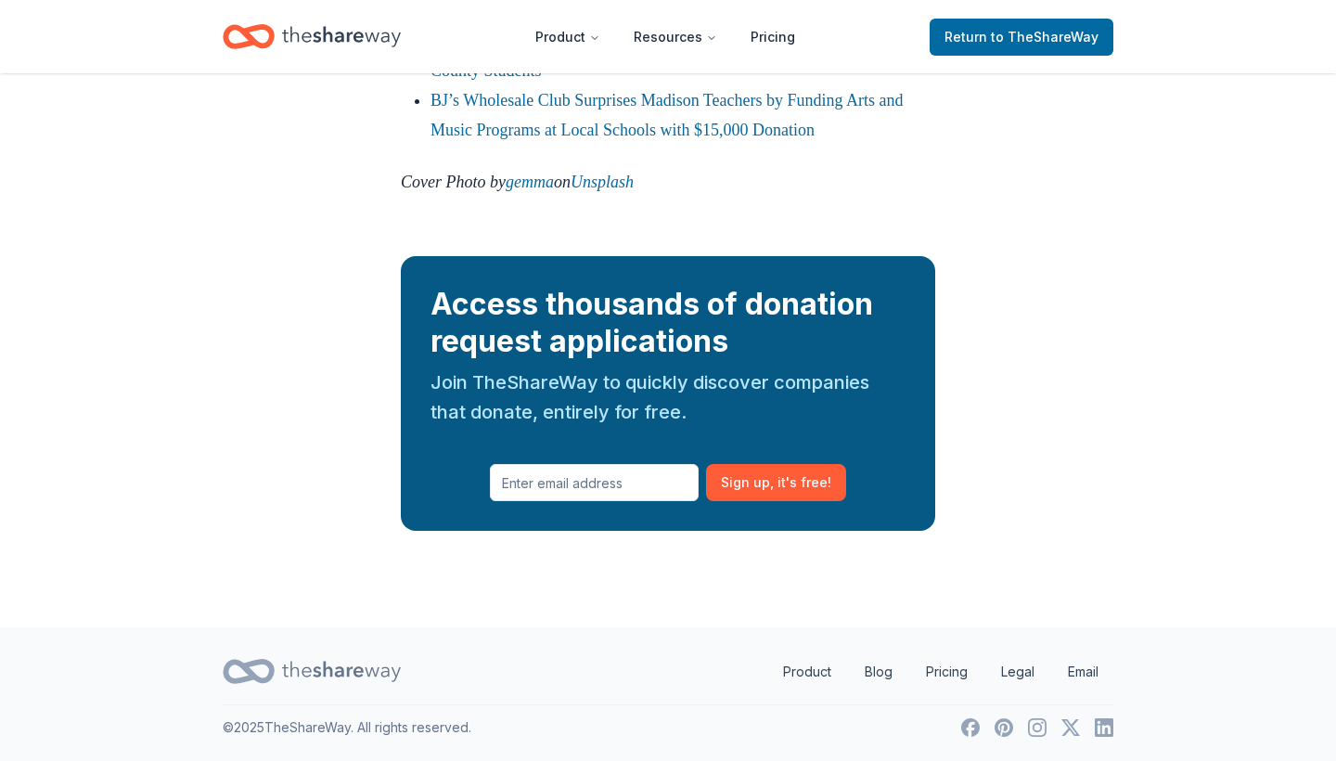
scroll to position [2445, 0]
